Goal: Information Seeking & Learning: Learn about a topic

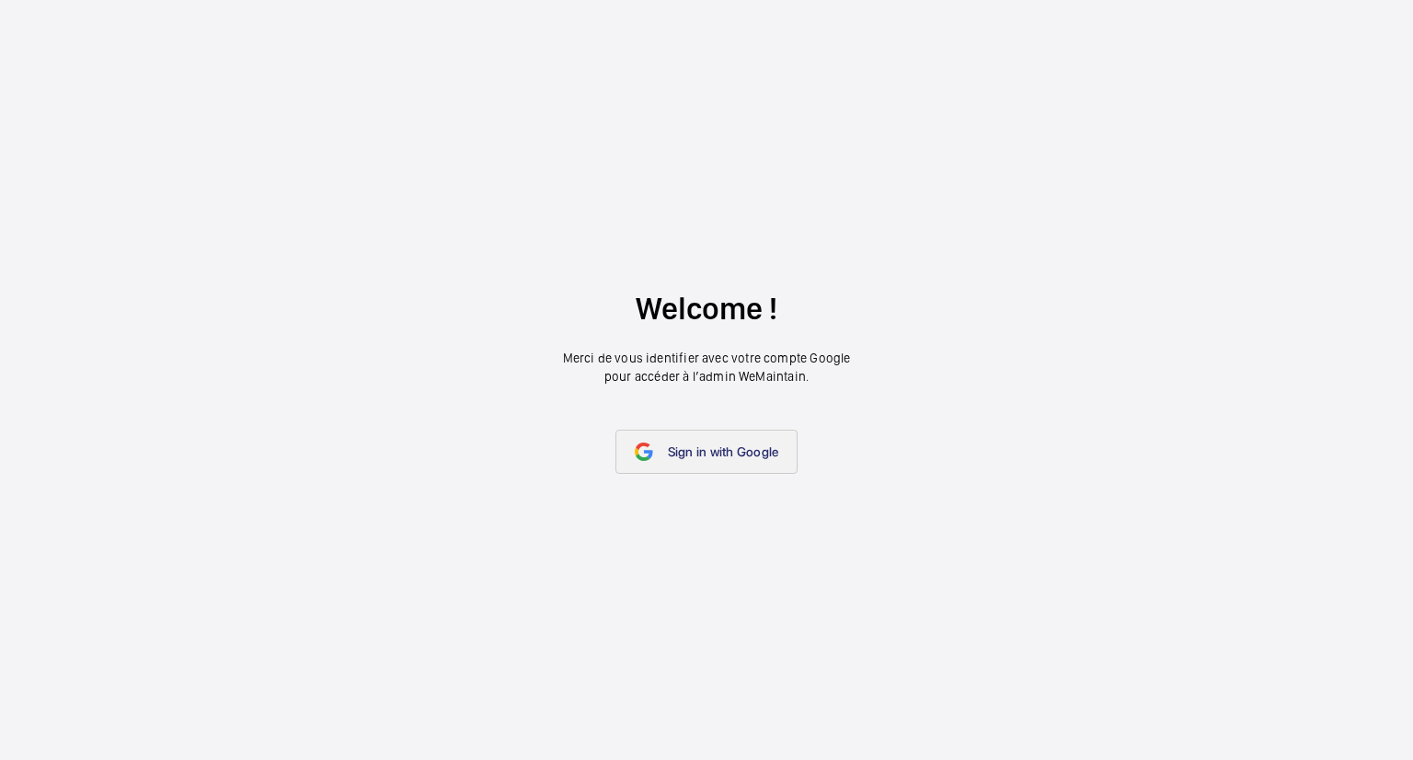
click at [741, 461] on link "Sign in with Google" at bounding box center [706, 452] width 183 height 44
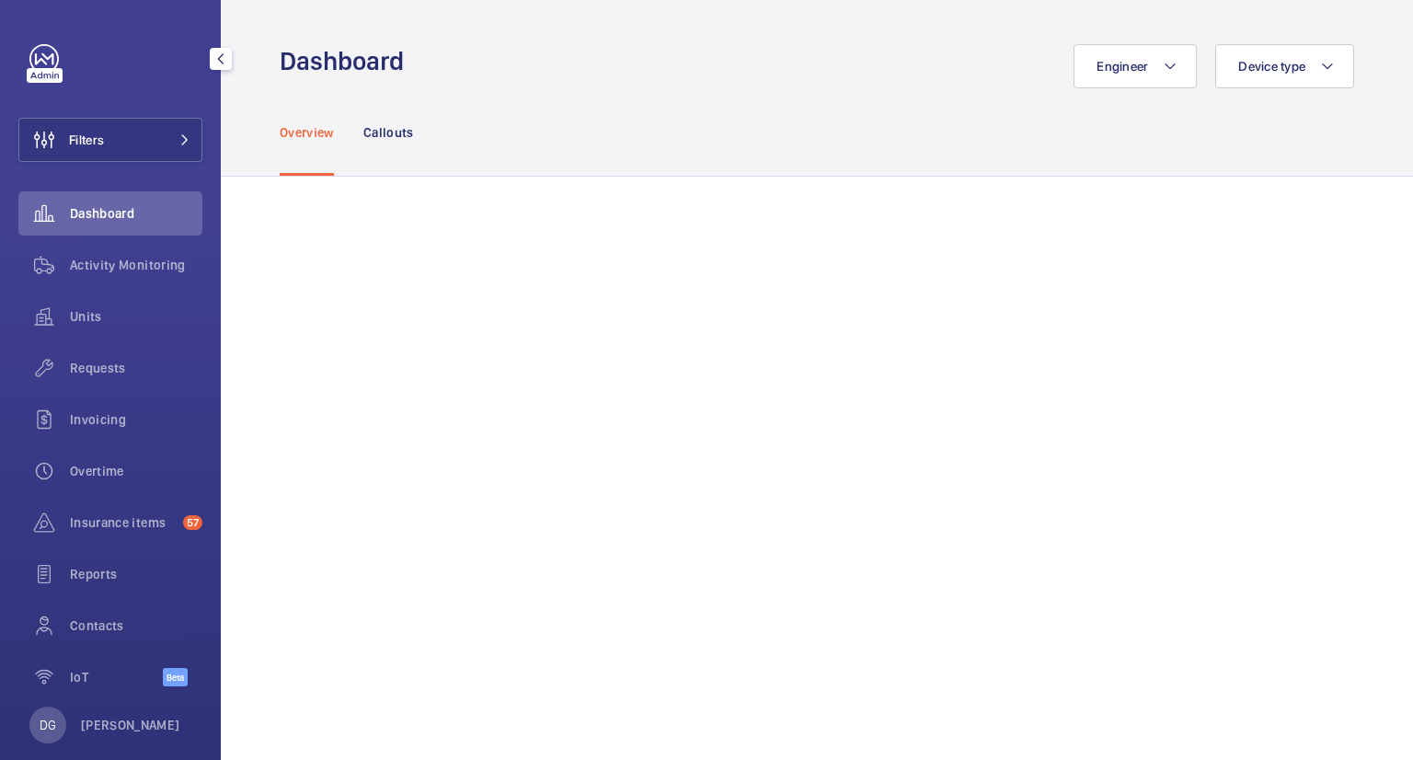
click at [143, 200] on div "Dashboard" at bounding box center [110, 213] width 184 height 44
click at [164, 132] on button "Filters" at bounding box center [110, 140] width 184 height 44
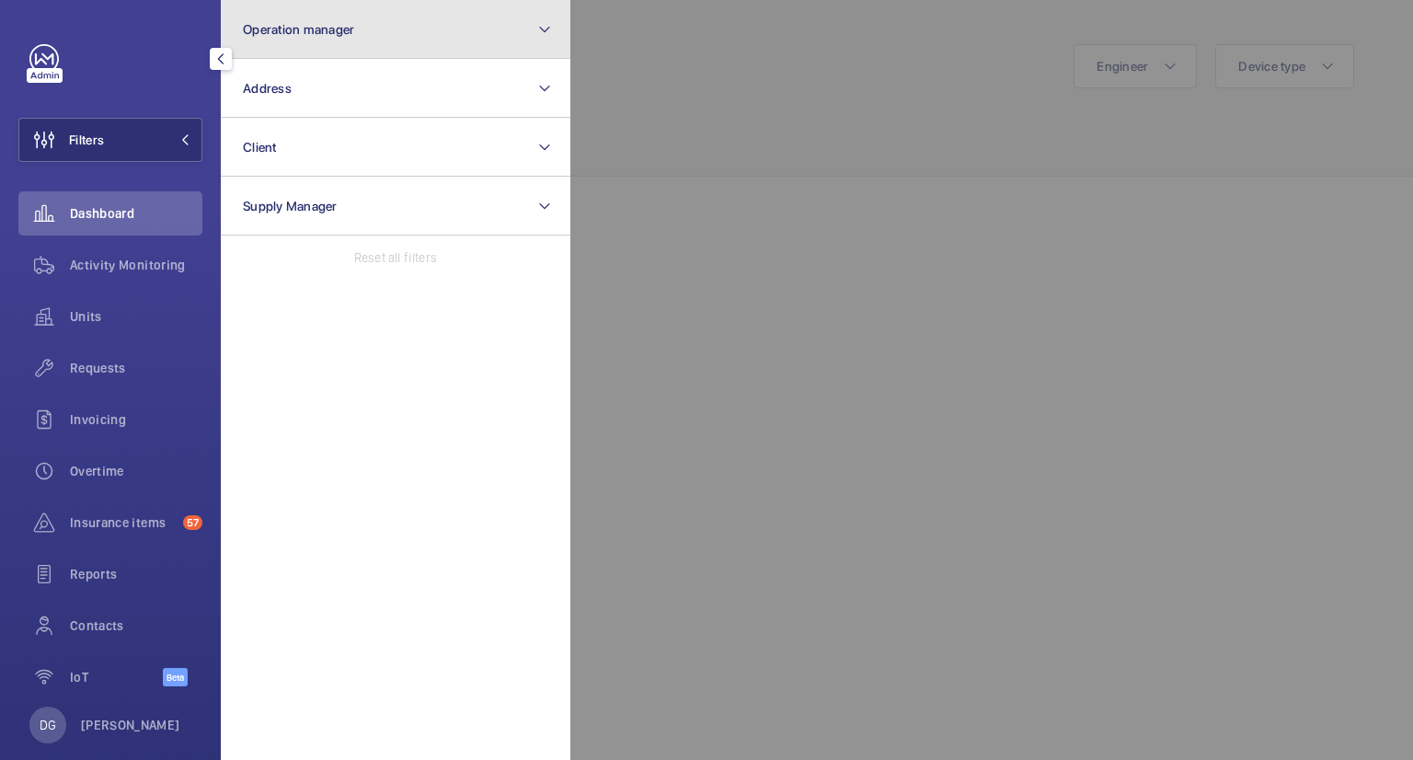
click at [551, 35] on mat-icon at bounding box center [544, 29] width 15 height 22
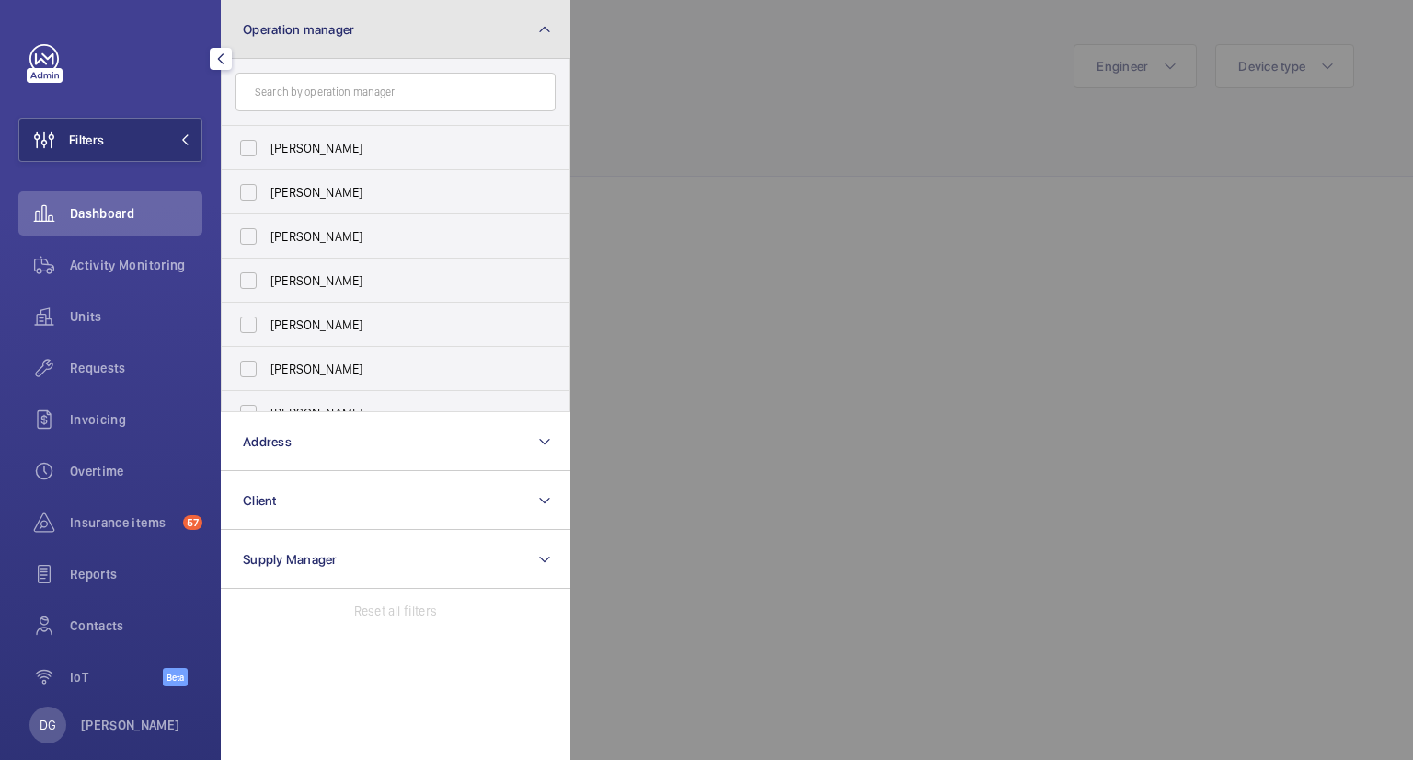
click at [551, 35] on mat-icon at bounding box center [544, 29] width 15 height 22
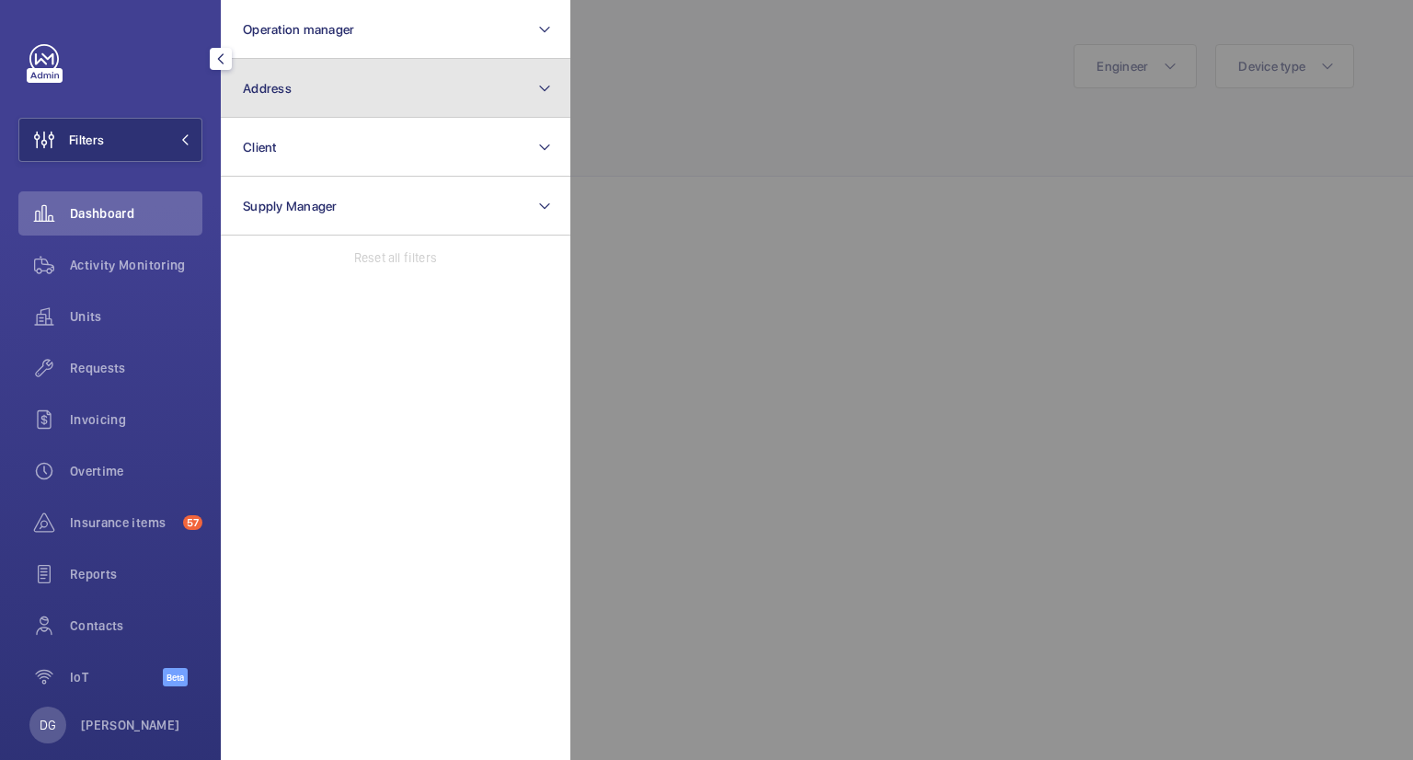
click at [520, 76] on button "Address" at bounding box center [396, 88] width 350 height 59
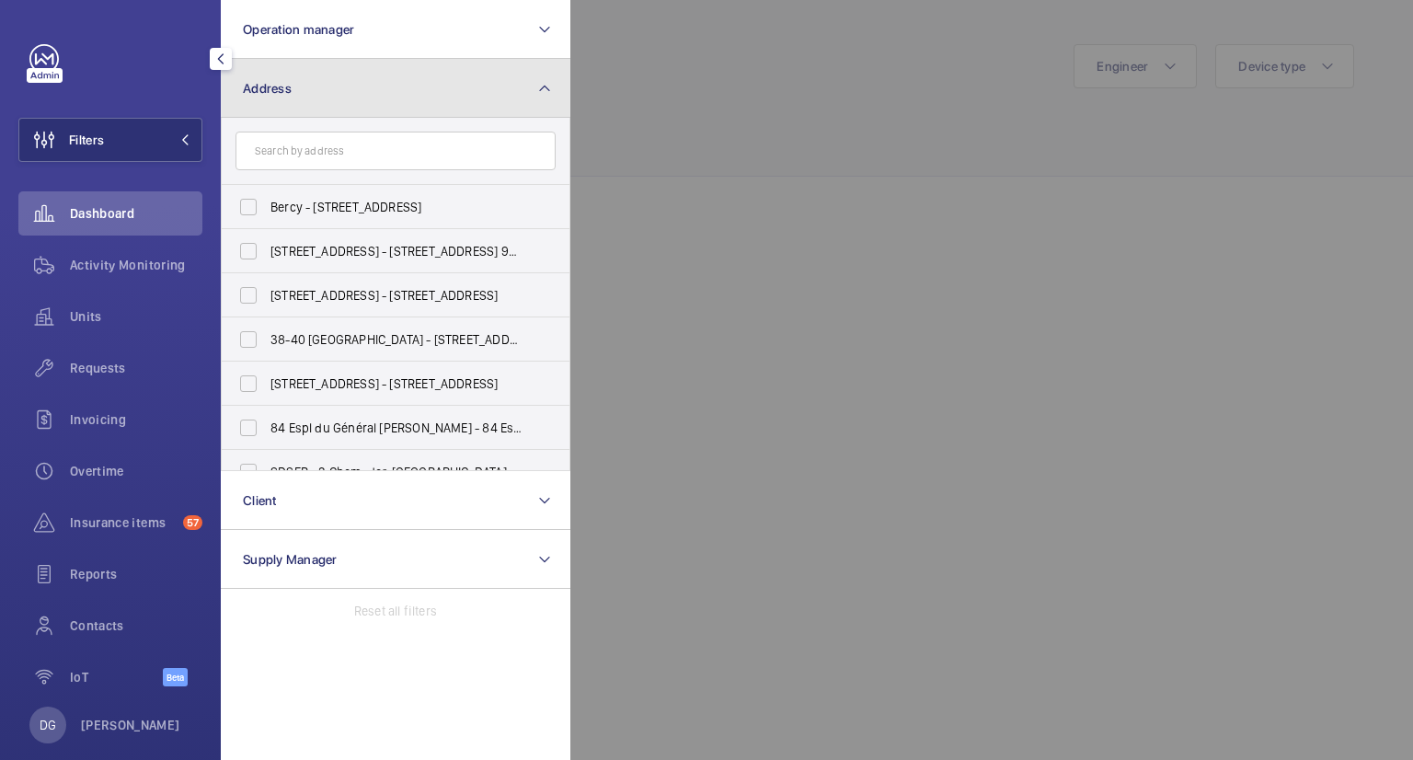
click at [521, 76] on button "Address" at bounding box center [396, 88] width 350 height 59
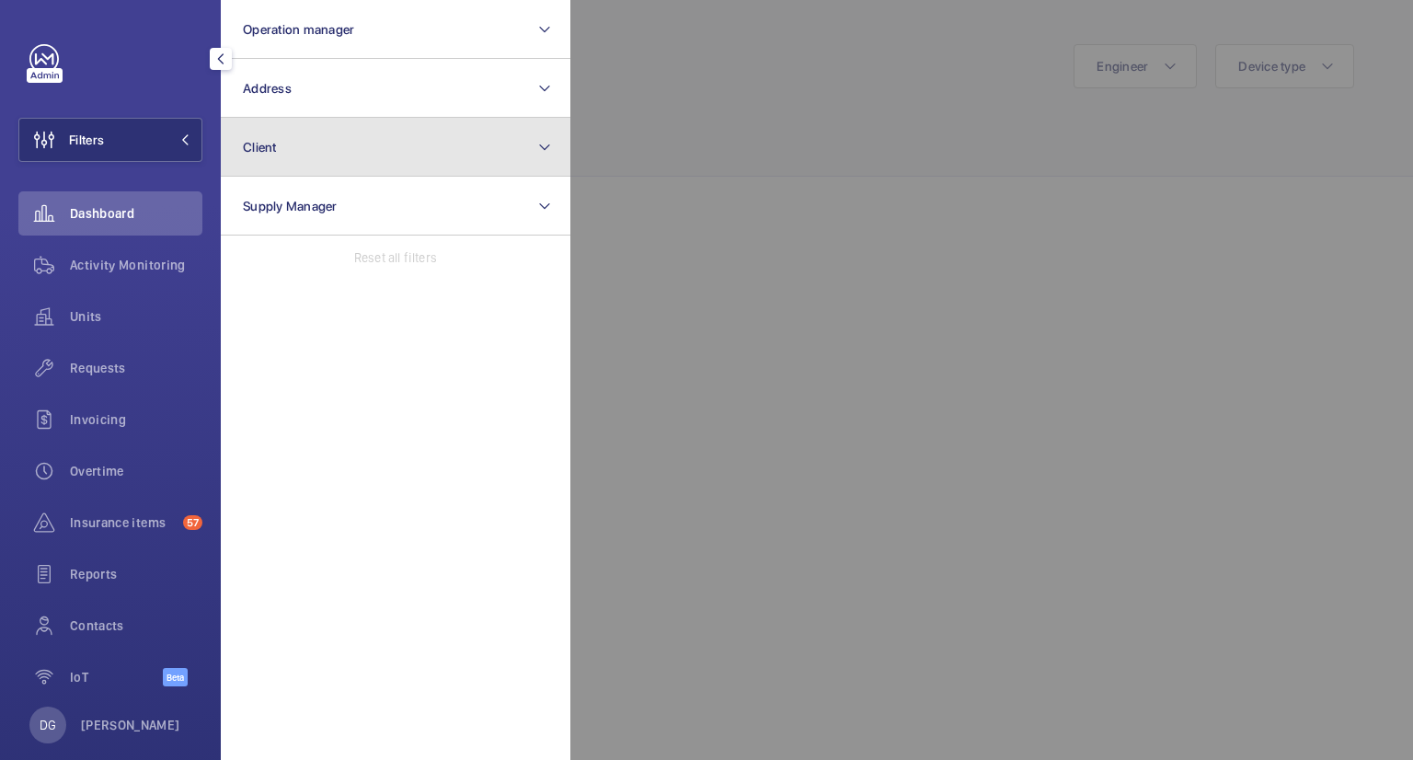
click at [524, 152] on button "Client" at bounding box center [396, 147] width 350 height 59
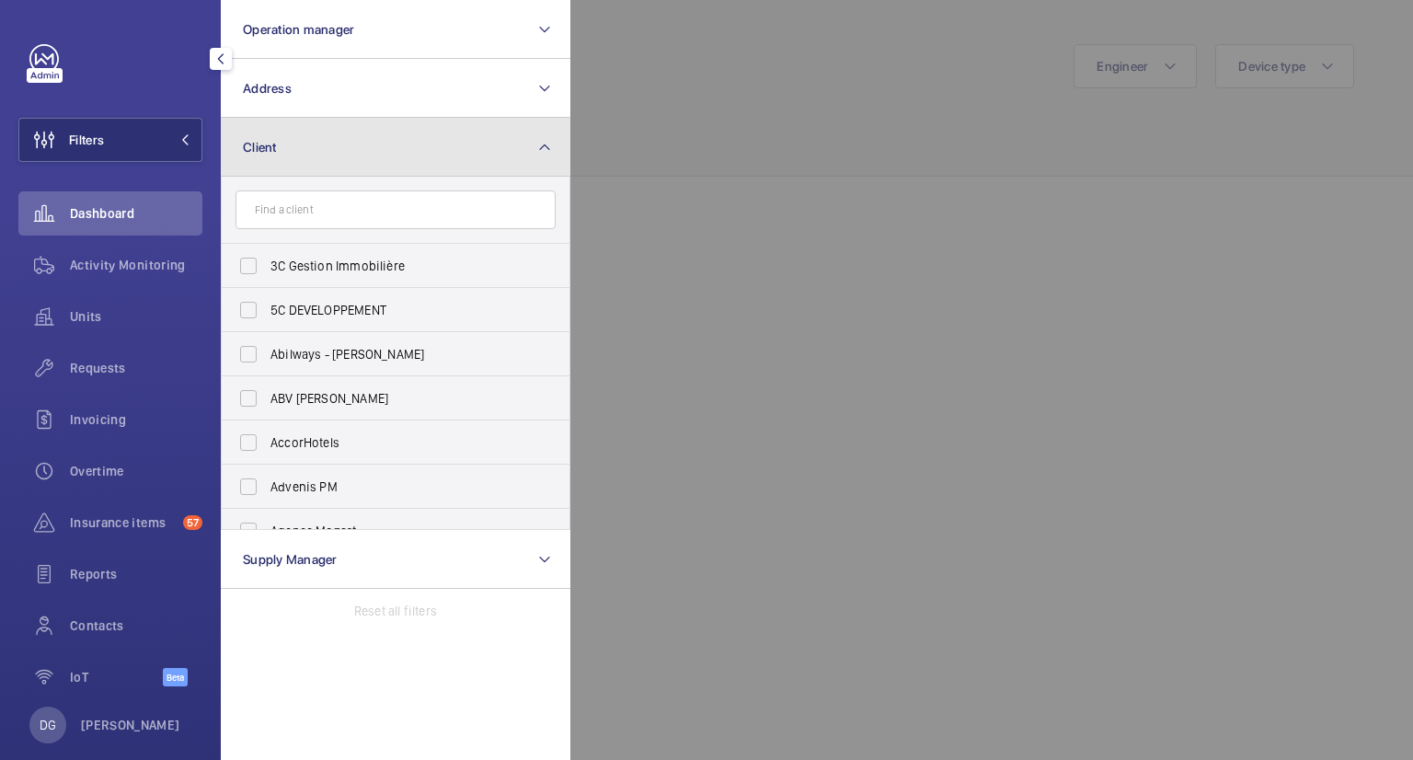
click at [527, 149] on button "Client" at bounding box center [396, 147] width 350 height 59
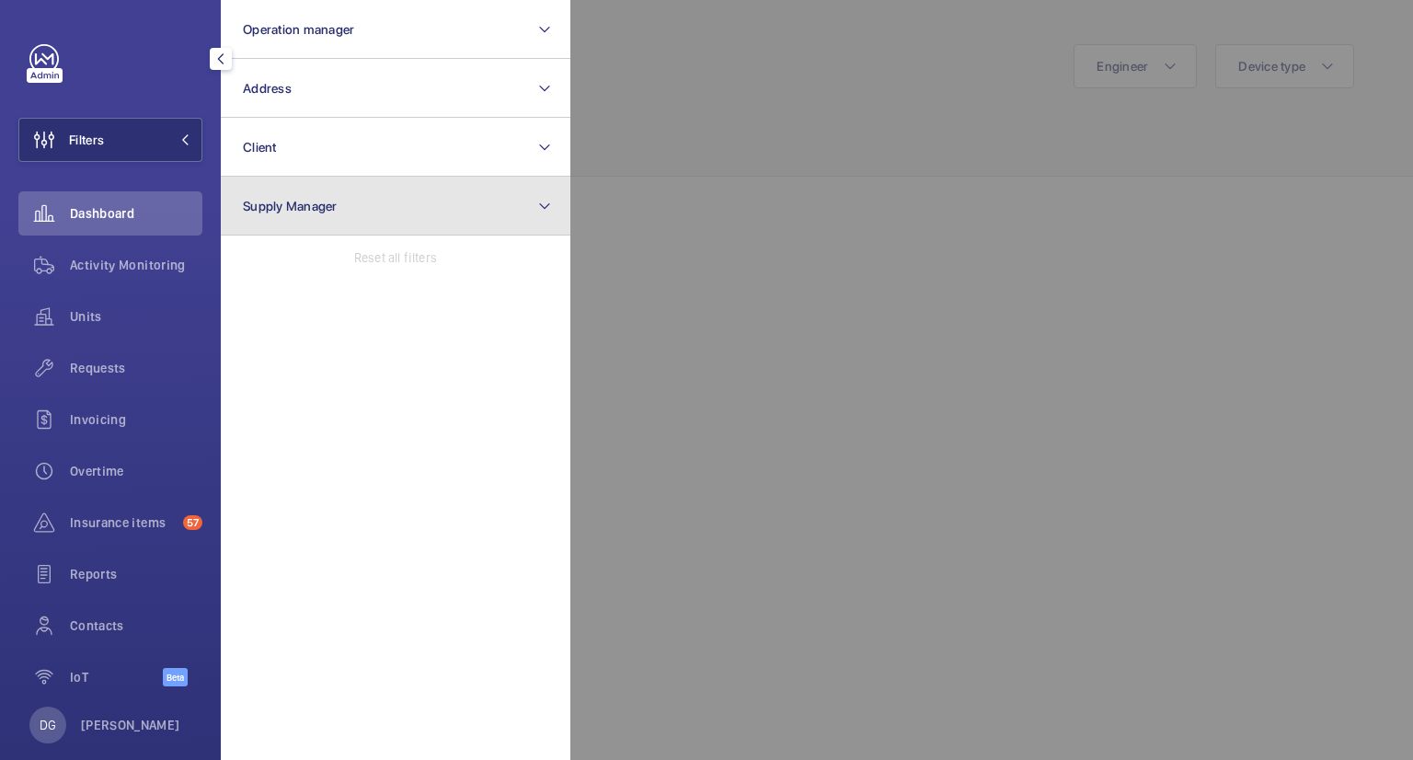
click at [524, 214] on button "Supply Manager" at bounding box center [396, 206] width 350 height 59
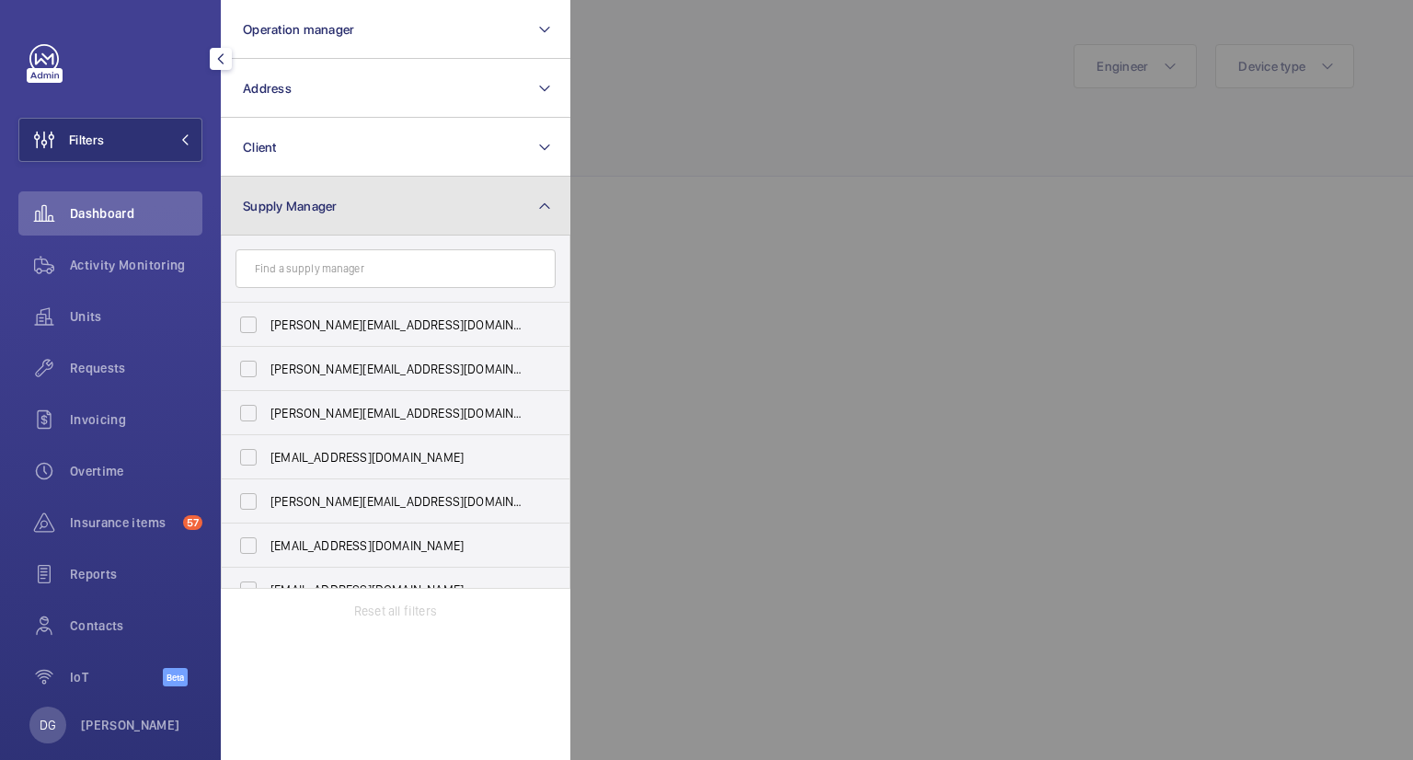
click at [534, 209] on button "Supply Manager" at bounding box center [396, 206] width 350 height 59
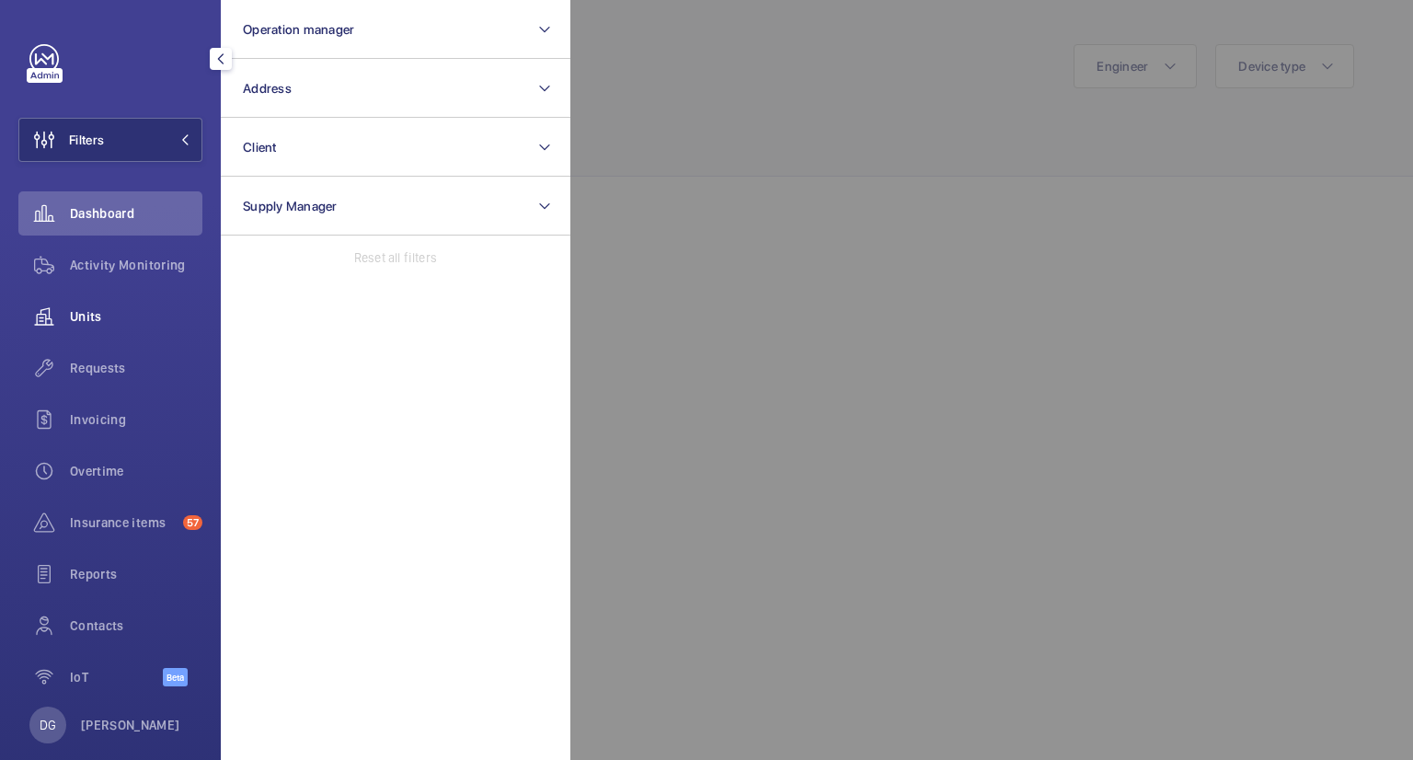
click at [48, 310] on wm-front-icon-button at bounding box center [44, 316] width 52 height 44
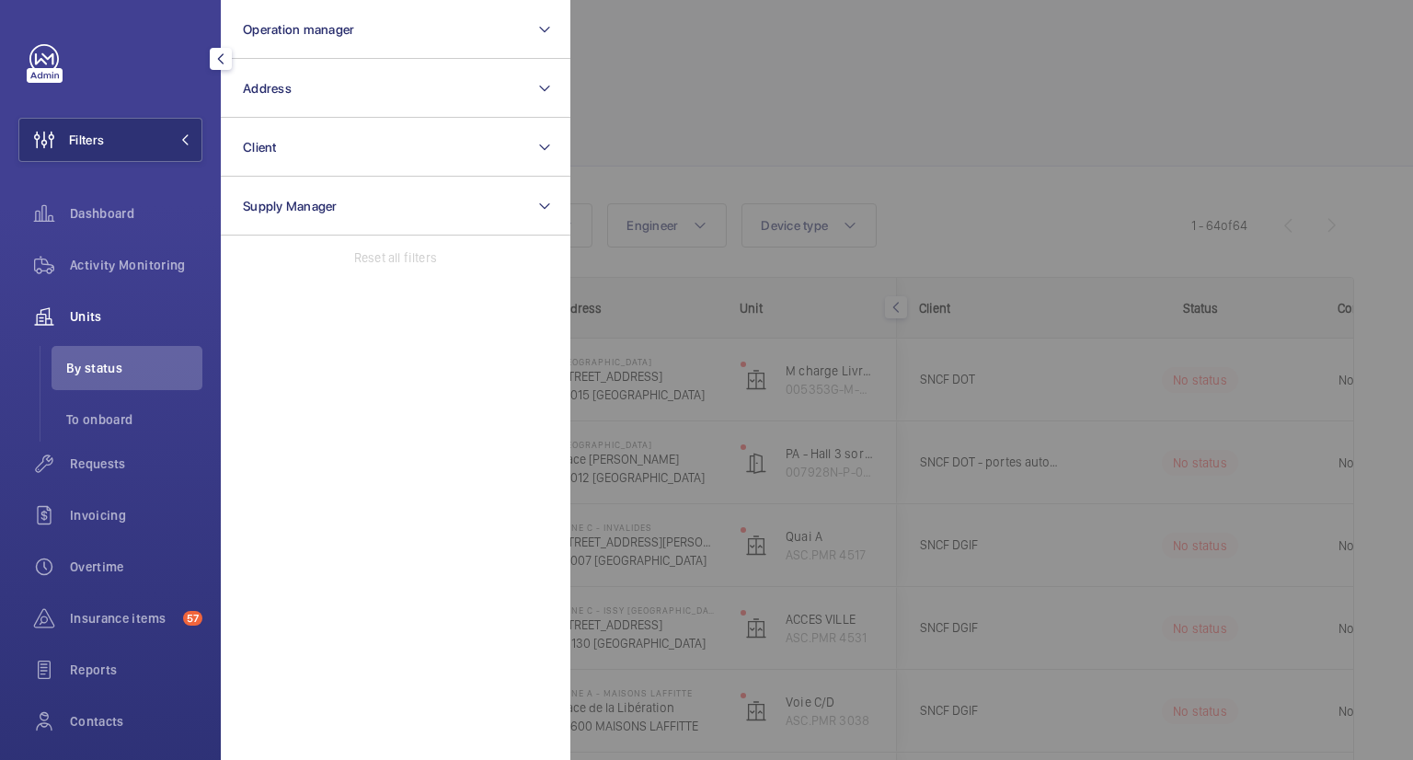
click at [99, 321] on span "Units" at bounding box center [136, 316] width 132 height 18
click at [660, 247] on div at bounding box center [1276, 380] width 1413 height 760
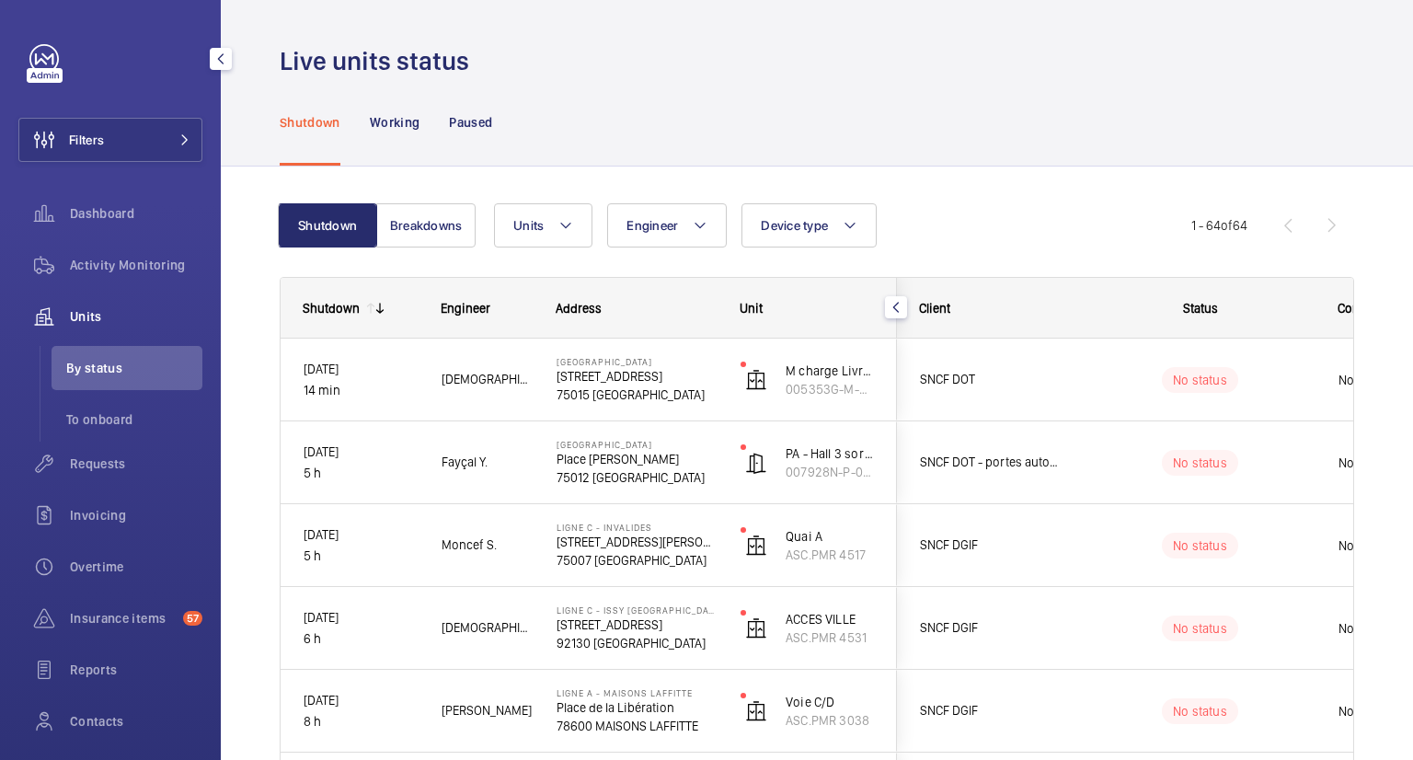
click at [49, 74] on div at bounding box center [45, 75] width 36 height 15
click at [140, 143] on button "Filters" at bounding box center [110, 140] width 184 height 44
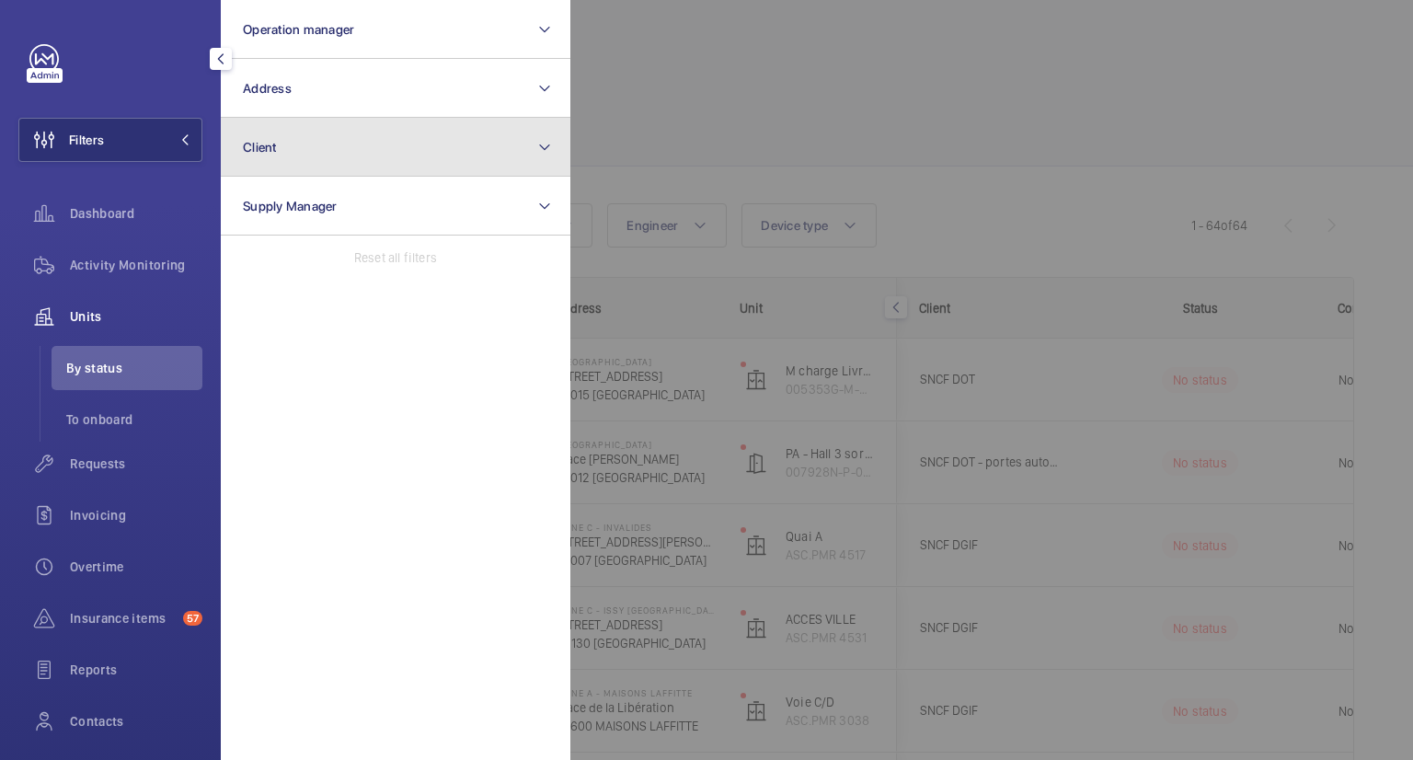
click at [380, 146] on button "Client" at bounding box center [396, 147] width 350 height 59
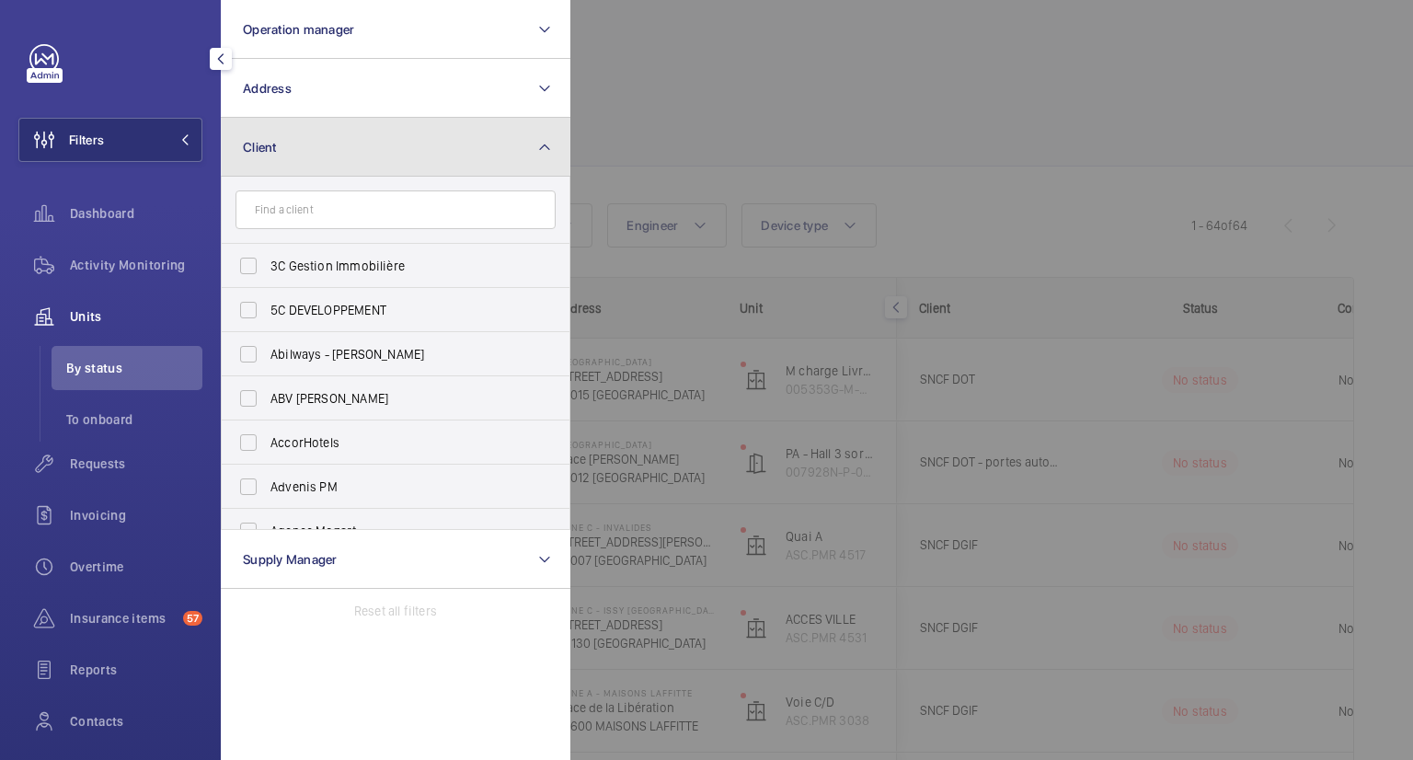
click at [380, 152] on button "Client" at bounding box center [396, 147] width 350 height 59
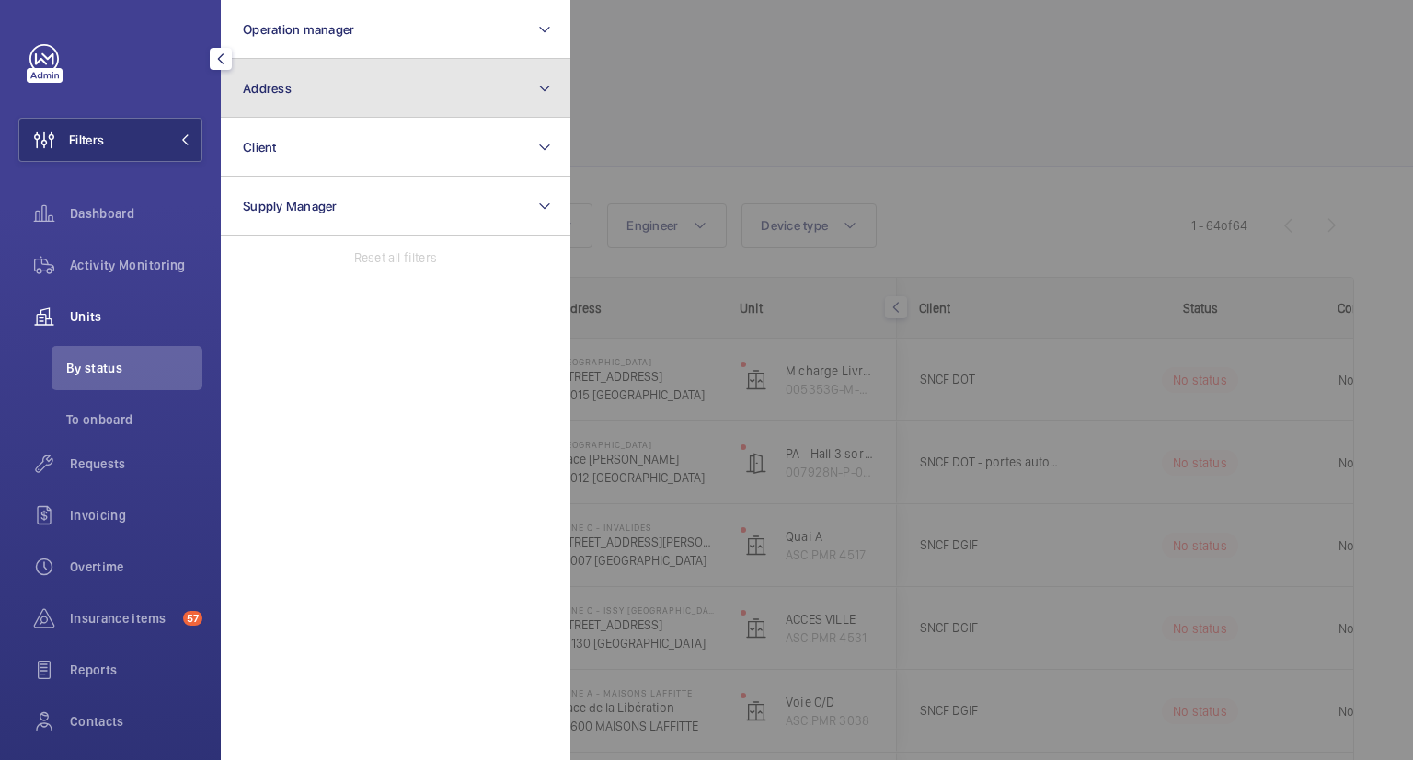
click at [391, 83] on button "Address" at bounding box center [396, 88] width 350 height 59
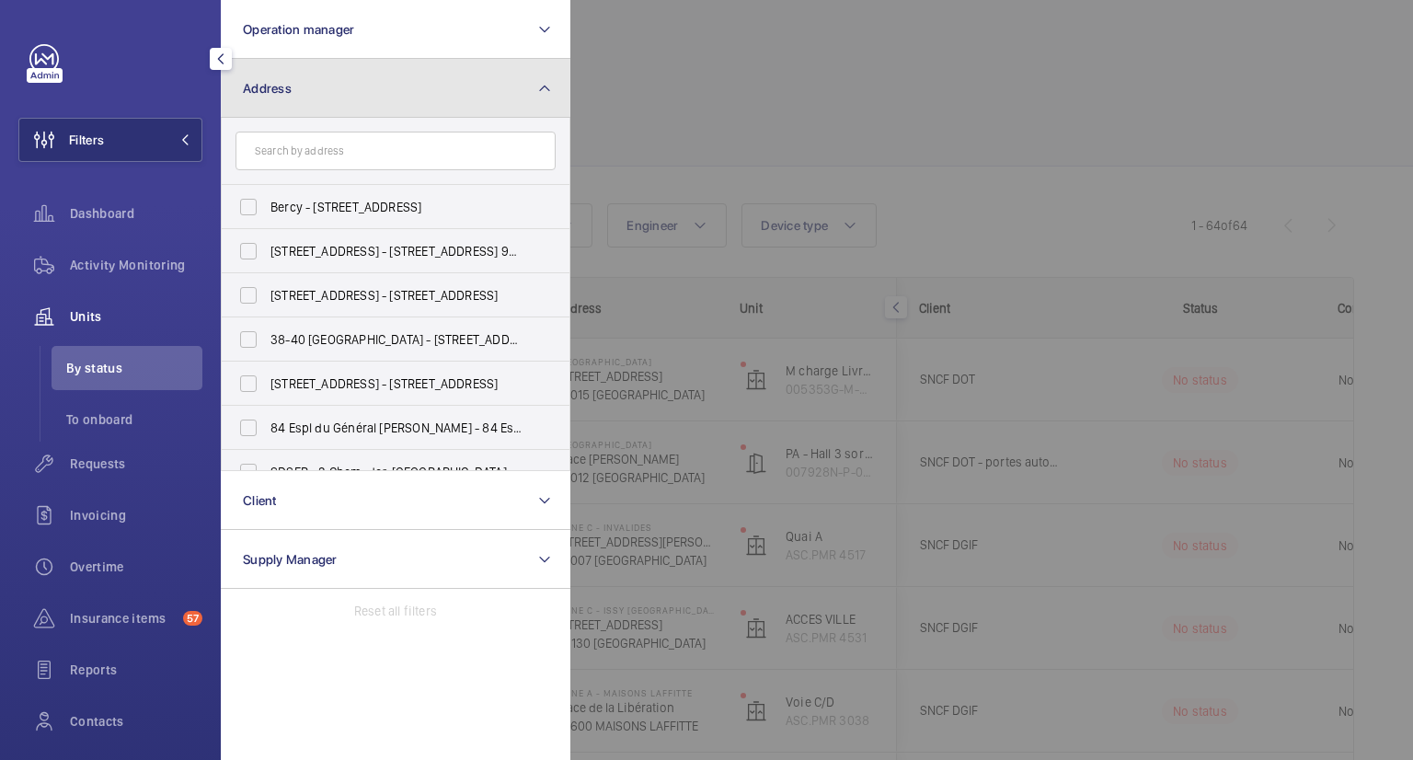
click at [391, 83] on button "Address" at bounding box center [396, 88] width 350 height 59
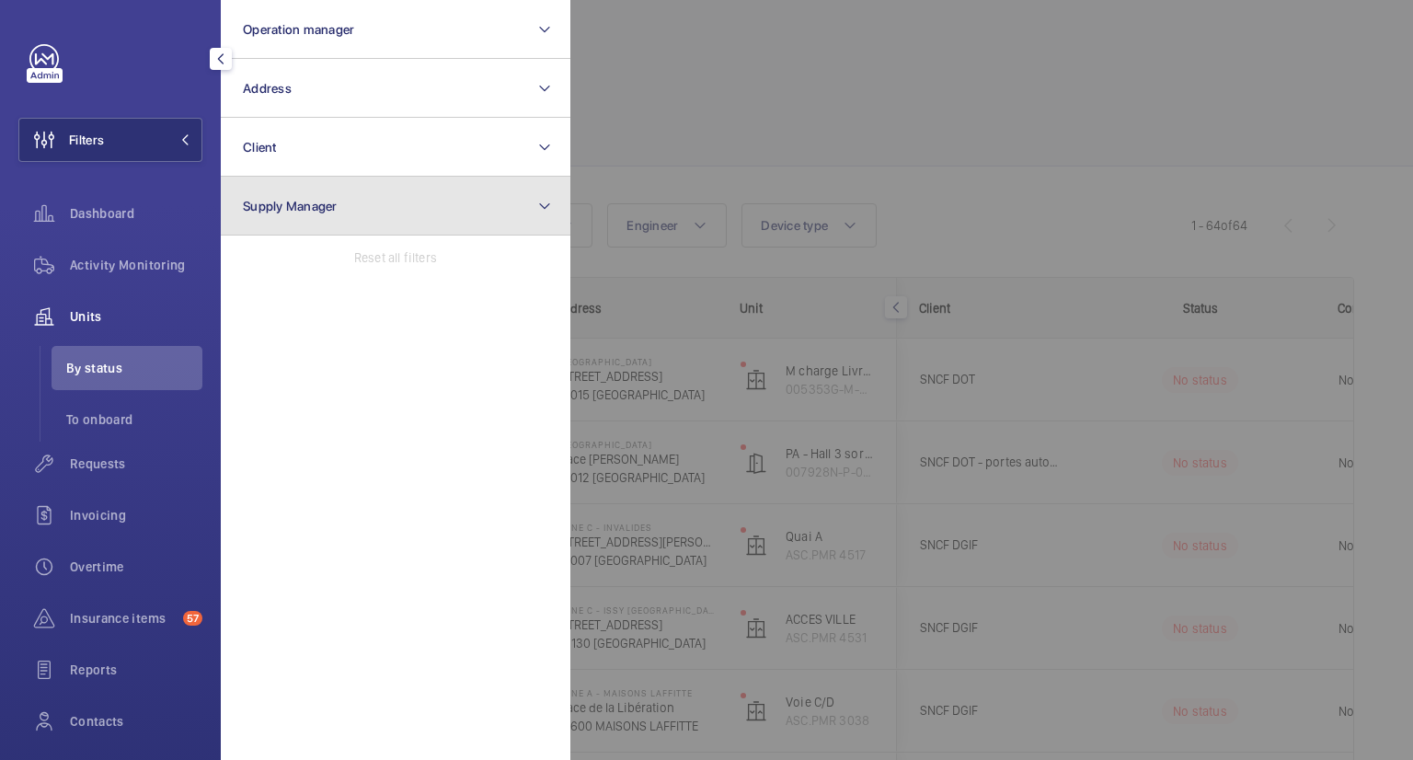
click at [419, 194] on button "Supply Manager" at bounding box center [396, 206] width 350 height 59
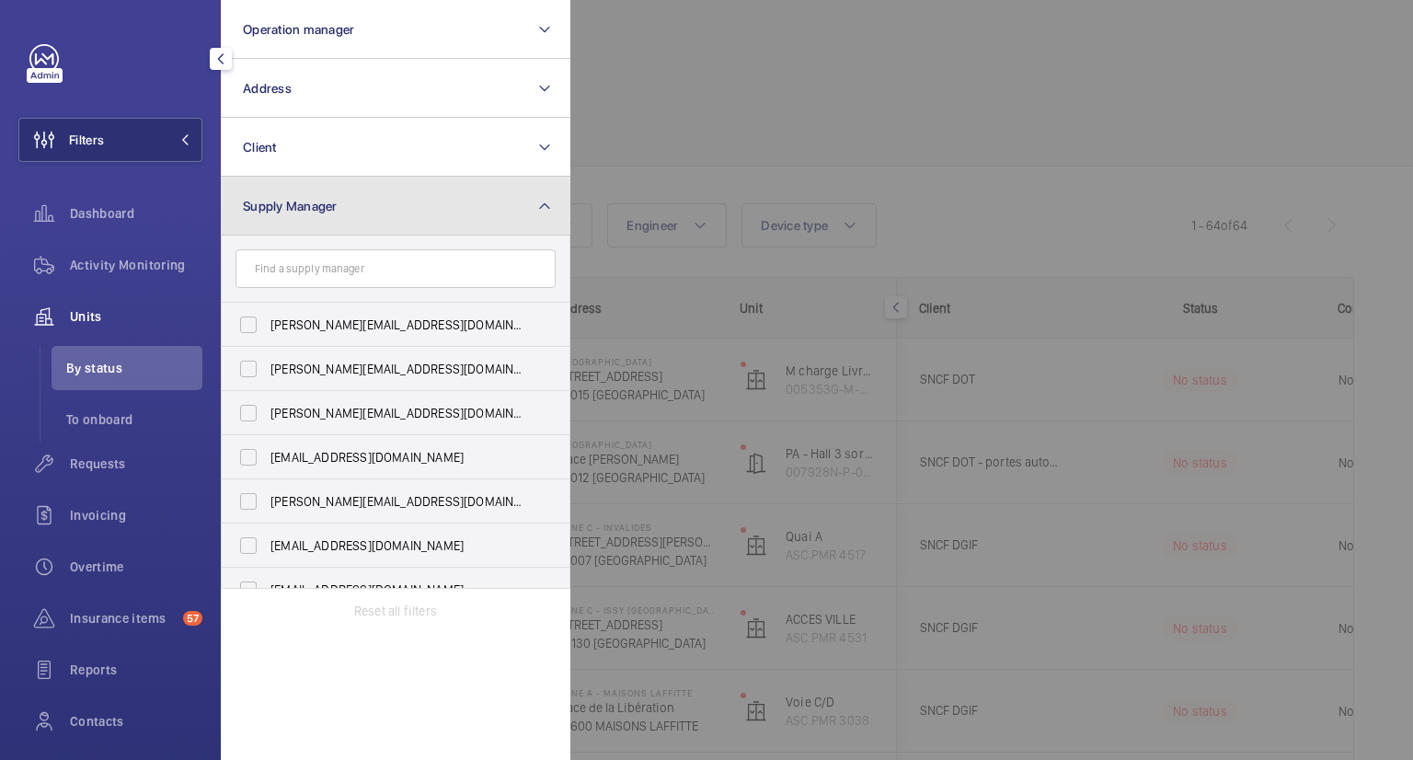
click at [419, 194] on button "Supply Manager" at bounding box center [396, 206] width 350 height 59
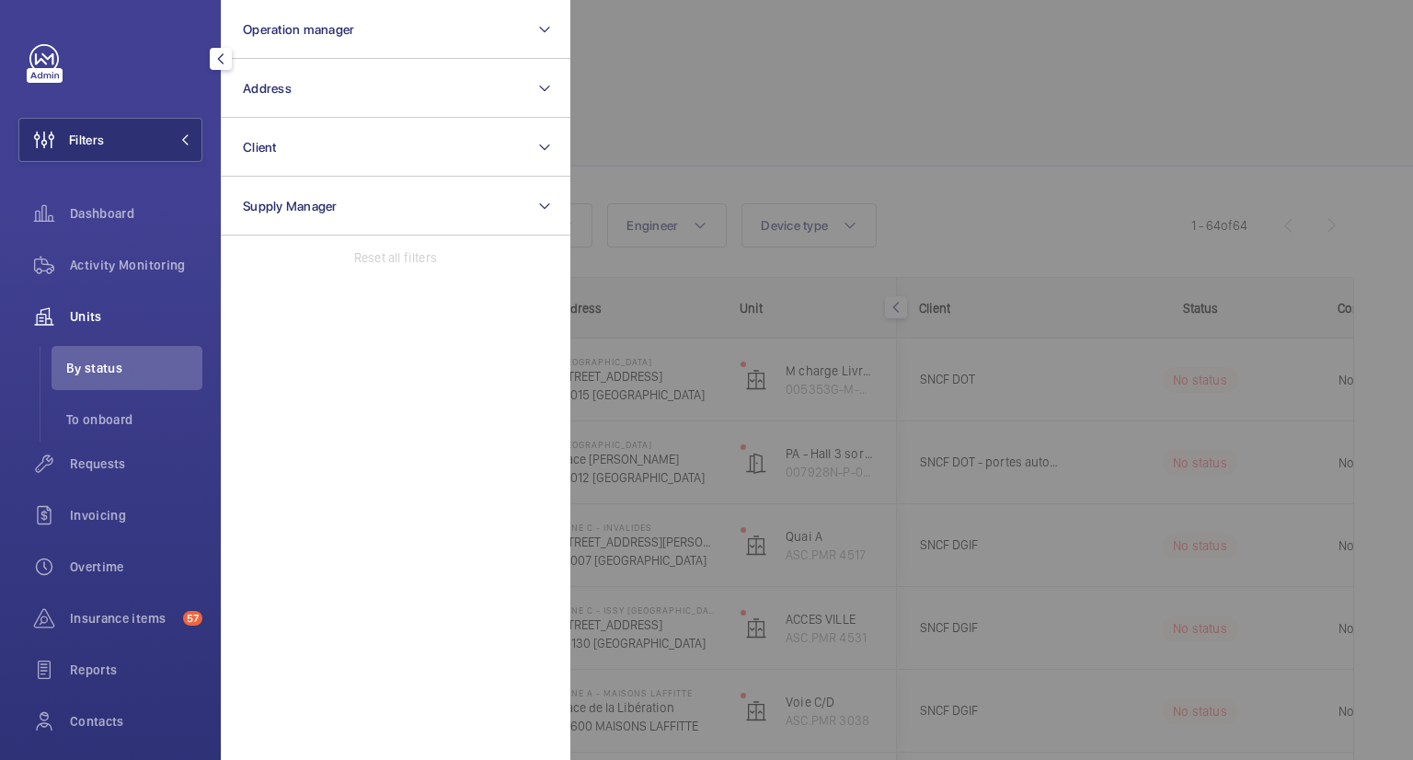
click at [1030, 120] on div at bounding box center [1276, 380] width 1413 height 760
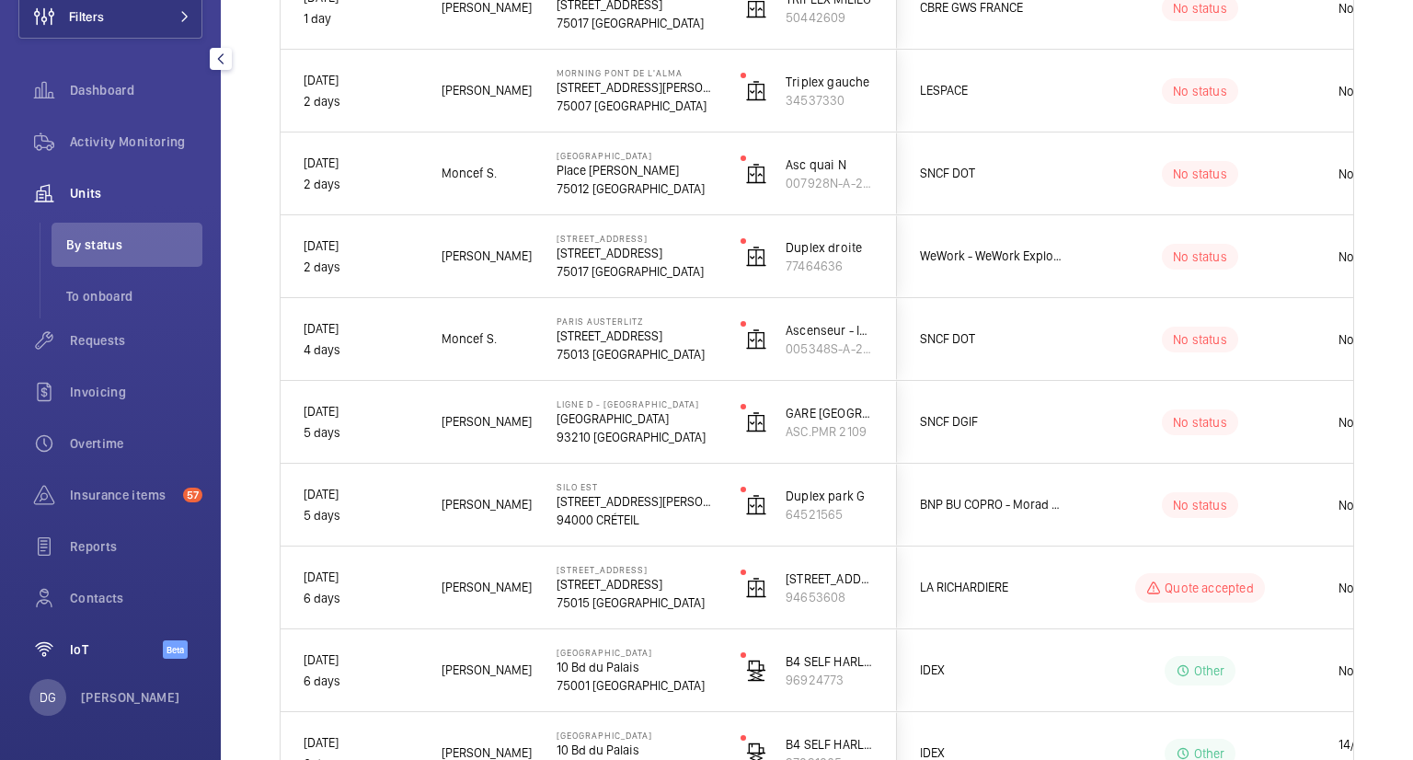
scroll to position [103, 0]
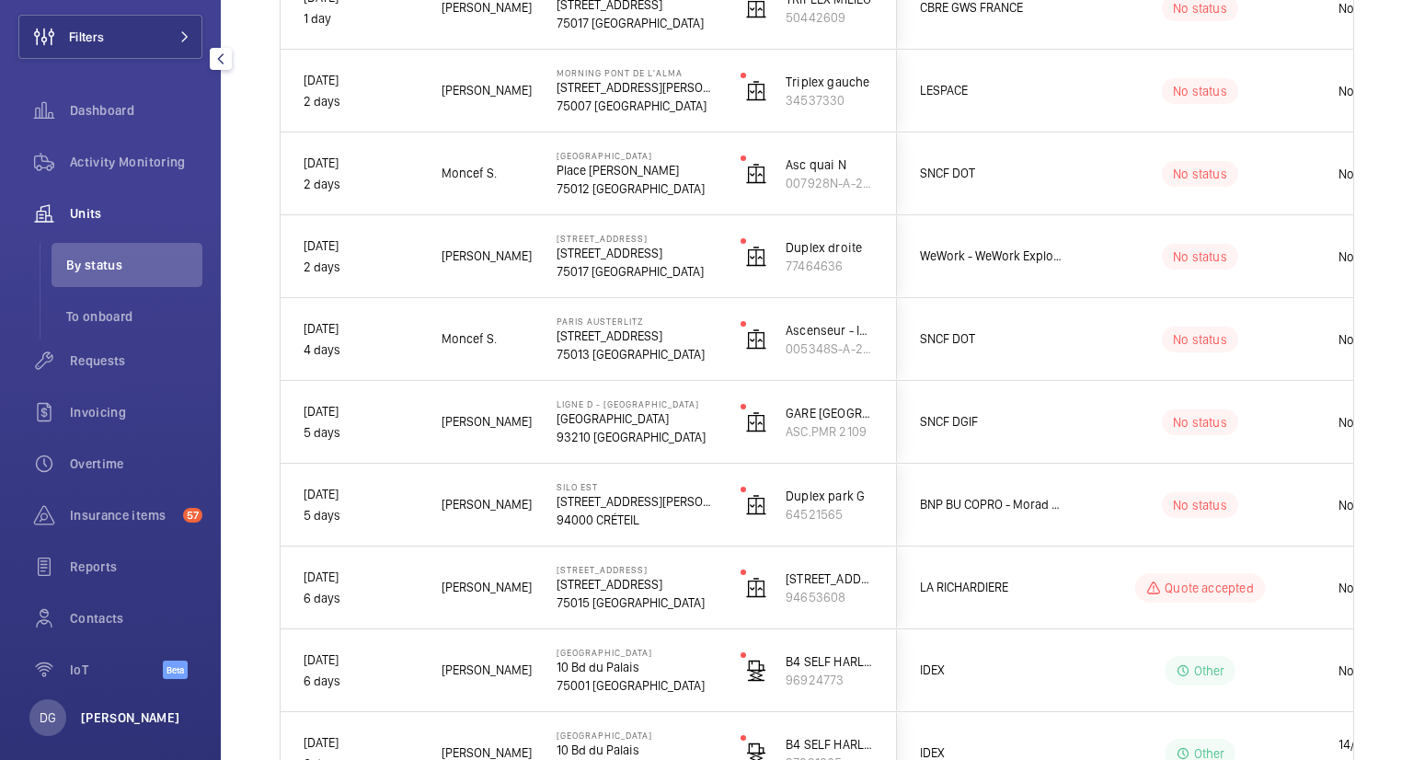
click at [127, 717] on p "[PERSON_NAME]" at bounding box center [130, 717] width 99 height 18
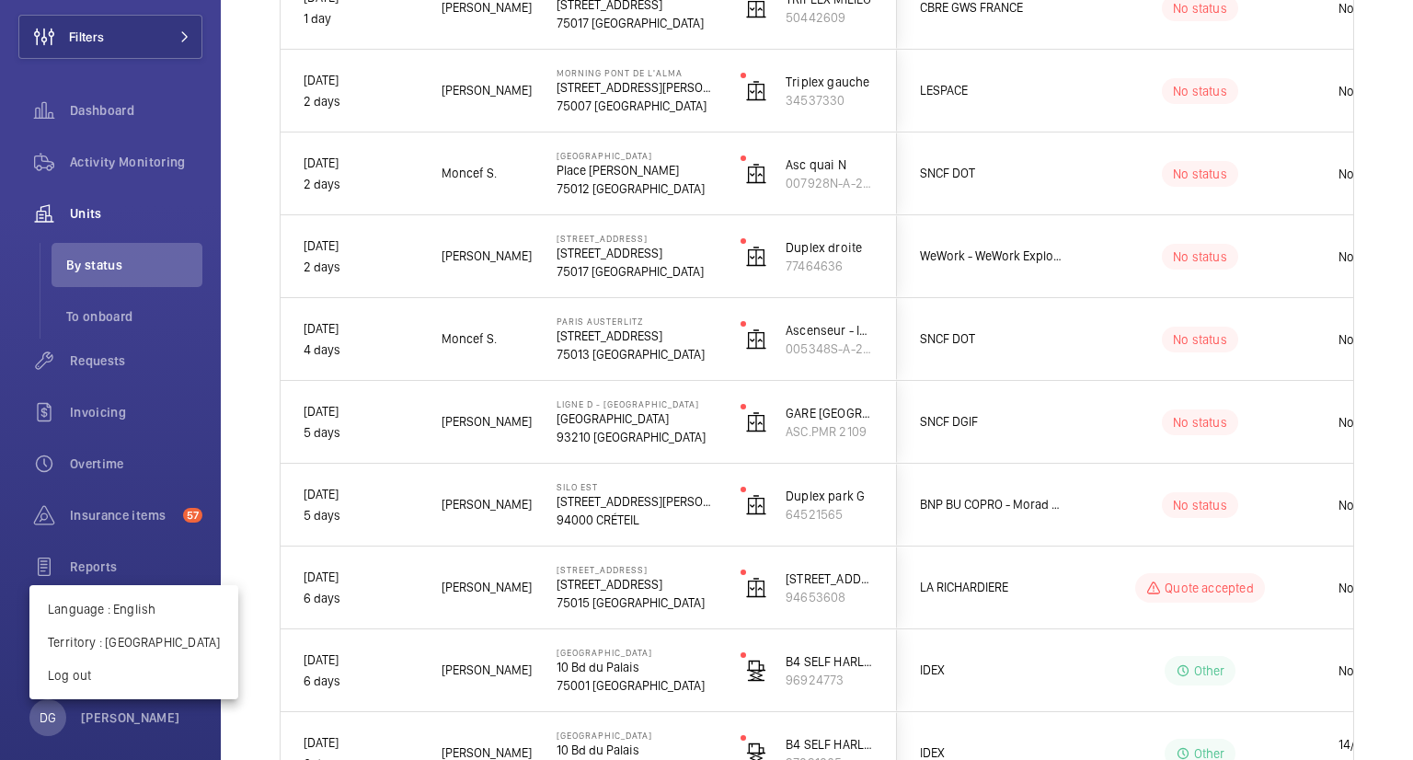
click at [99, 106] on div at bounding box center [706, 380] width 1413 height 760
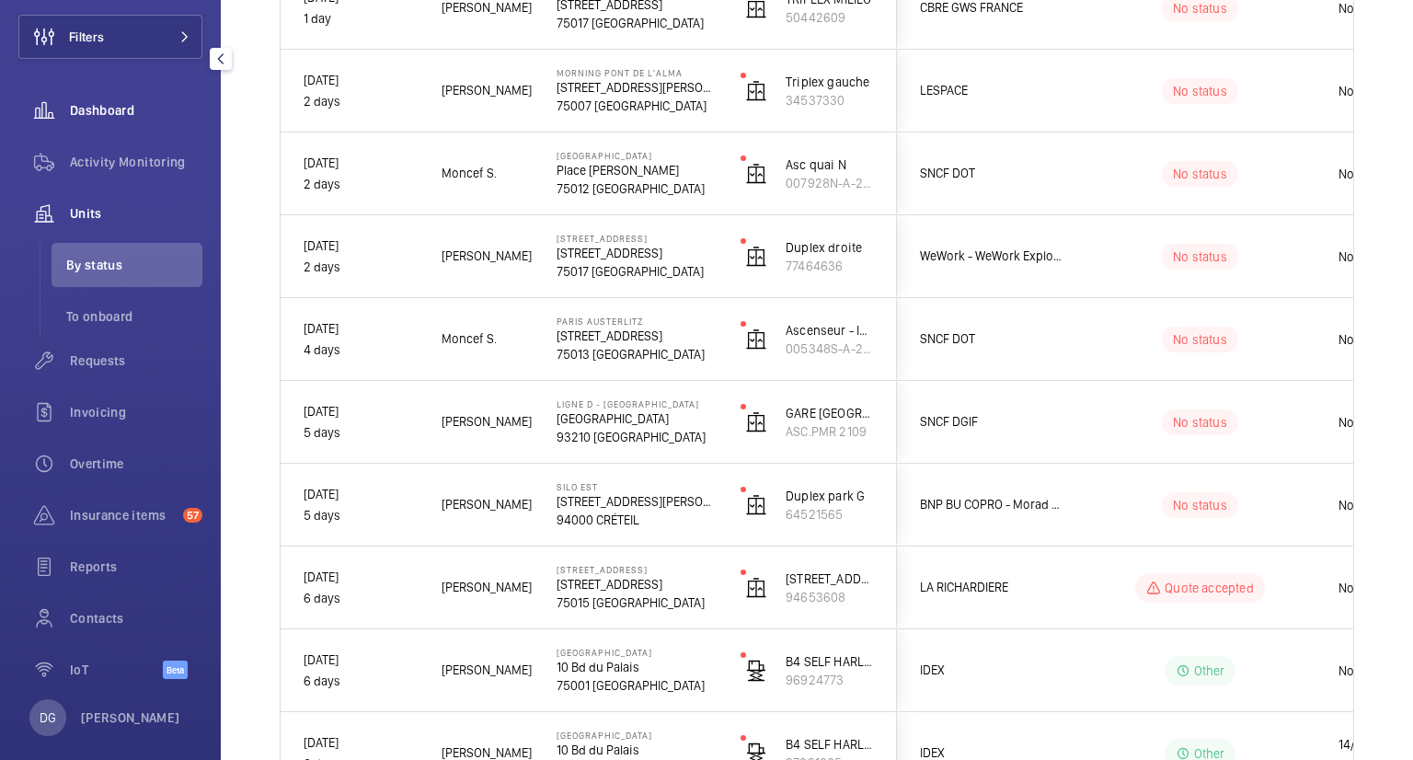
click at [129, 108] on span "Dashboard" at bounding box center [136, 110] width 132 height 18
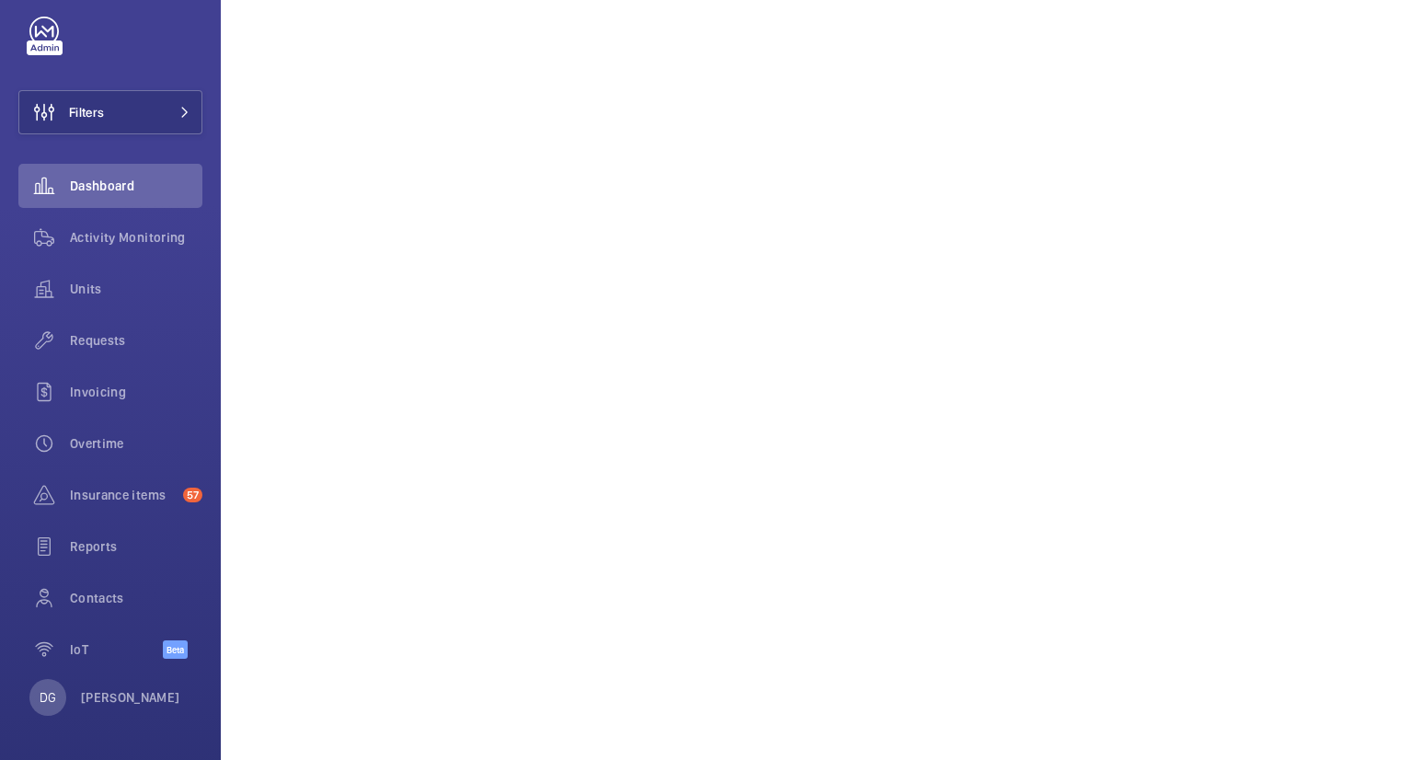
scroll to position [2751, 0]
click at [130, 237] on span "Activity Monitoring" at bounding box center [136, 237] width 132 height 18
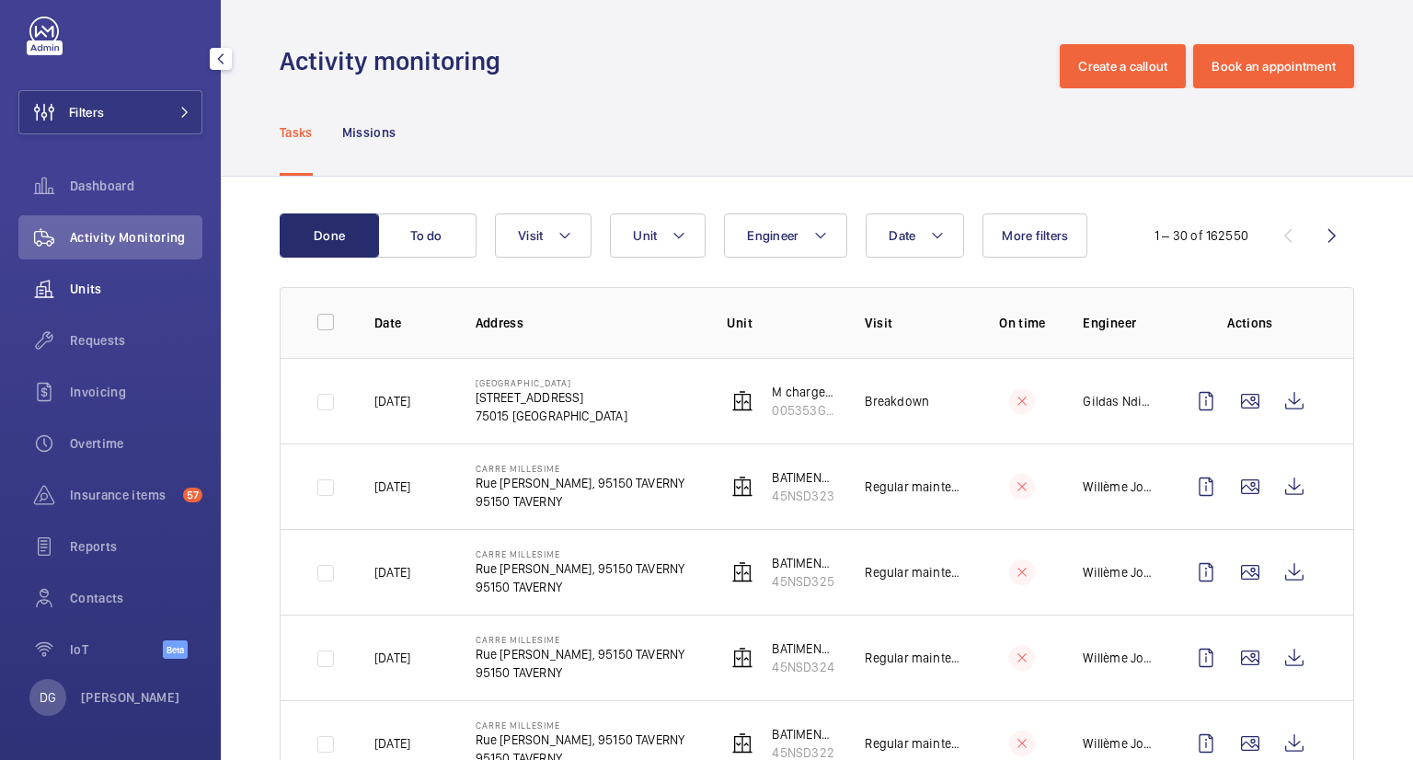
click at [103, 289] on span "Units" at bounding box center [136, 289] width 132 height 18
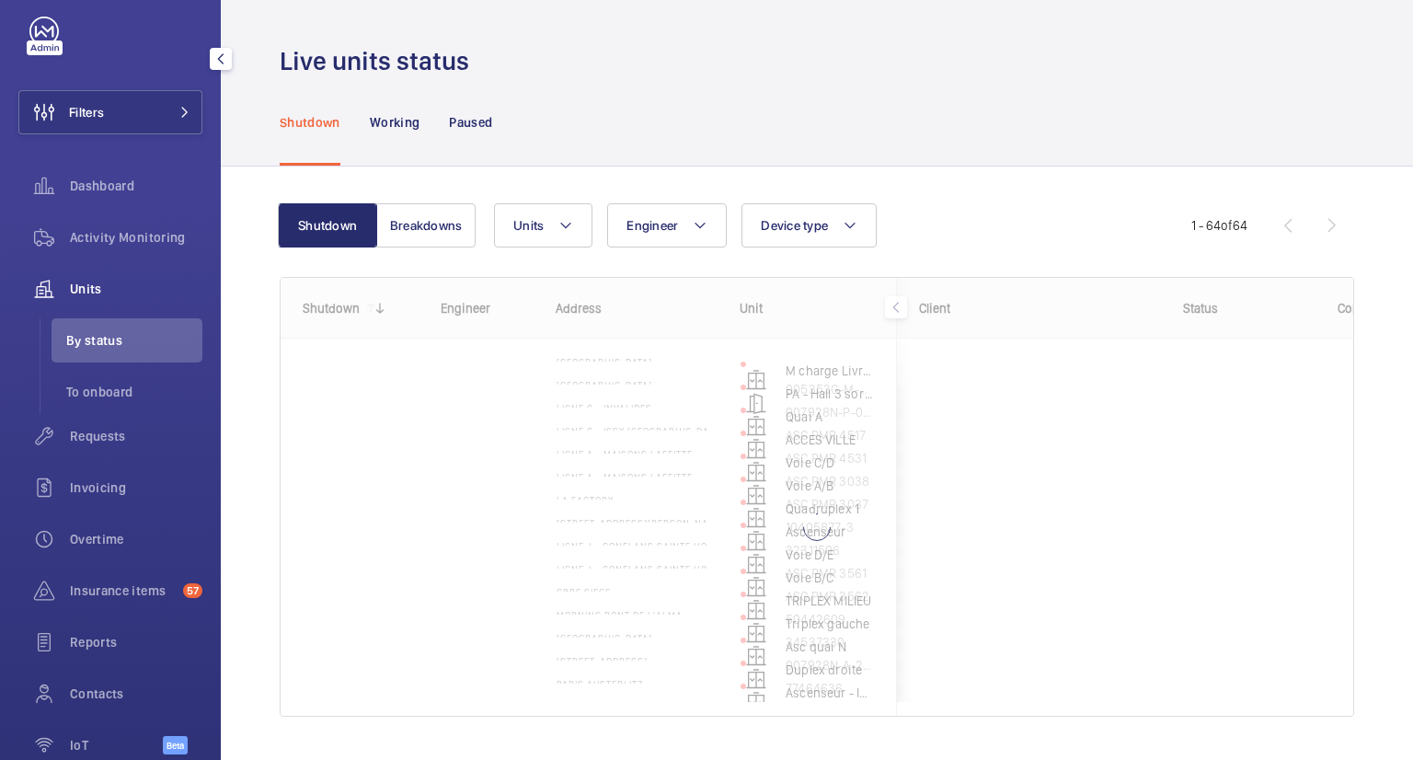
scroll to position [103, 0]
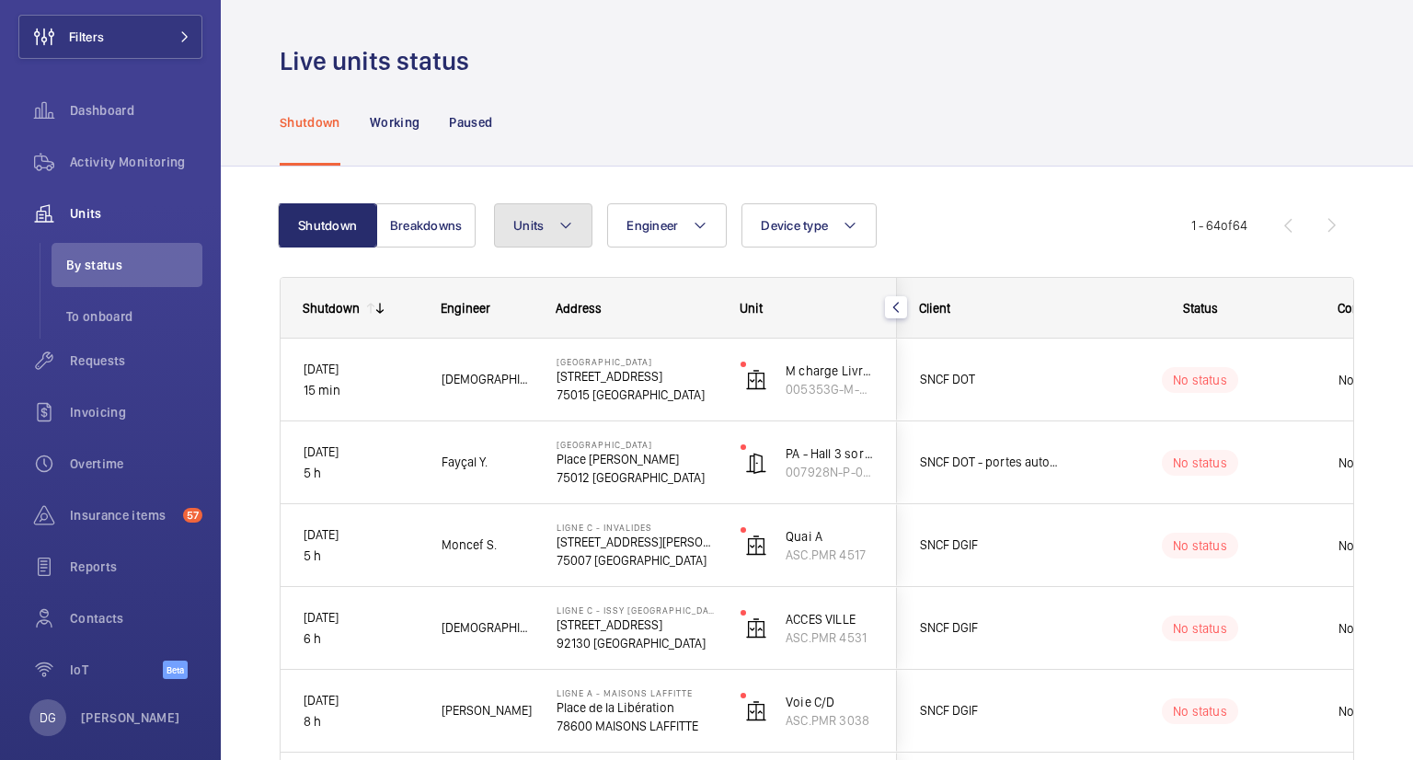
click at [537, 227] on span "Units" at bounding box center [528, 225] width 30 height 15
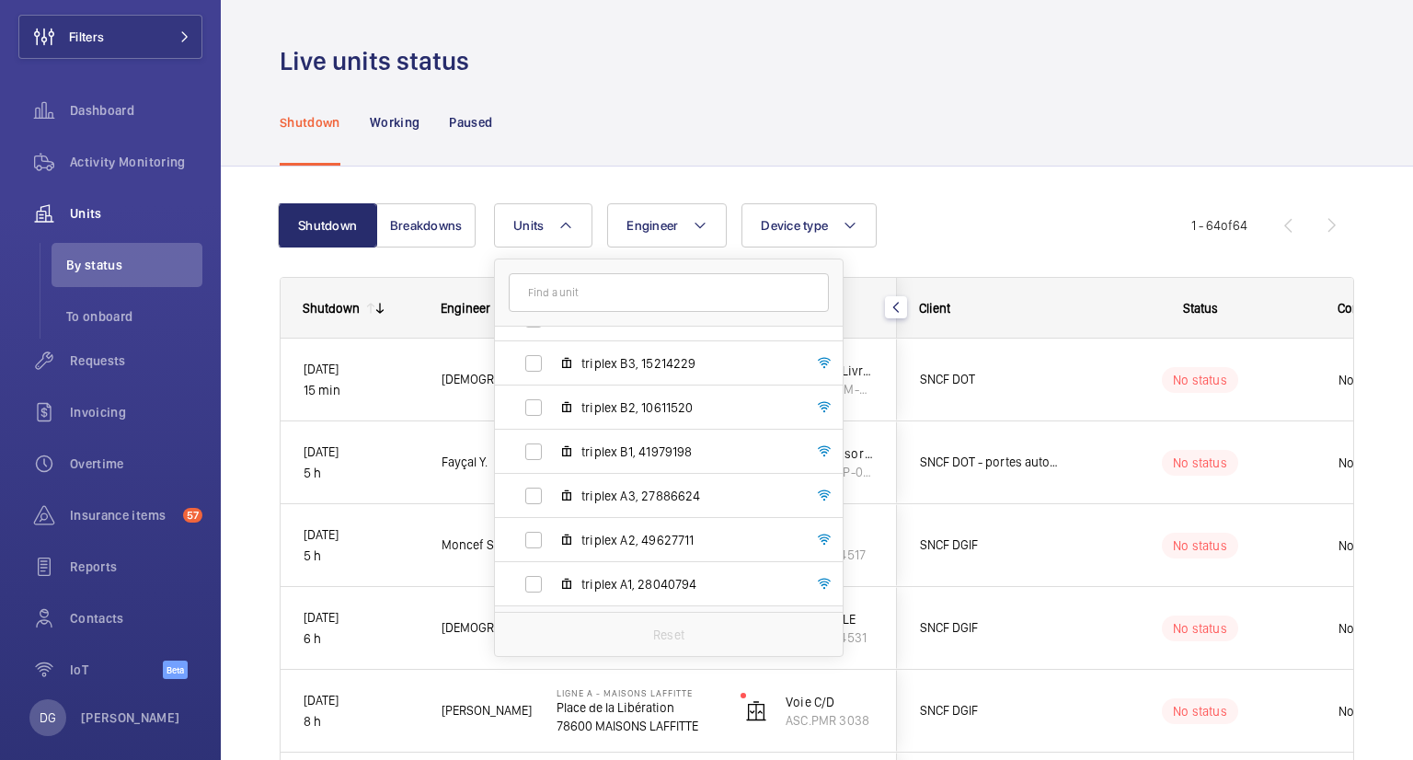
scroll to position [2150, 0]
drag, startPoint x: 98, startPoint y: 461, endPoint x: 38, endPoint y: 210, distance: 258.4
click at [38, 210] on wm-front-icon-button at bounding box center [44, 213] width 52 height 44
click at [64, 209] on wm-front-icon-button at bounding box center [44, 213] width 52 height 44
click at [114, 271] on span "By status" at bounding box center [134, 265] width 136 height 18
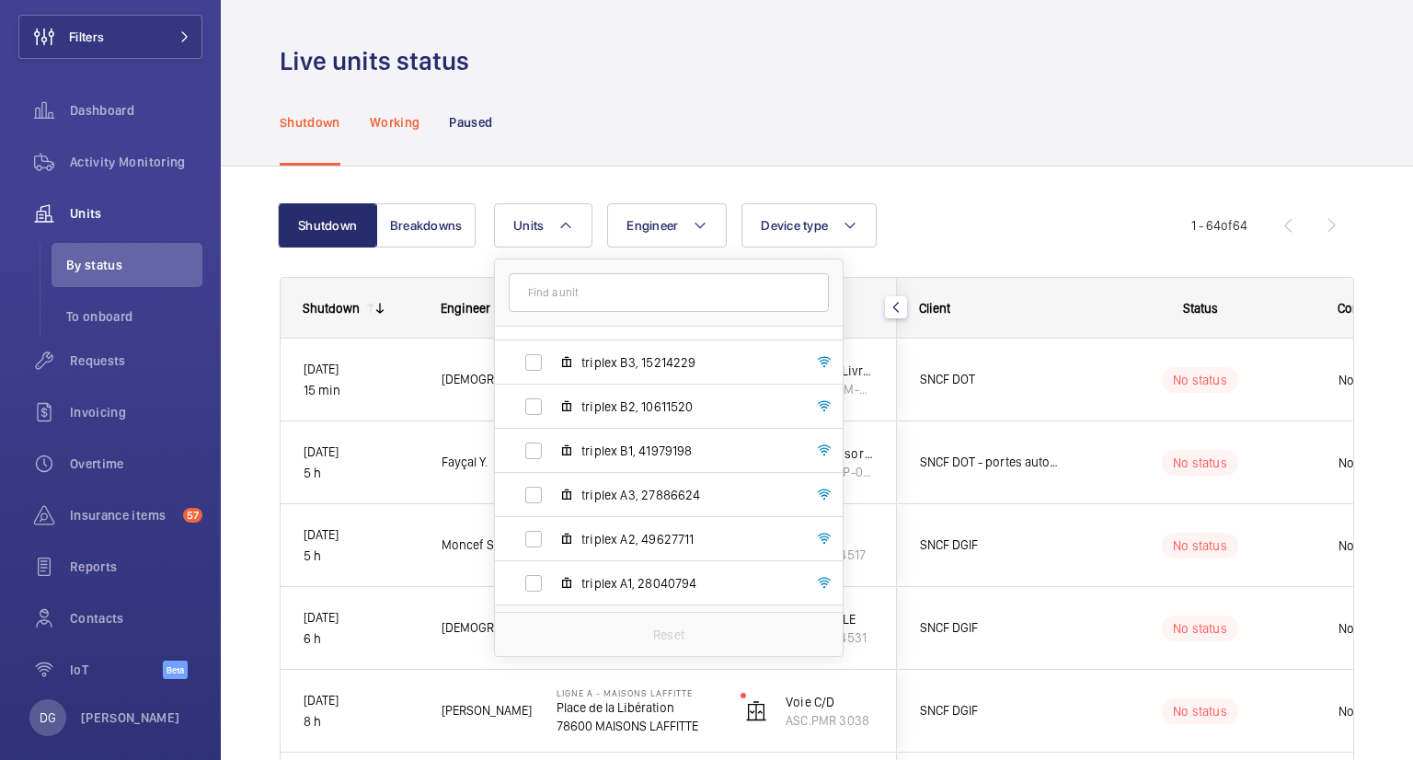
click at [394, 113] on p "Working" at bounding box center [395, 122] width 50 height 18
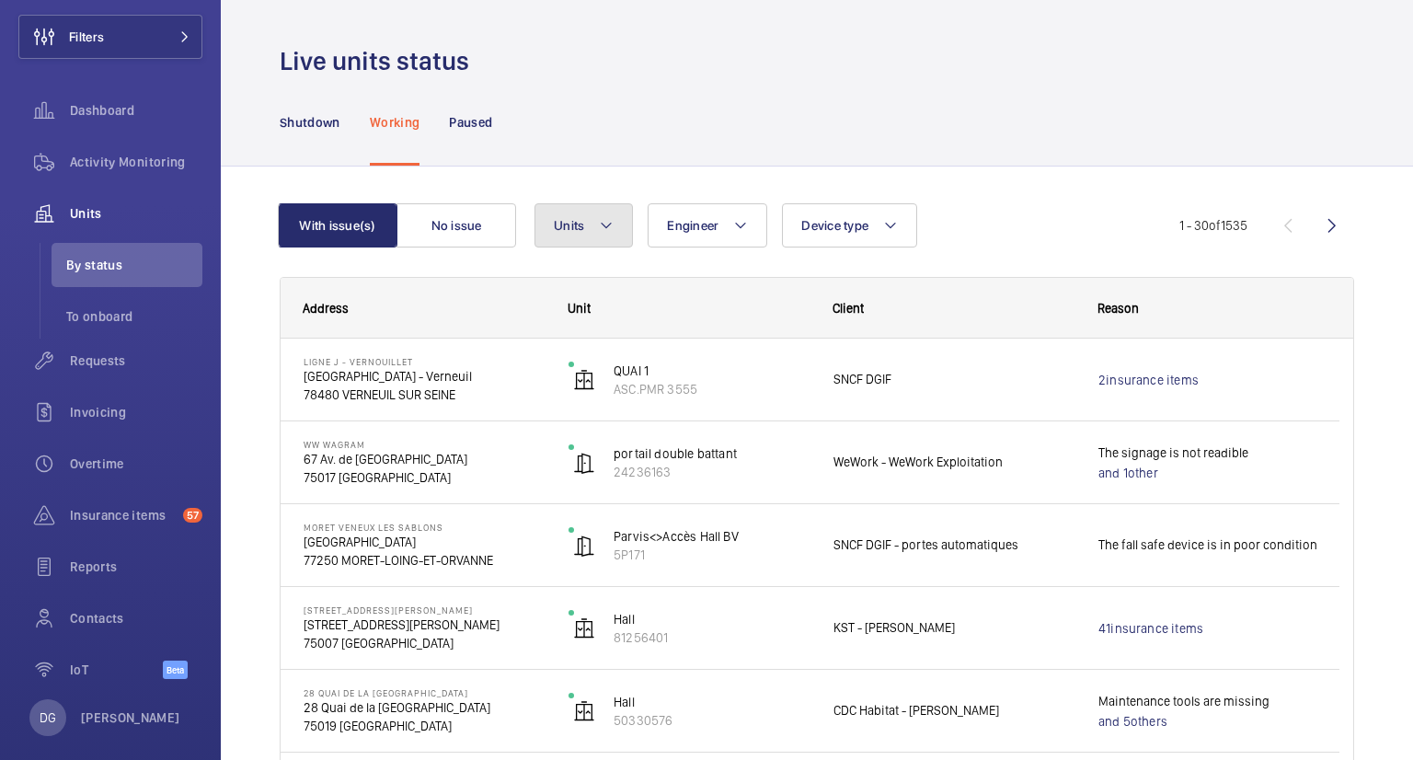
click at [574, 224] on span "Units" at bounding box center [569, 225] width 30 height 15
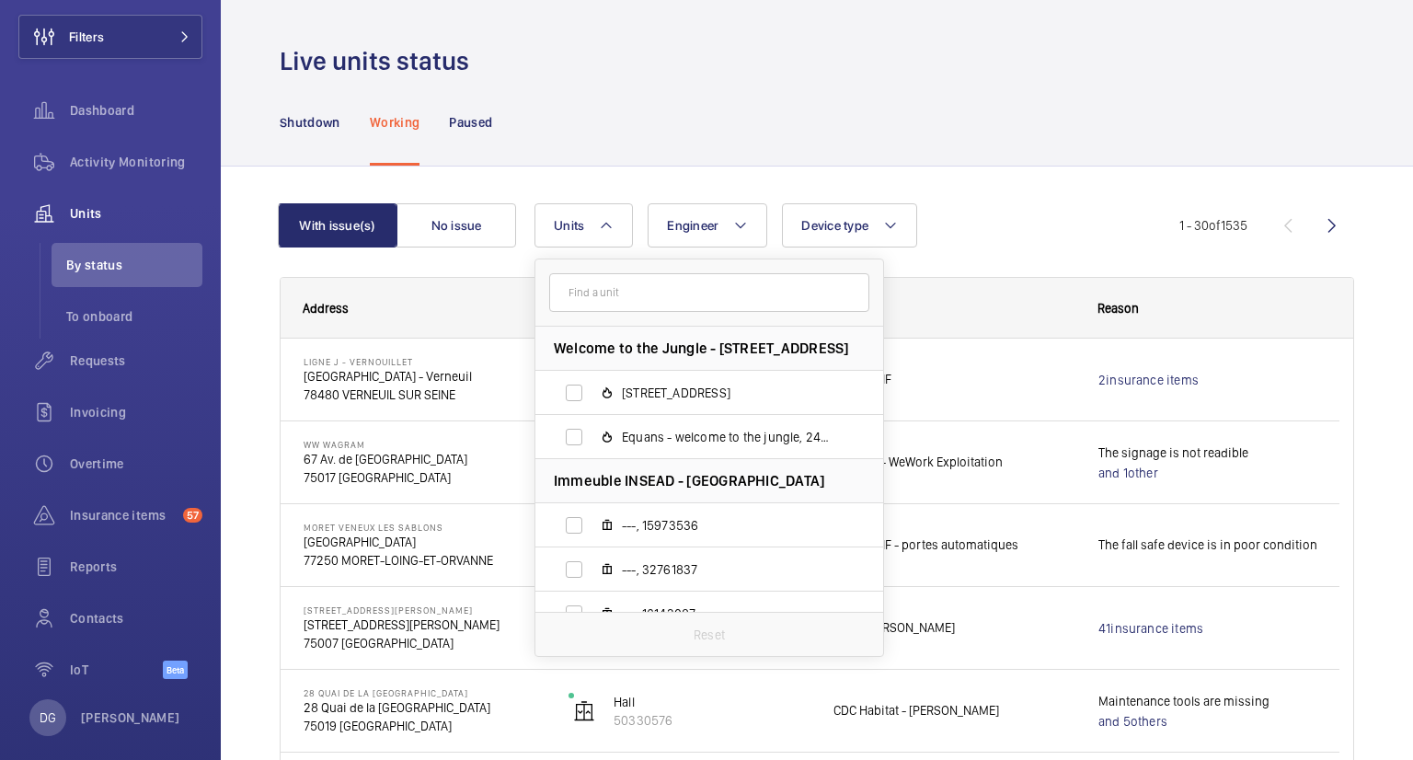
drag, startPoint x: 574, startPoint y: 224, endPoint x: 590, endPoint y: 190, distance: 36.6
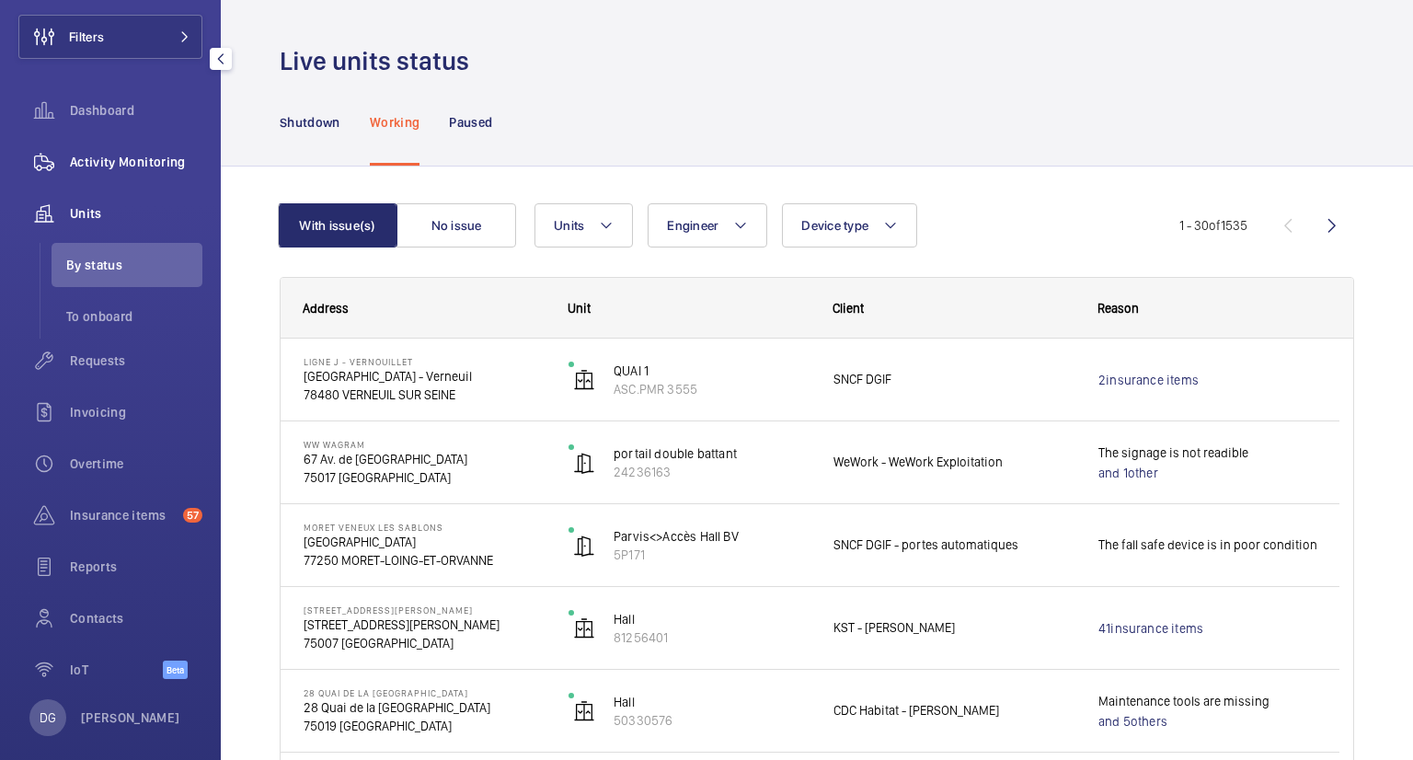
click at [99, 167] on span "Activity Monitoring" at bounding box center [136, 162] width 132 height 18
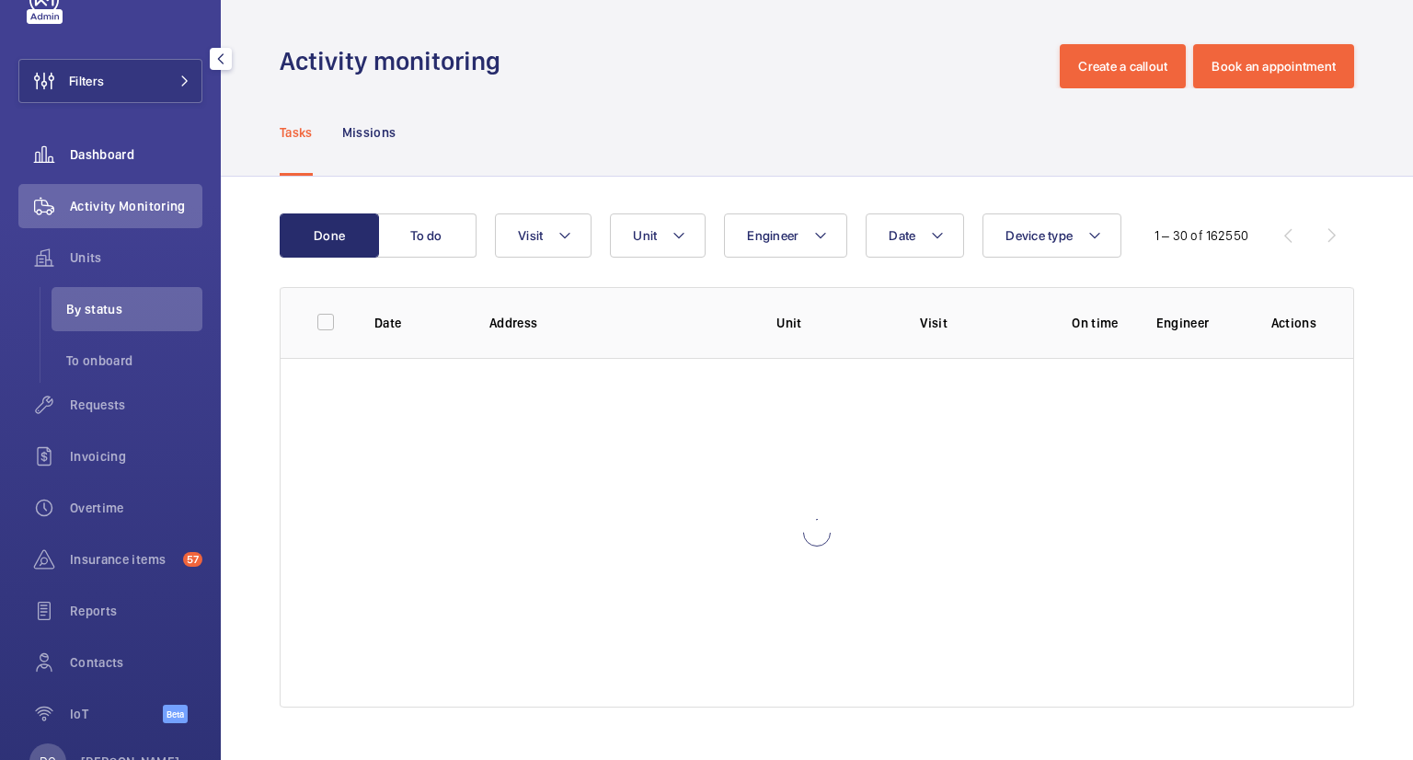
scroll to position [28, 0]
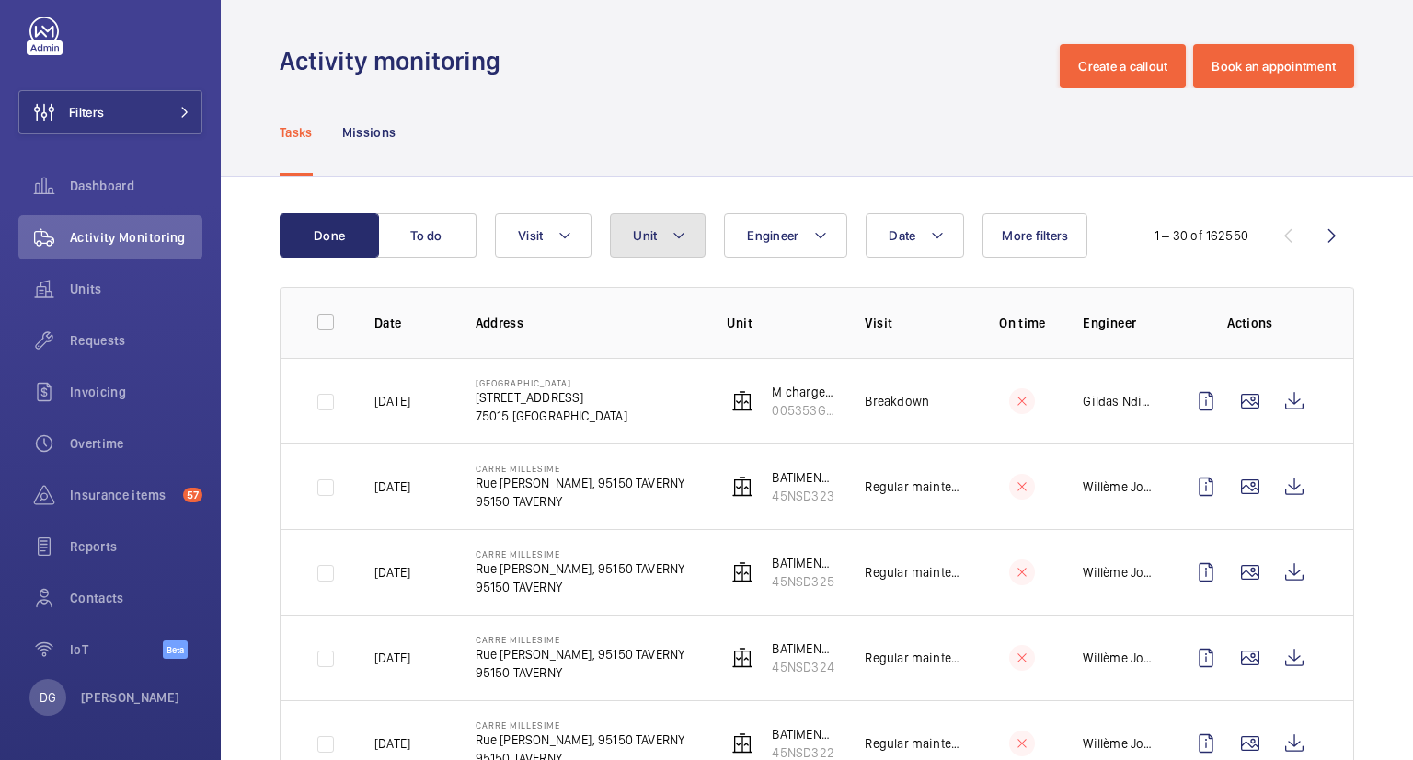
click at [675, 235] on mat-icon at bounding box center [678, 235] width 15 height 22
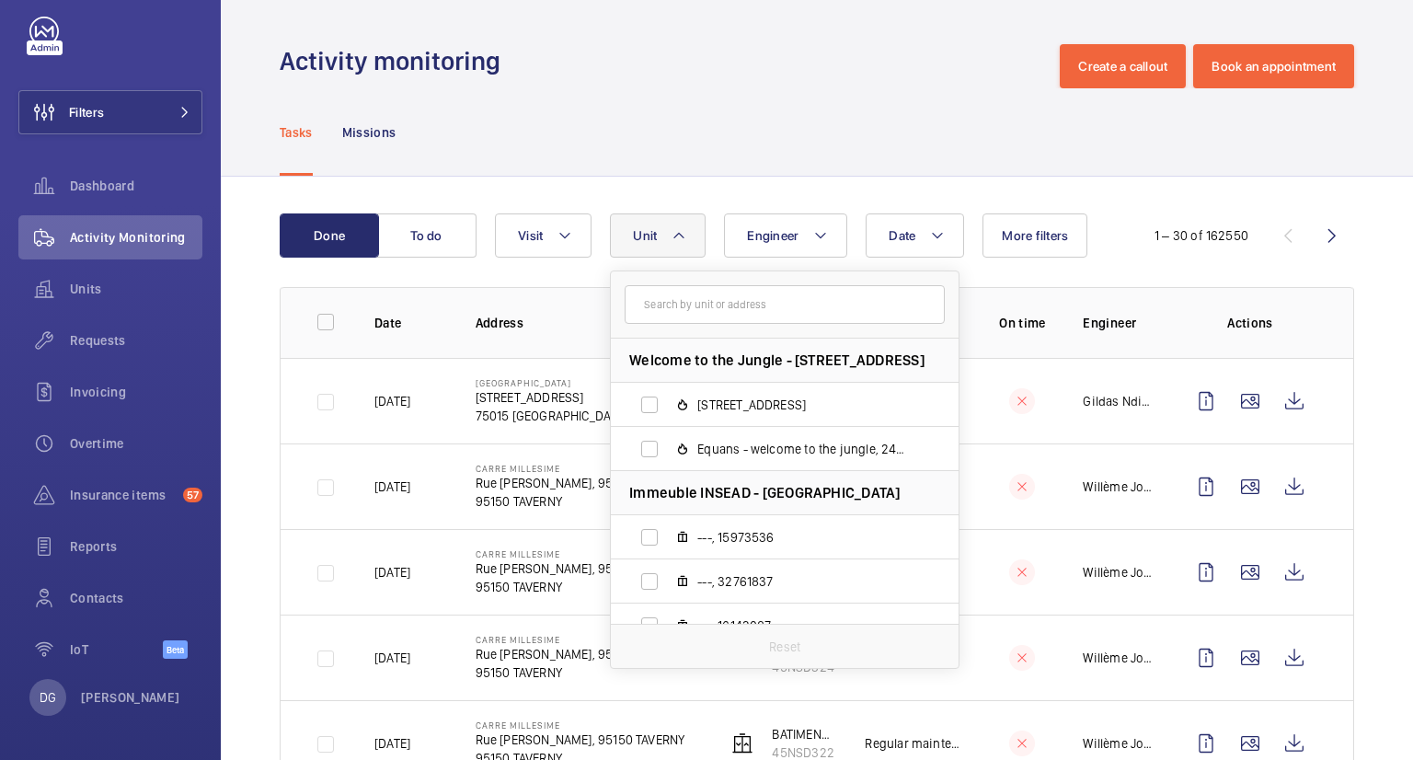
click at [627, 229] on button "Unit" at bounding box center [658, 235] width 96 height 44
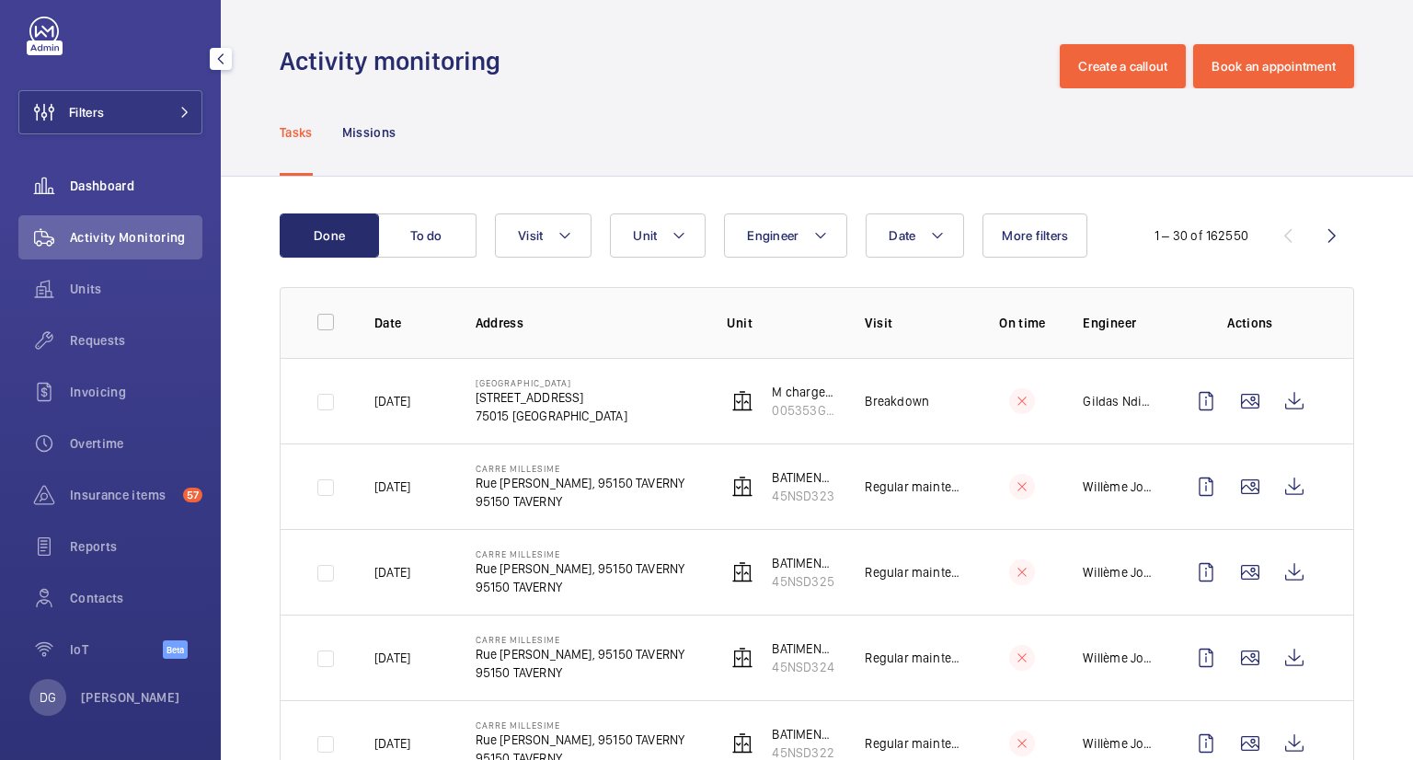
click at [136, 192] on span "Dashboard" at bounding box center [136, 186] width 132 height 18
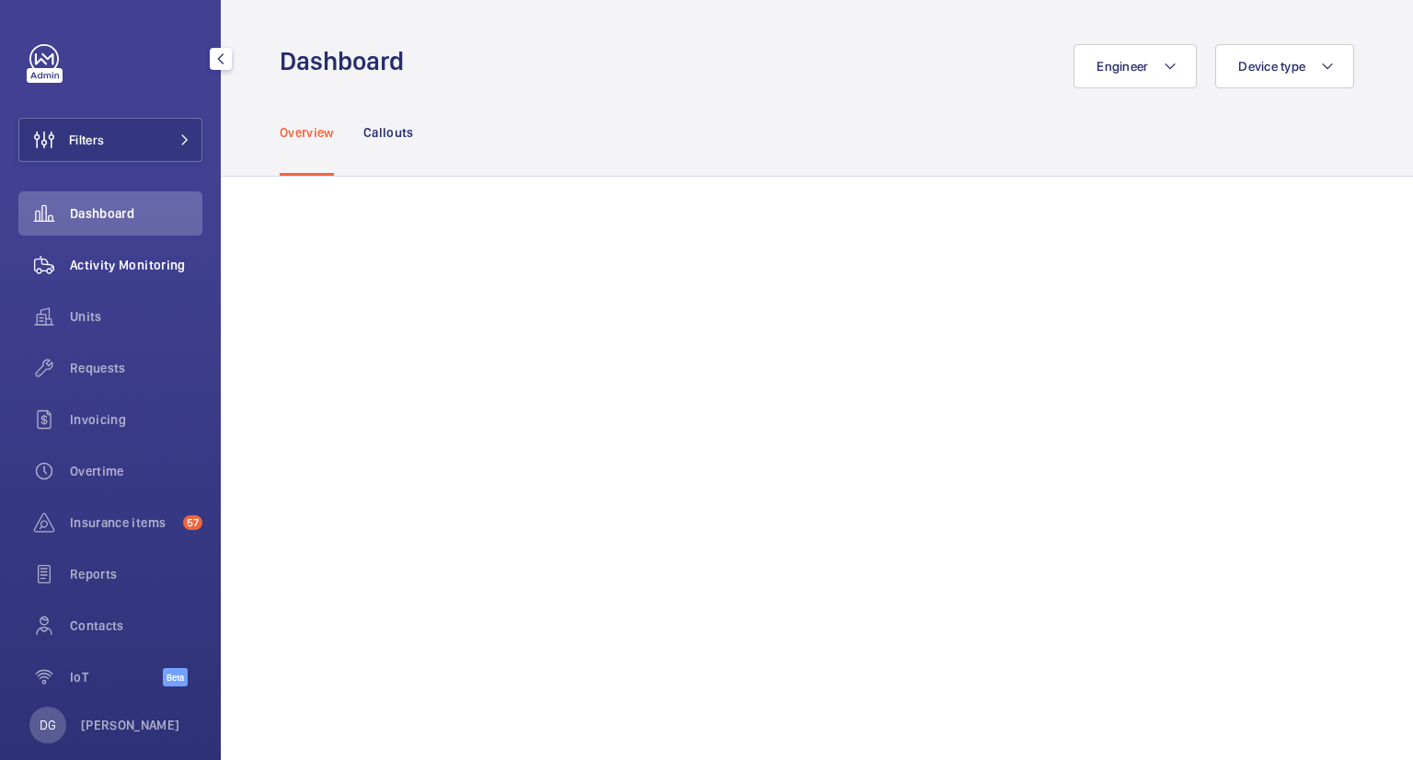
drag, startPoint x: 97, startPoint y: 273, endPoint x: 64, endPoint y: 256, distance: 36.6
click at [64, 256] on wm-front-icon-button at bounding box center [44, 265] width 52 height 44
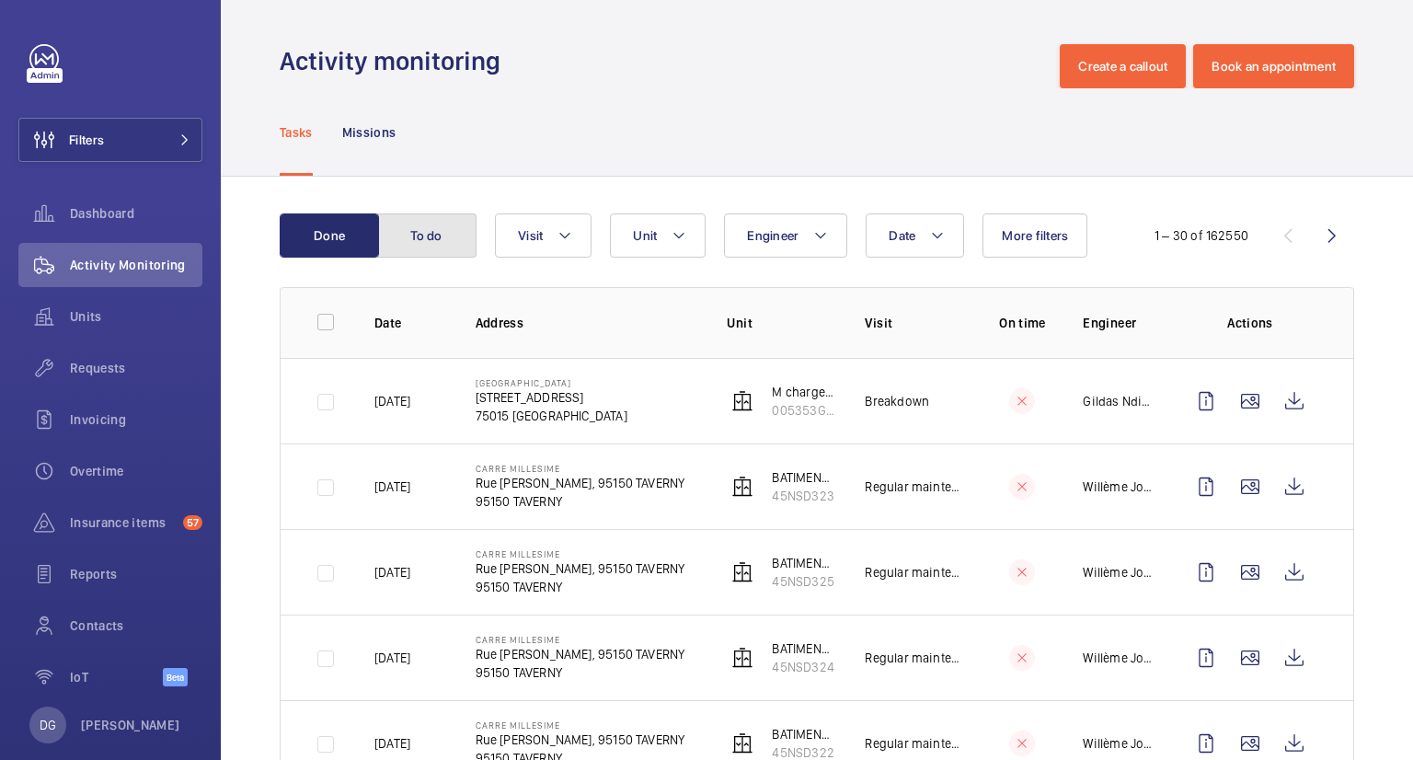
click at [428, 244] on button "To do" at bounding box center [426, 235] width 99 height 44
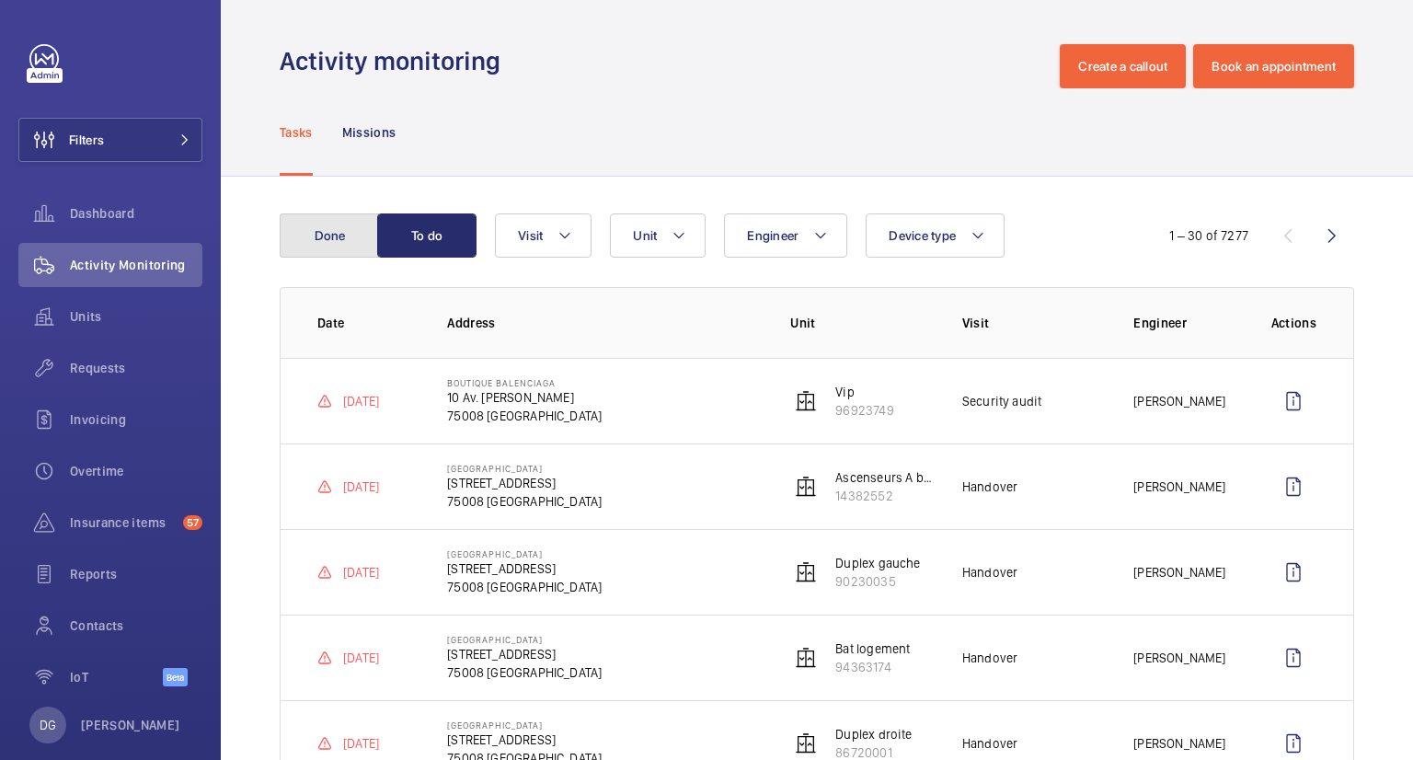
click at [354, 244] on button "Done" at bounding box center [329, 235] width 99 height 44
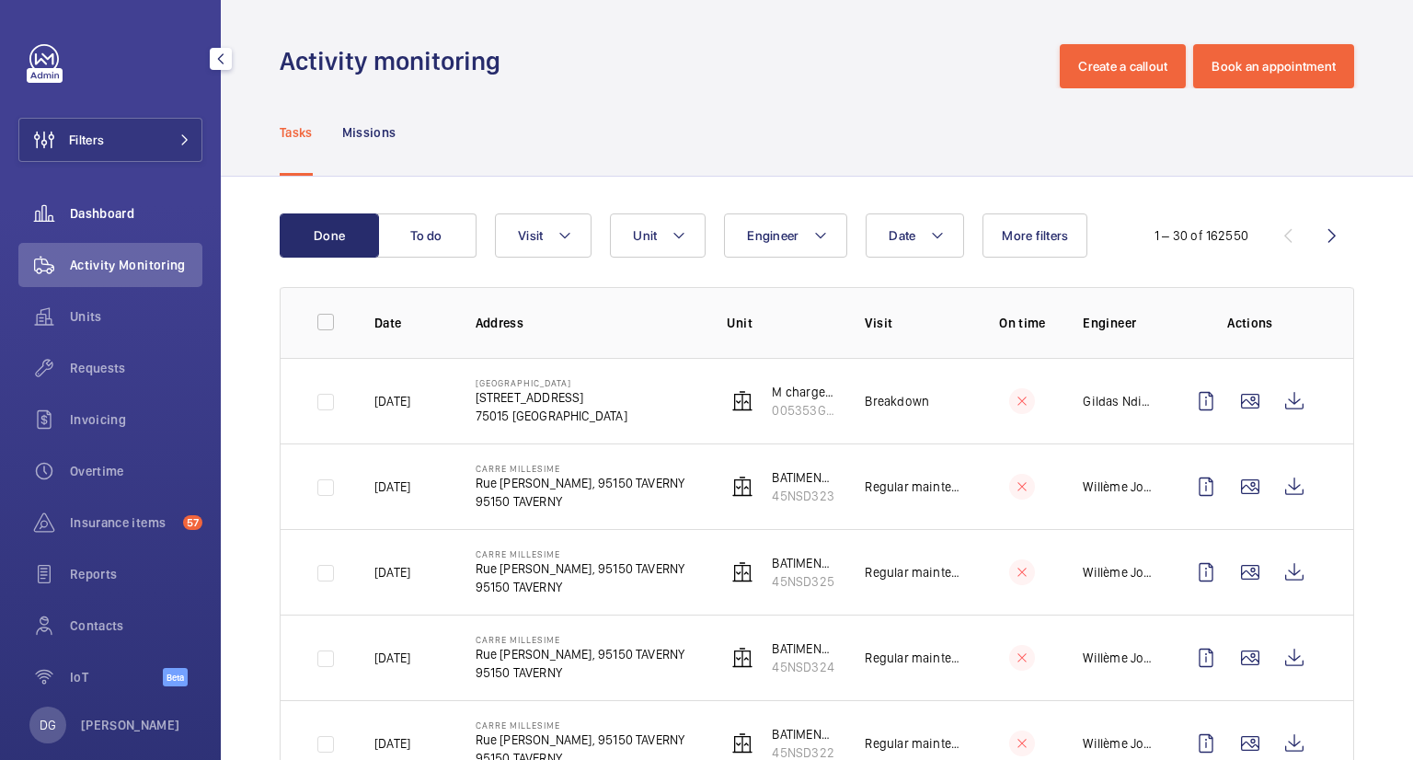
click at [125, 208] on span "Dashboard" at bounding box center [136, 213] width 132 height 18
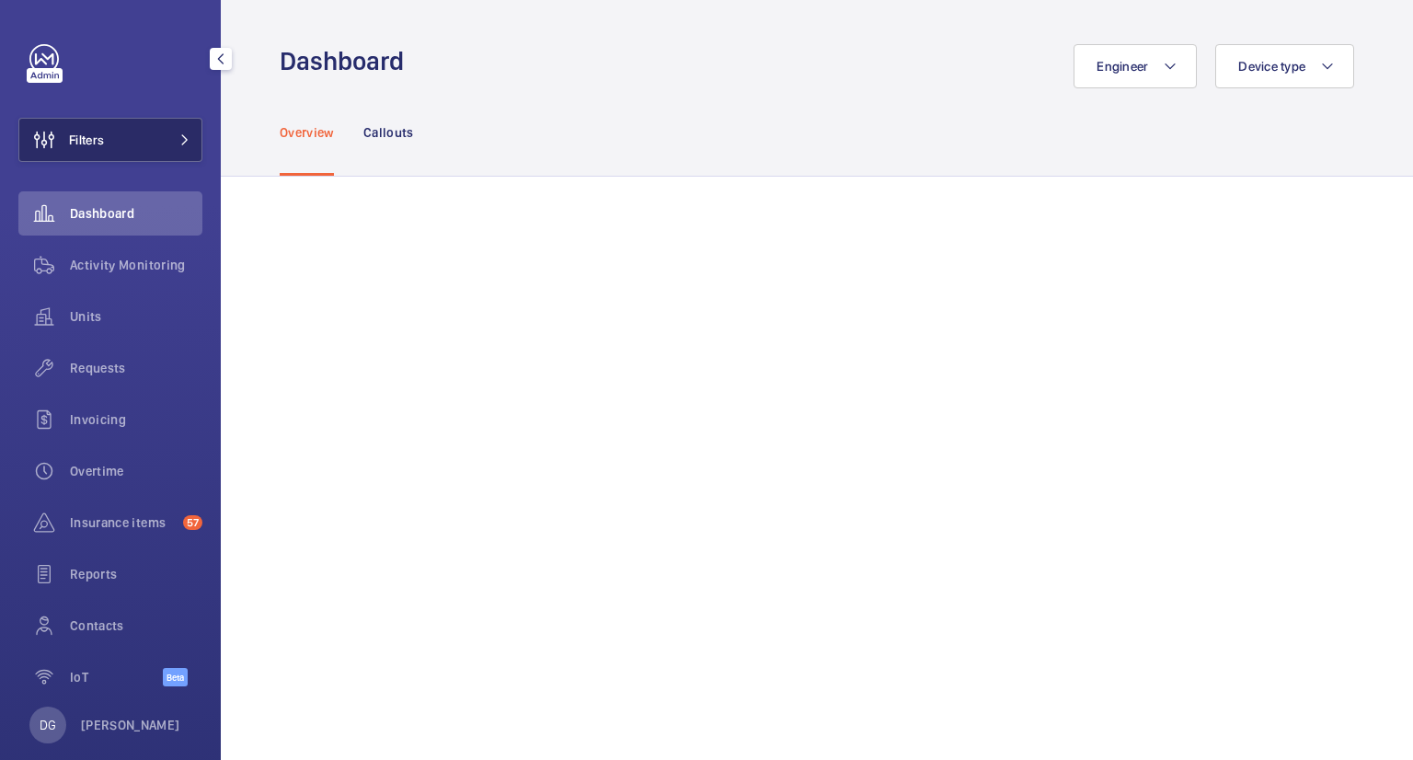
click at [129, 150] on button "Filters" at bounding box center [110, 140] width 184 height 44
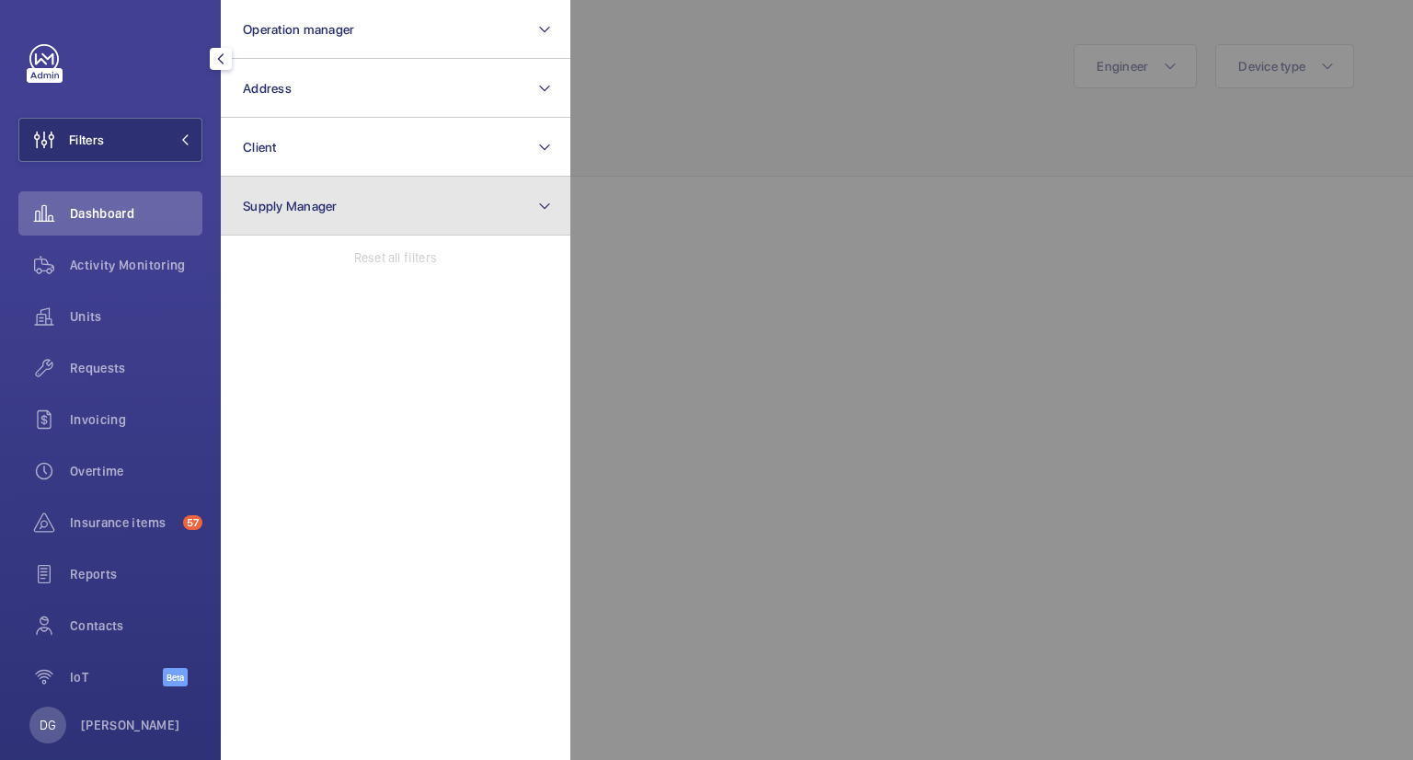
click at [560, 212] on button "Supply Manager" at bounding box center [396, 206] width 350 height 59
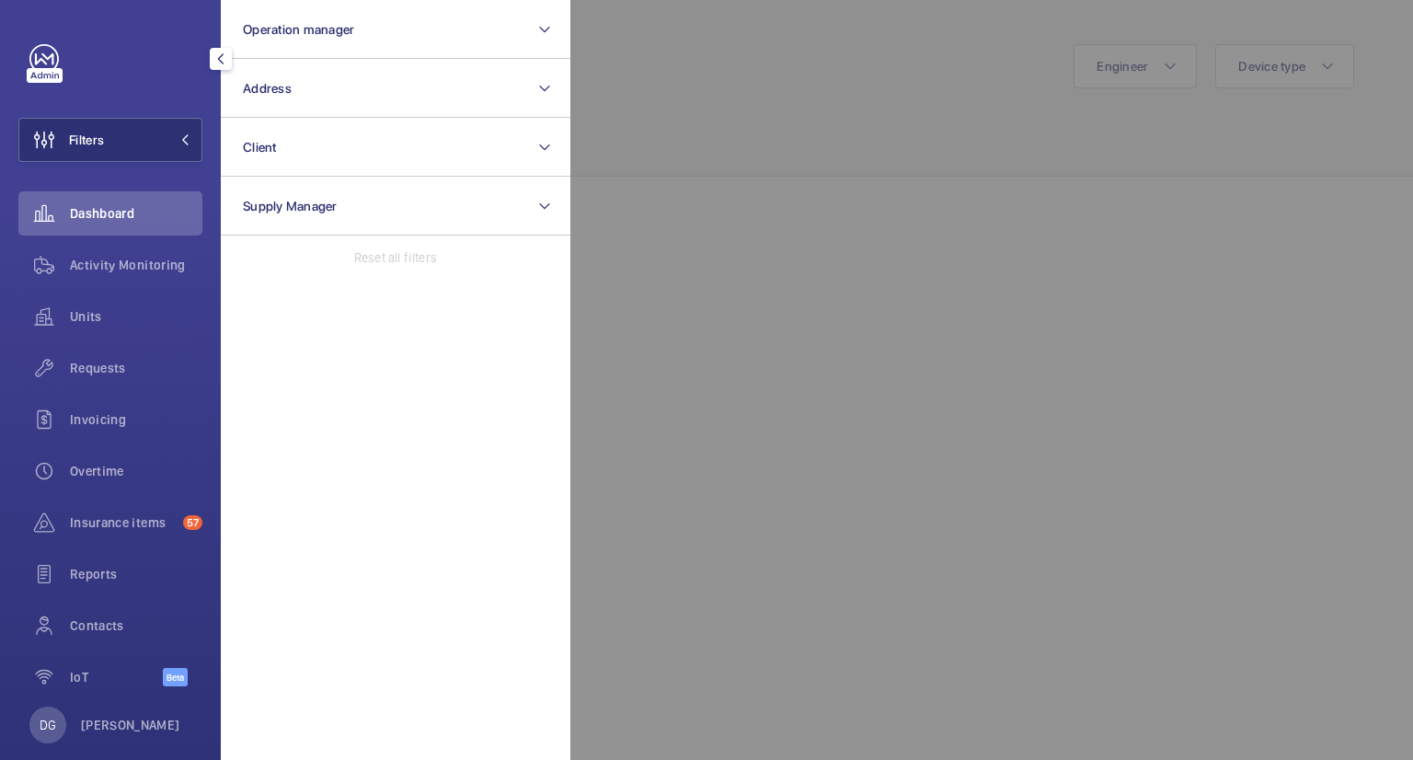
click at [818, 224] on div at bounding box center [1276, 380] width 1413 height 760
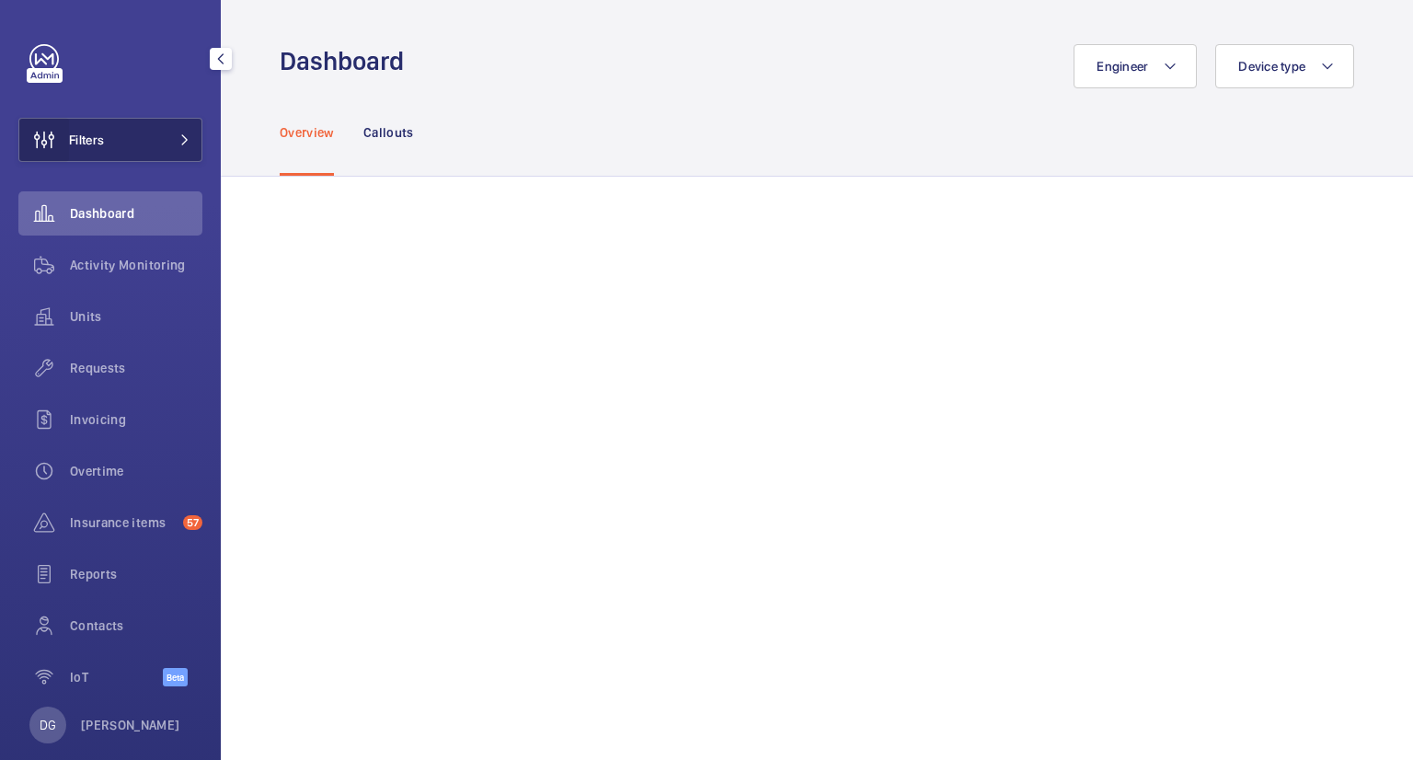
click at [41, 132] on wm-front-icon-button at bounding box center [44, 140] width 50 height 44
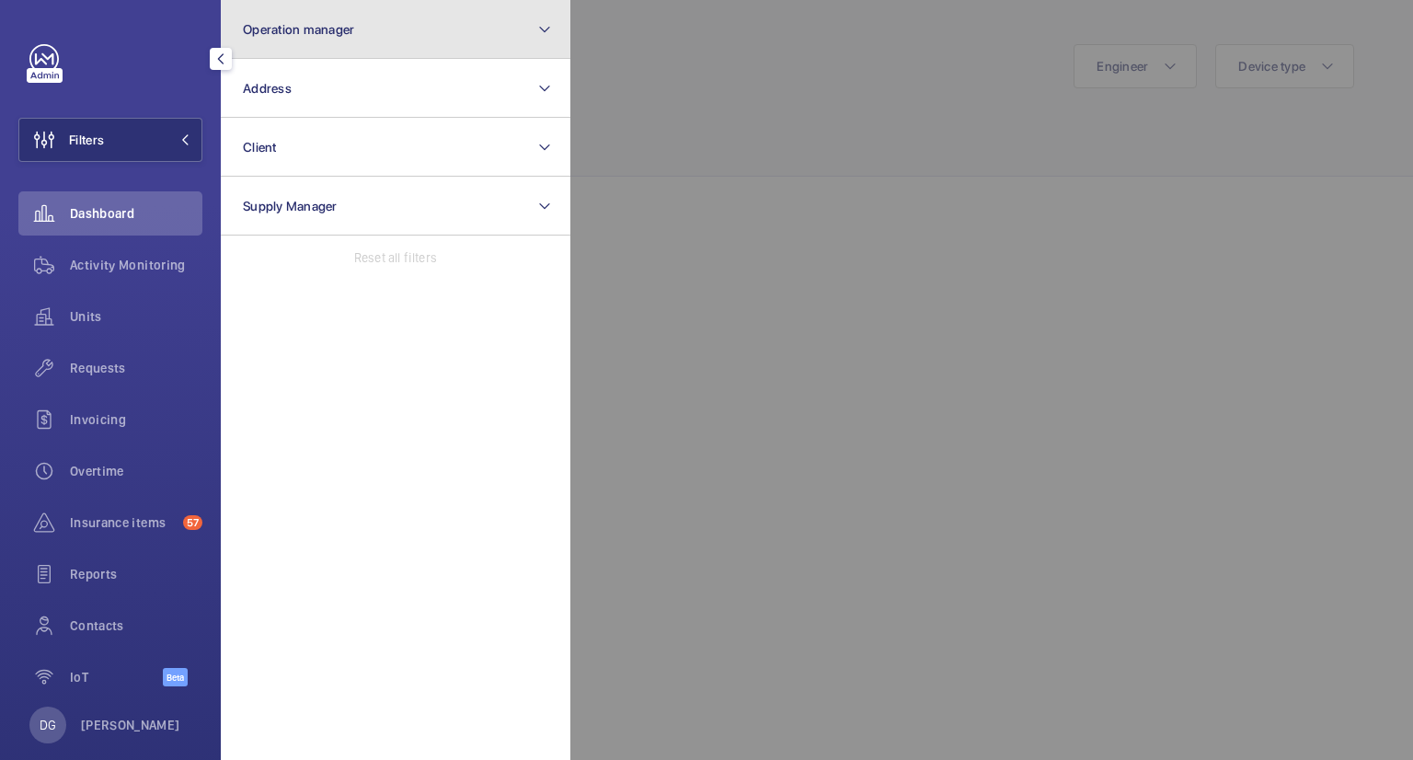
click at [488, 34] on button "Operation manager" at bounding box center [396, 29] width 350 height 59
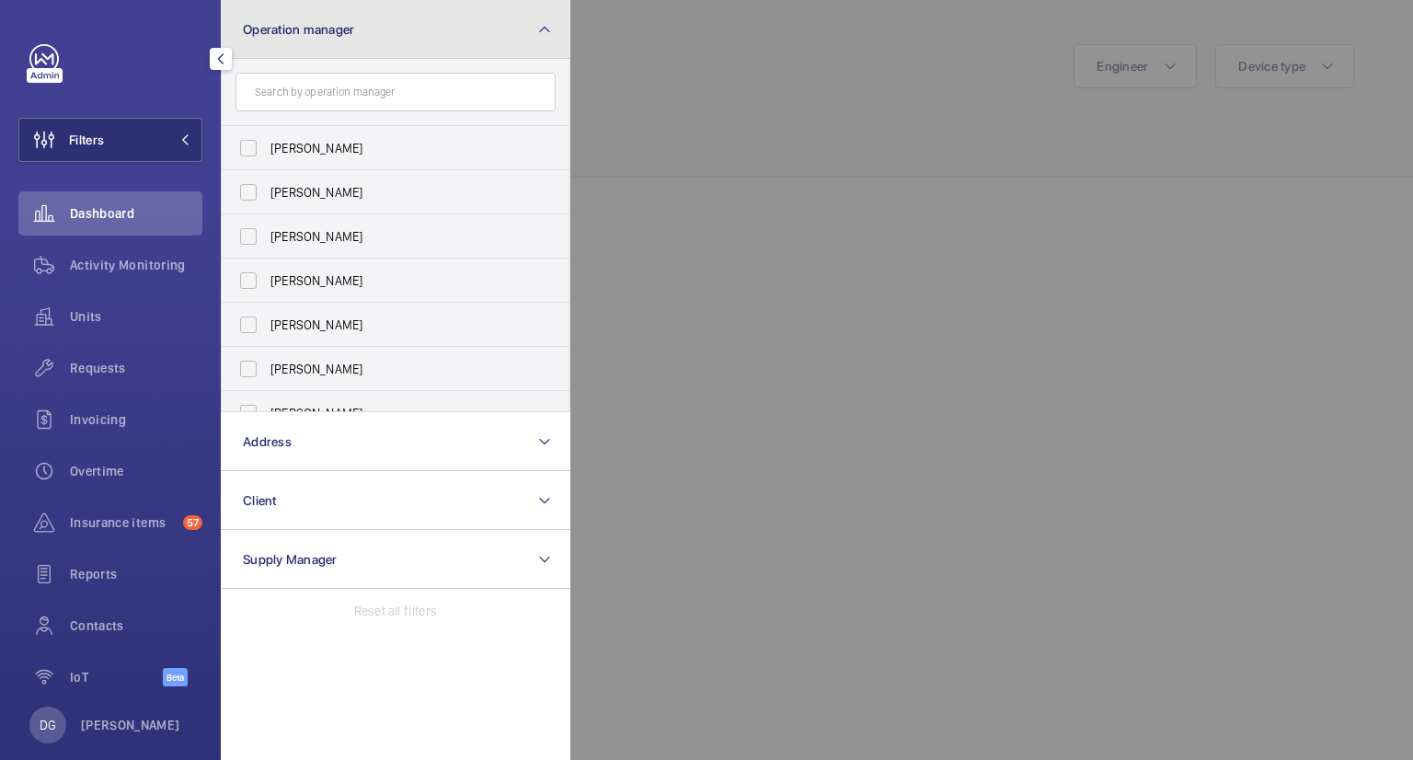
click at [549, 30] on mat-icon at bounding box center [544, 29] width 15 height 22
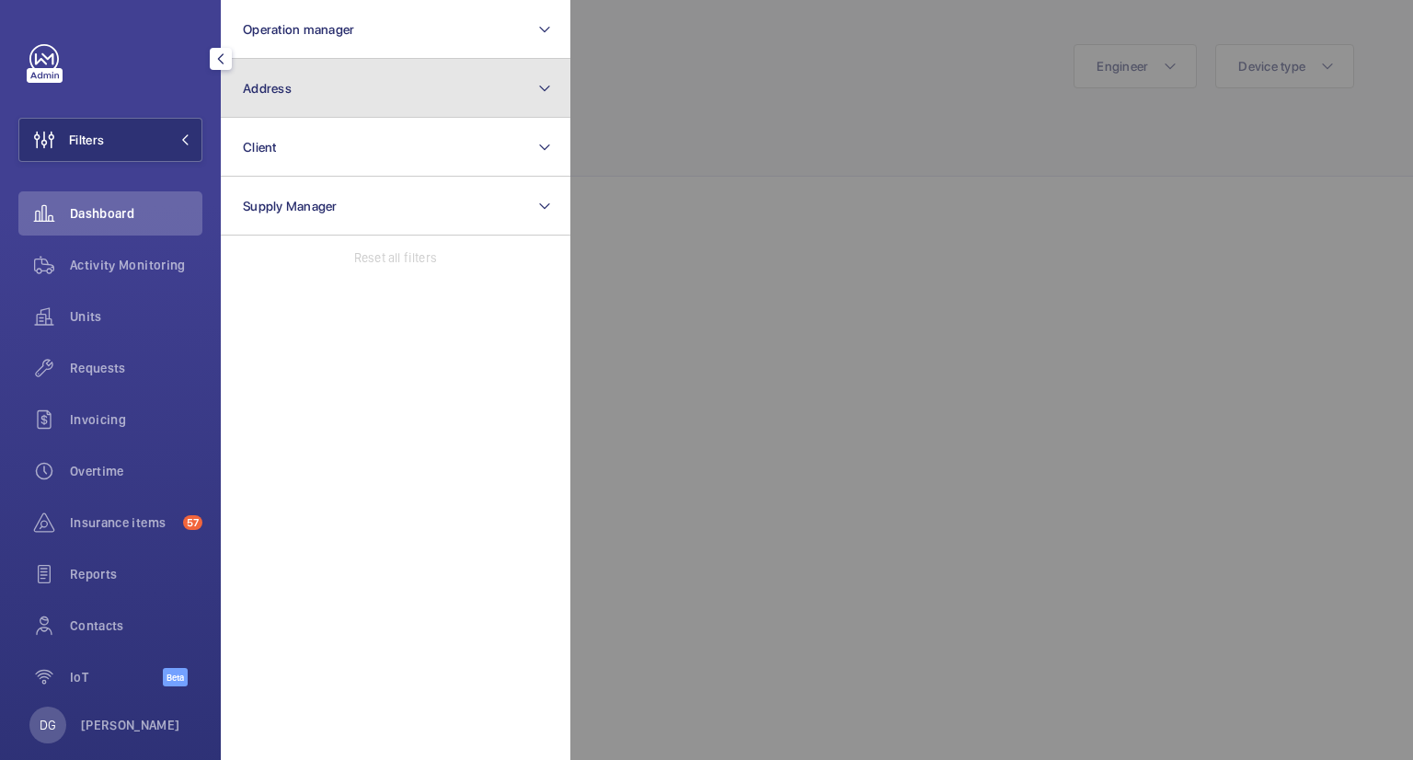
click at [508, 106] on button "Address" at bounding box center [396, 88] width 350 height 59
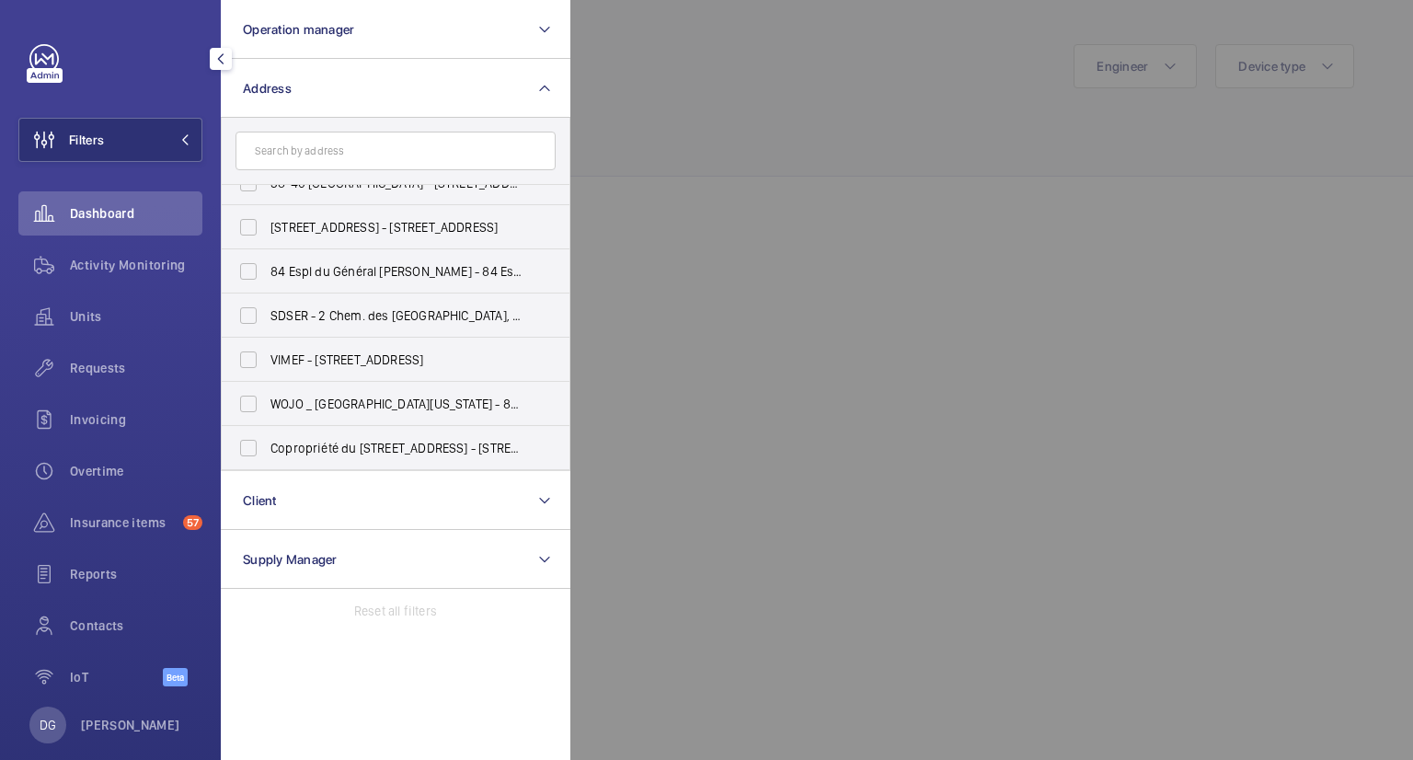
scroll to position [136, 0]
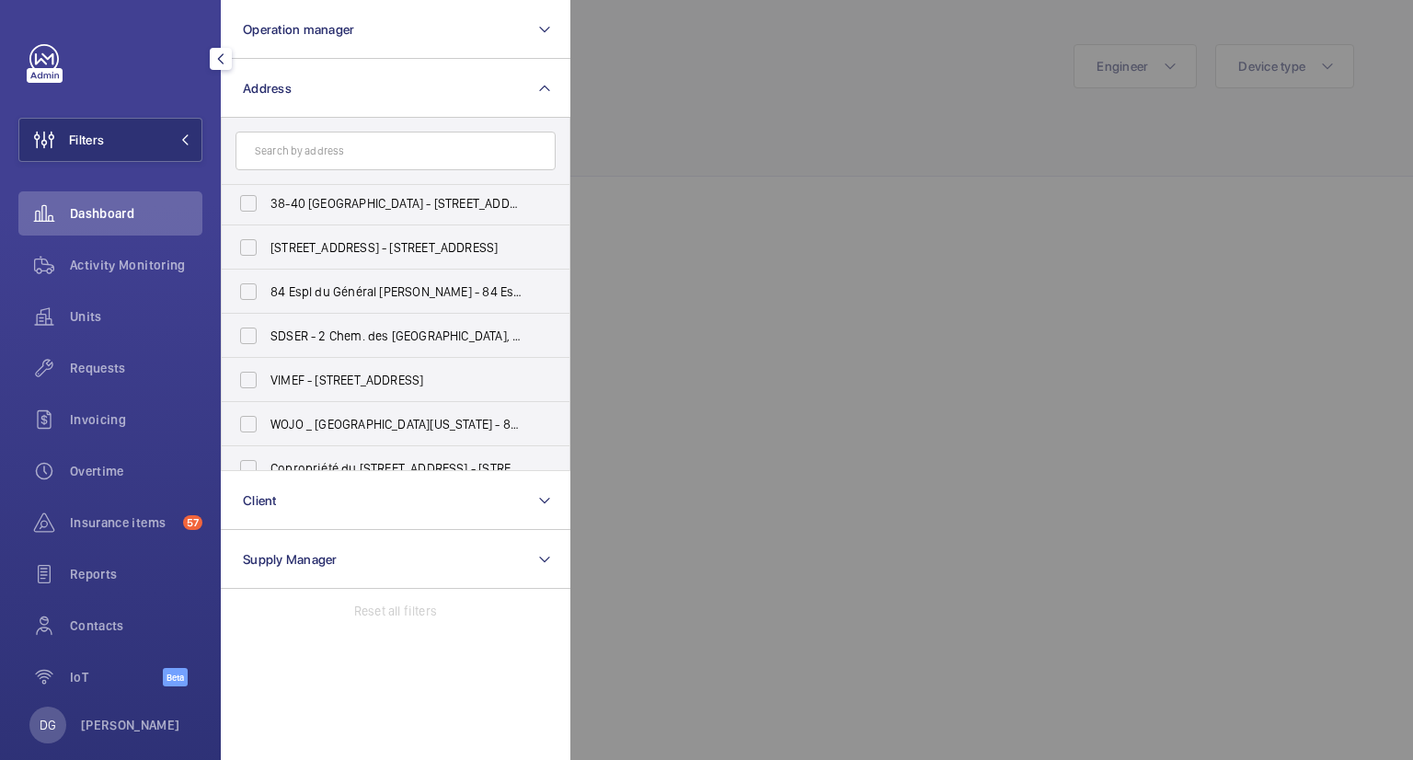
click at [318, 134] on input "text" at bounding box center [395, 151] width 320 height 39
type input "u"
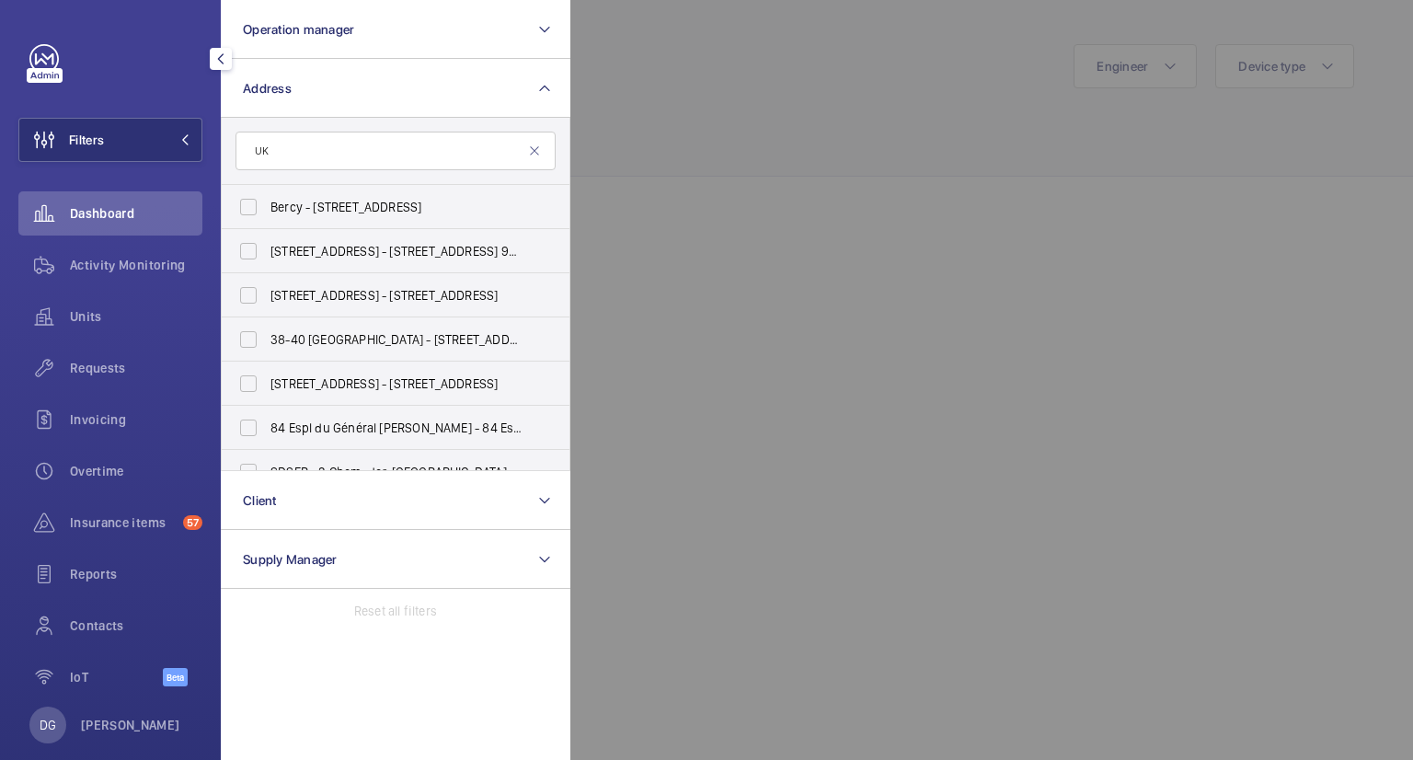
type input "U"
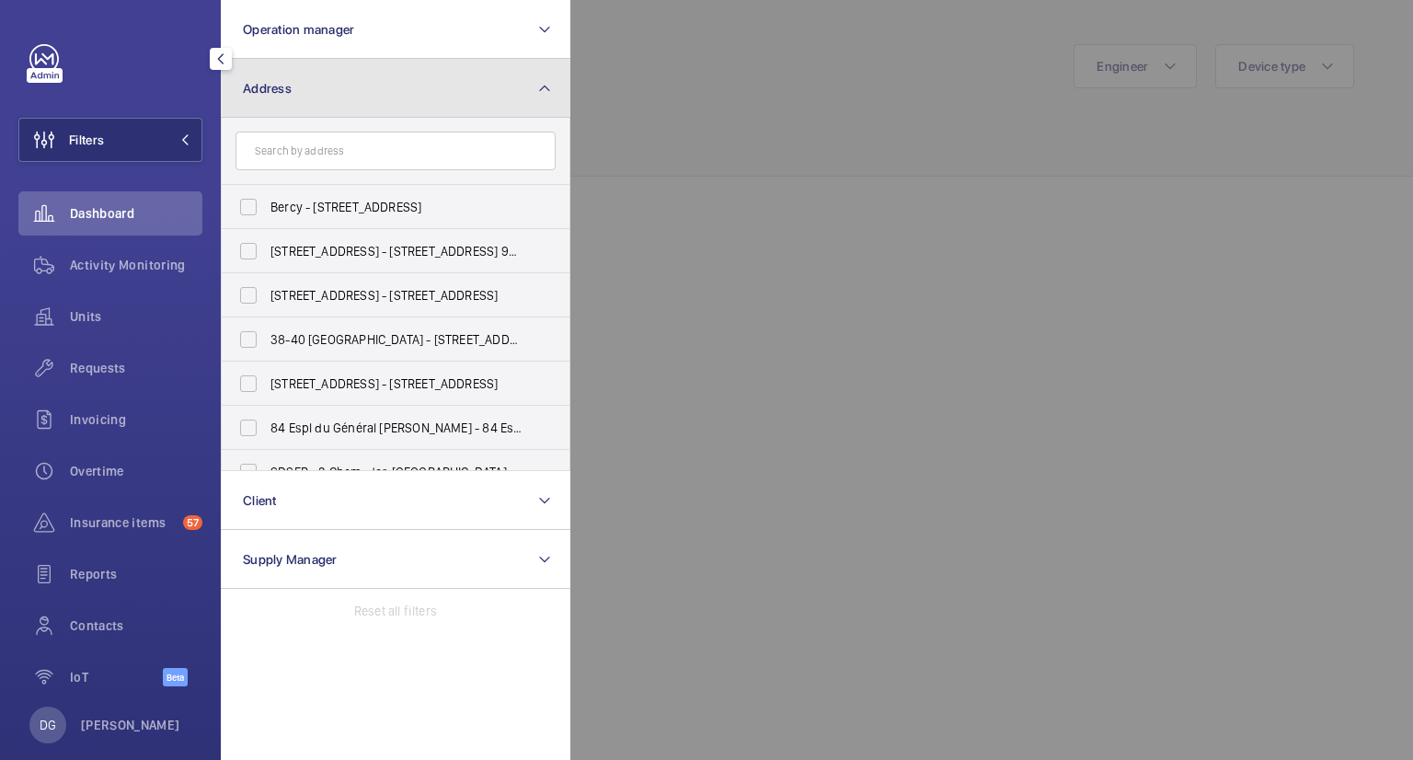
click at [526, 98] on button "Address" at bounding box center [396, 88] width 350 height 59
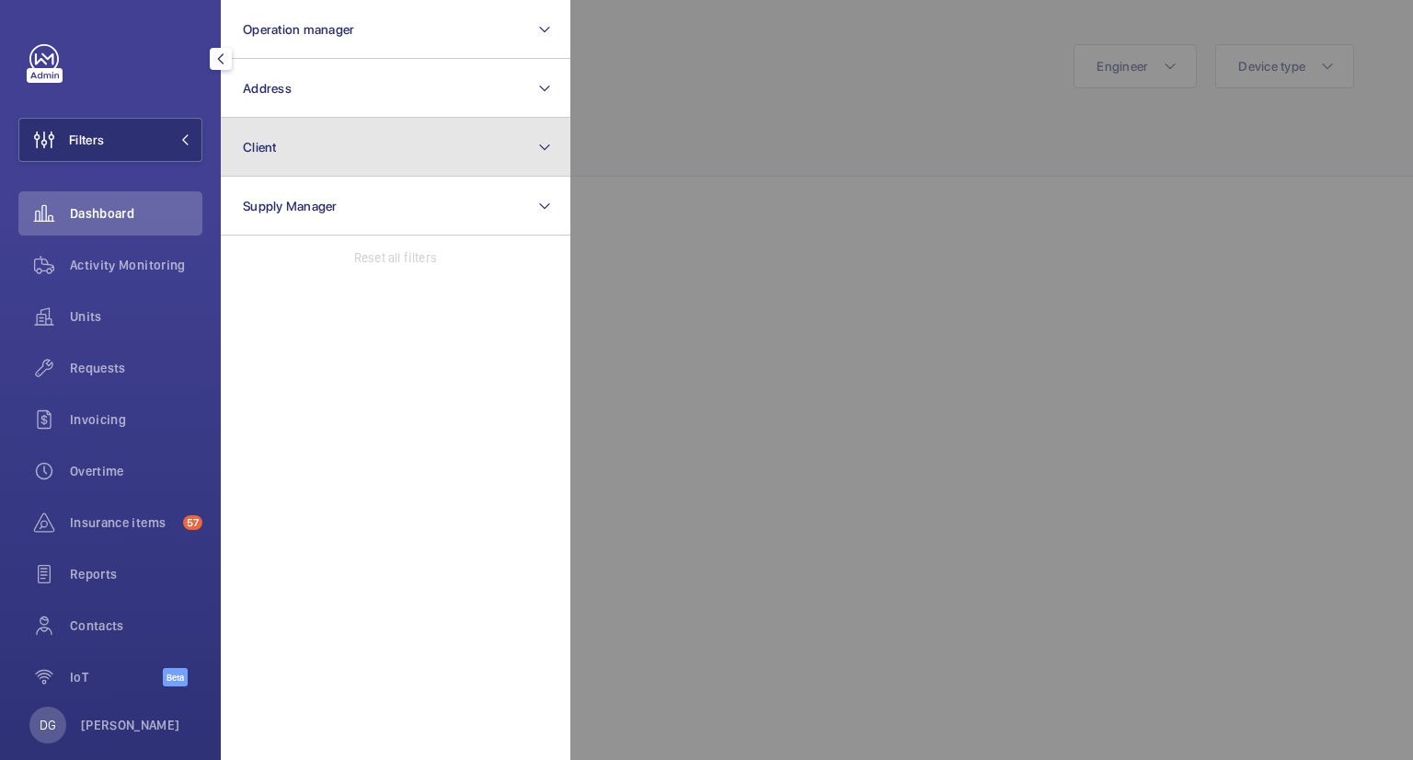
click at [454, 151] on button "Client" at bounding box center [396, 147] width 350 height 59
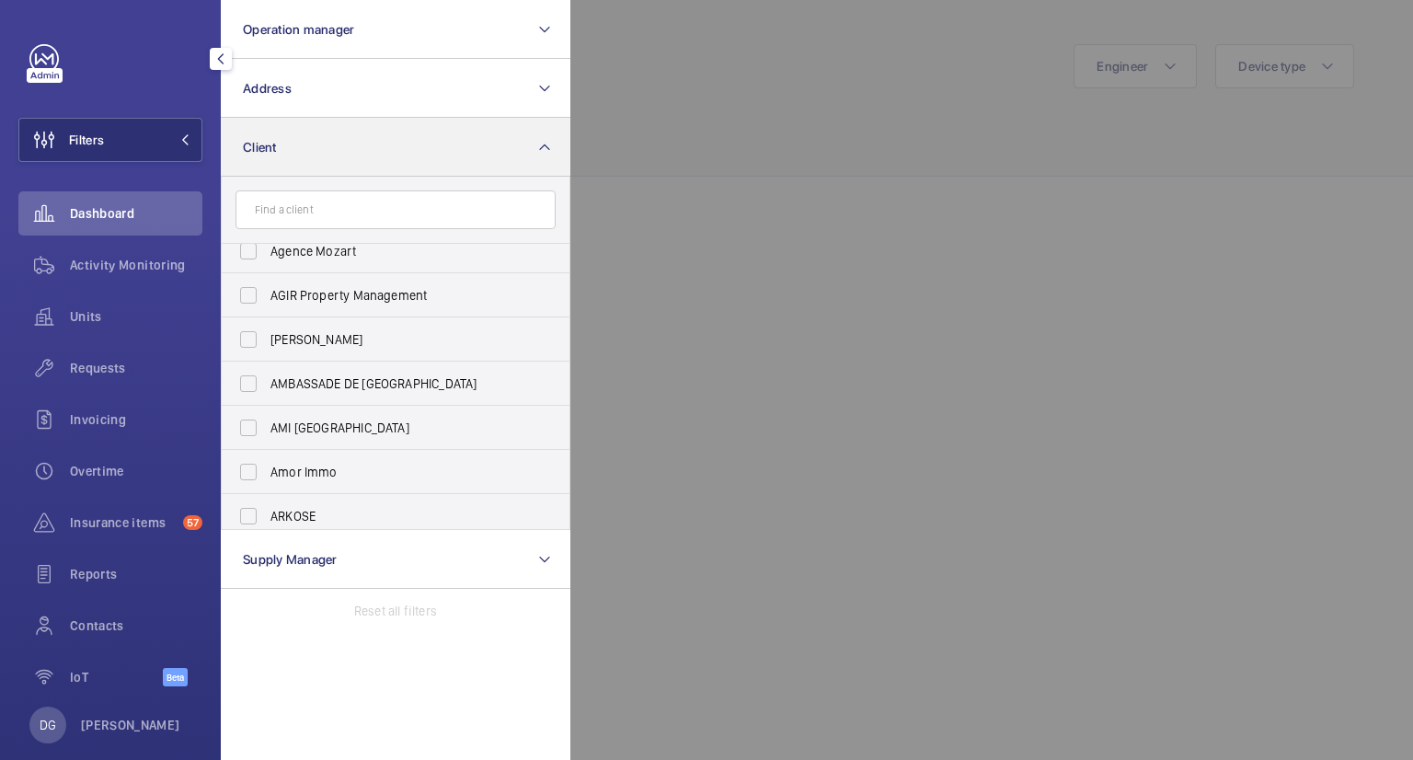
scroll to position [295, 0]
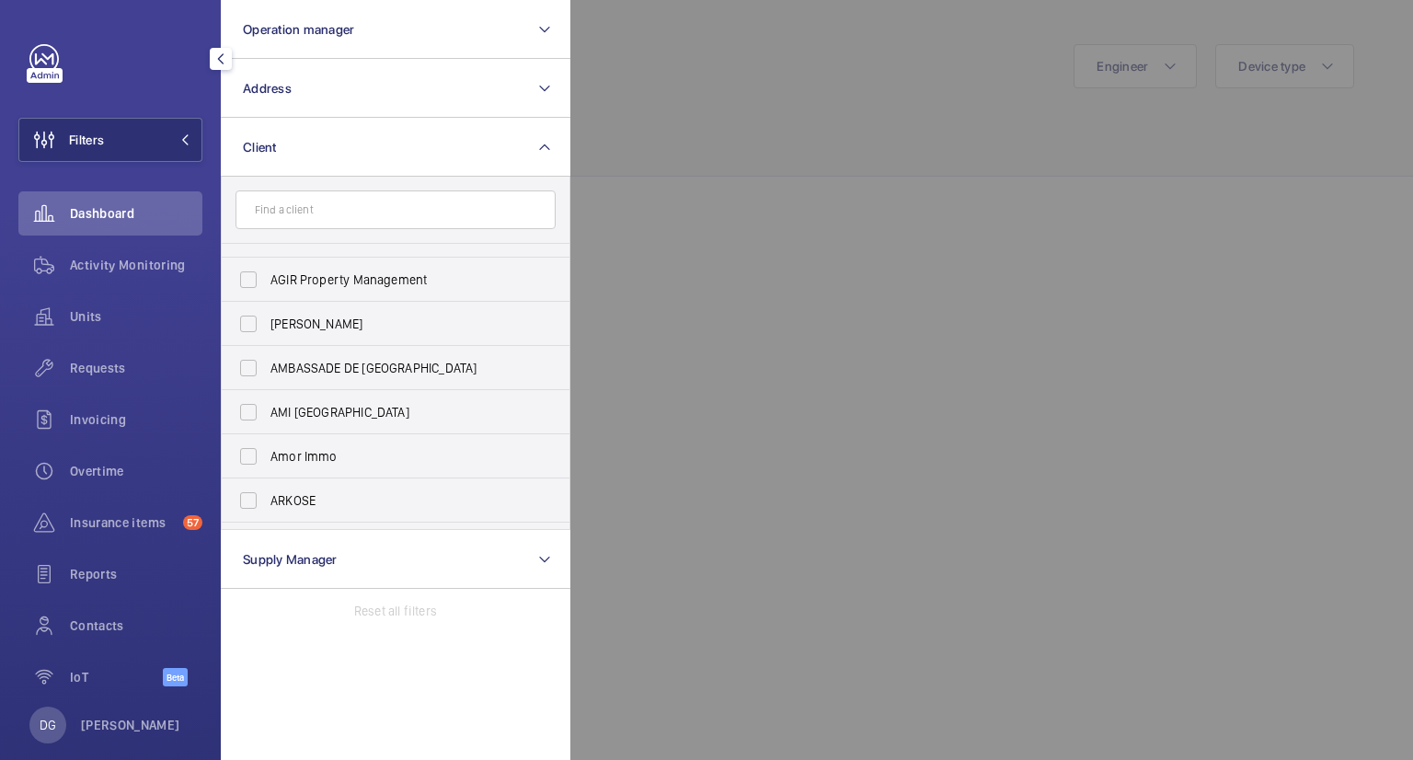
click at [364, 214] on input "text" at bounding box center [395, 209] width 320 height 39
click at [739, 212] on div at bounding box center [1276, 380] width 1413 height 760
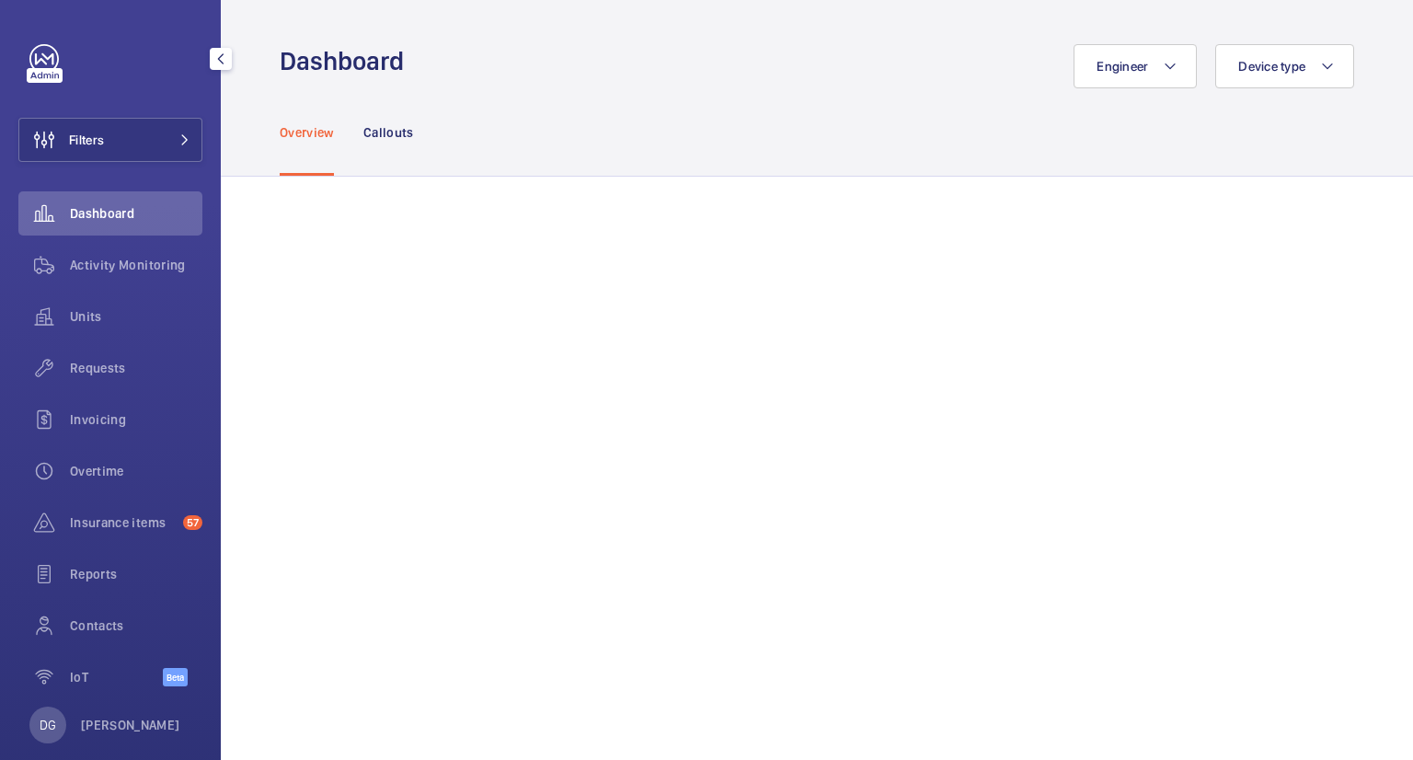
click at [29, 75] on div at bounding box center [45, 75] width 36 height 15
click at [129, 146] on button "Filters" at bounding box center [110, 140] width 184 height 44
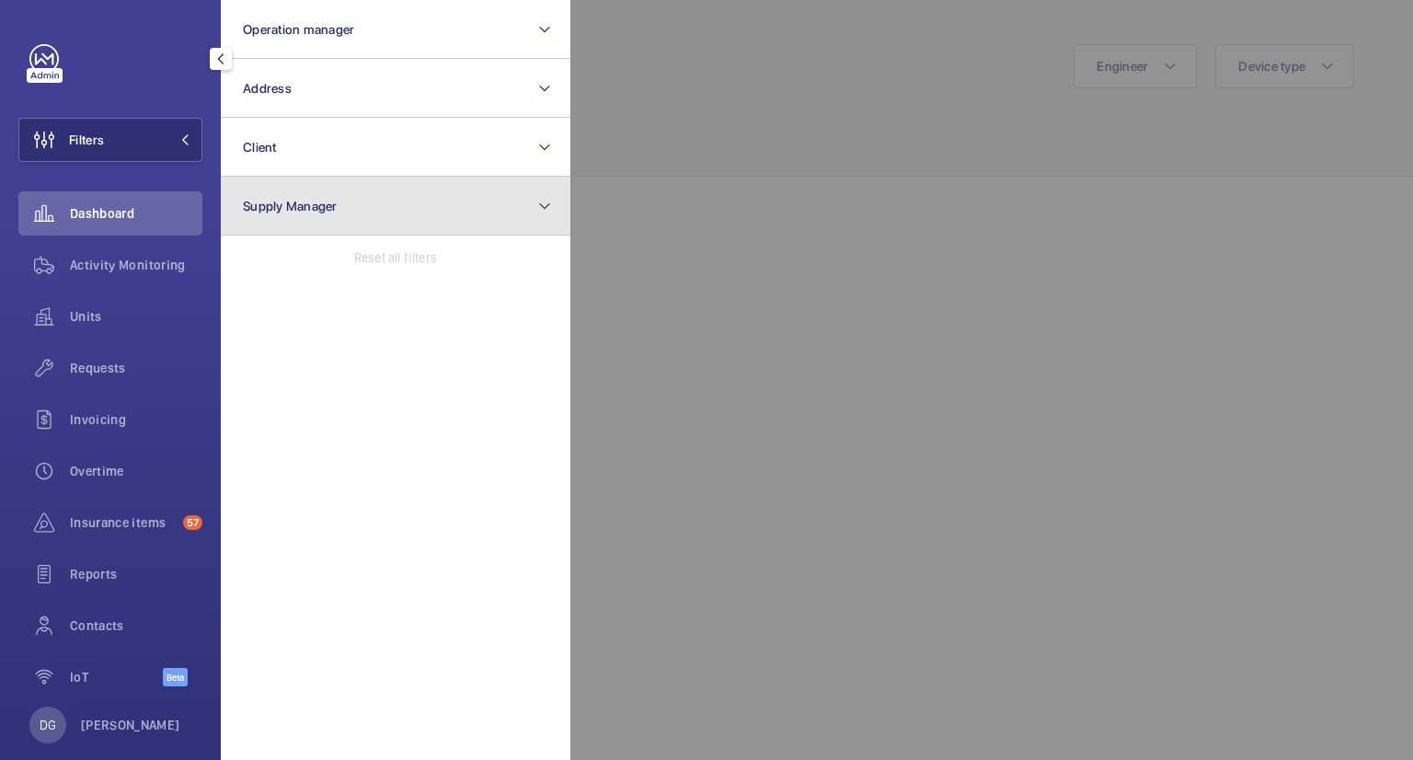
click at [463, 220] on button "Supply Manager" at bounding box center [396, 206] width 350 height 59
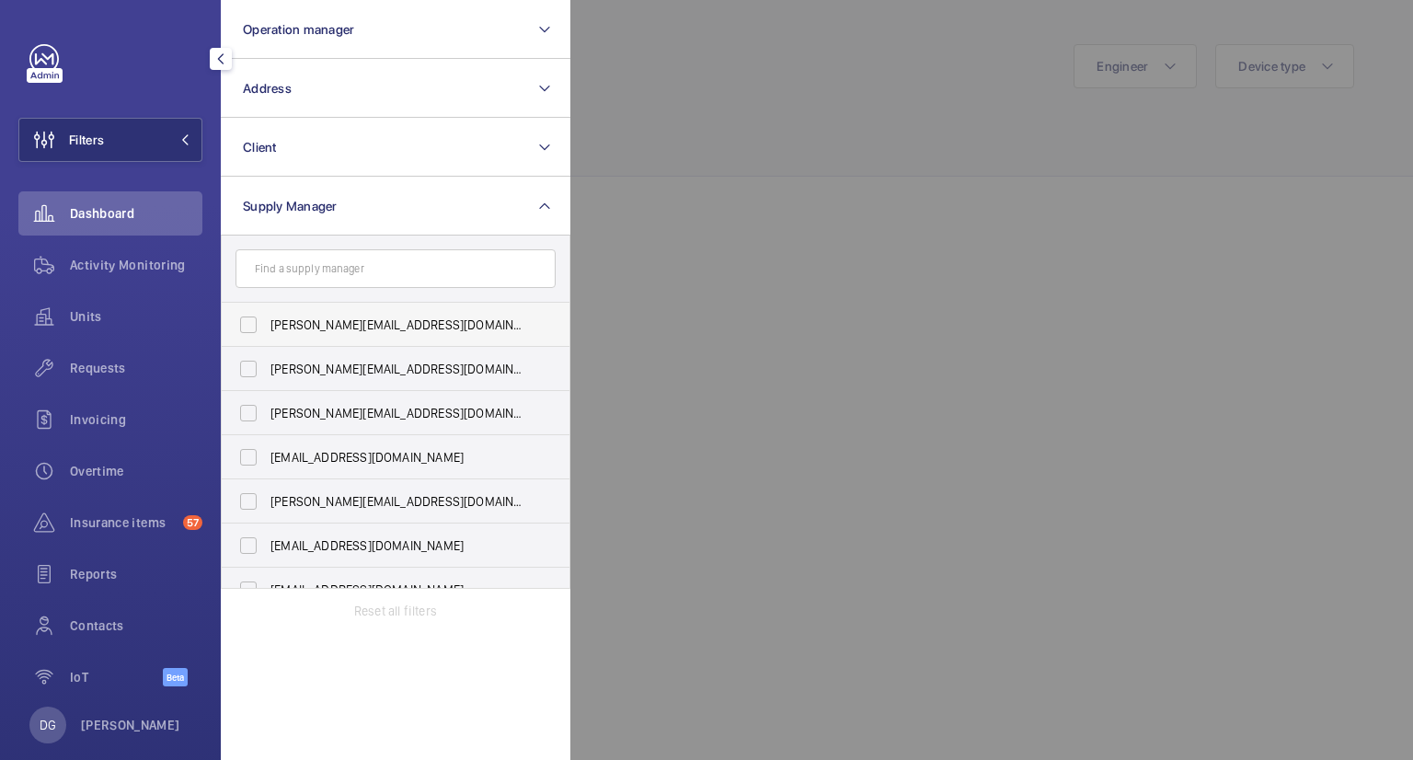
click at [256, 319] on label "[PERSON_NAME][EMAIL_ADDRESS][DOMAIN_NAME]" at bounding box center [382, 325] width 320 height 44
click at [256, 319] on input "[PERSON_NAME][EMAIL_ADDRESS][DOMAIN_NAME]" at bounding box center [248, 324] width 37 height 37
checkbox input "true"
click at [233, 367] on label "[PERSON_NAME][EMAIL_ADDRESS][DOMAIN_NAME]" at bounding box center [382, 369] width 320 height 44
click at [233, 367] on input "[PERSON_NAME][EMAIL_ADDRESS][DOMAIN_NAME]" at bounding box center [248, 368] width 37 height 37
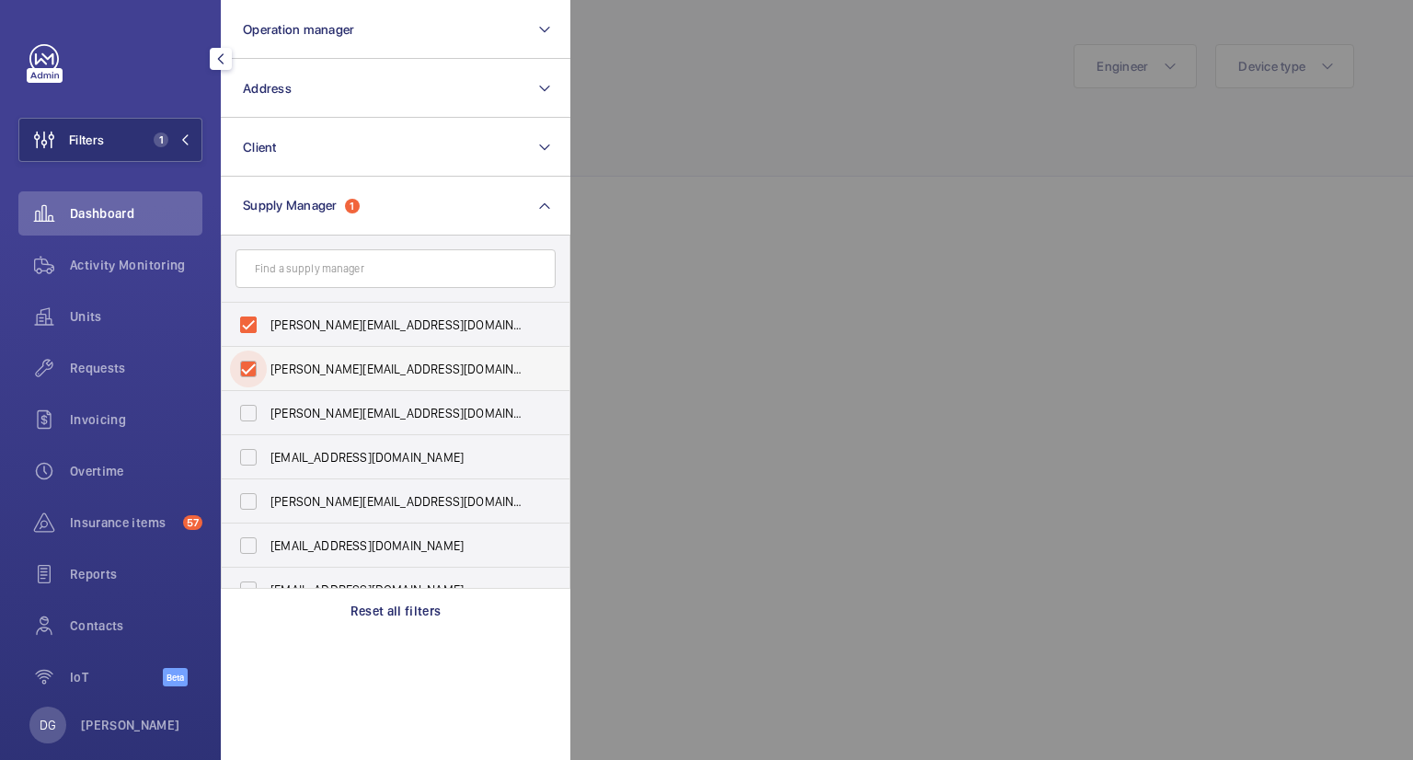
checkbox input "true"
click at [240, 403] on label "[PERSON_NAME][EMAIL_ADDRESS][DOMAIN_NAME]" at bounding box center [382, 413] width 320 height 44
click at [240, 403] on input "[PERSON_NAME][EMAIL_ADDRESS][DOMAIN_NAME]" at bounding box center [248, 413] width 37 height 37
checkbox input "true"
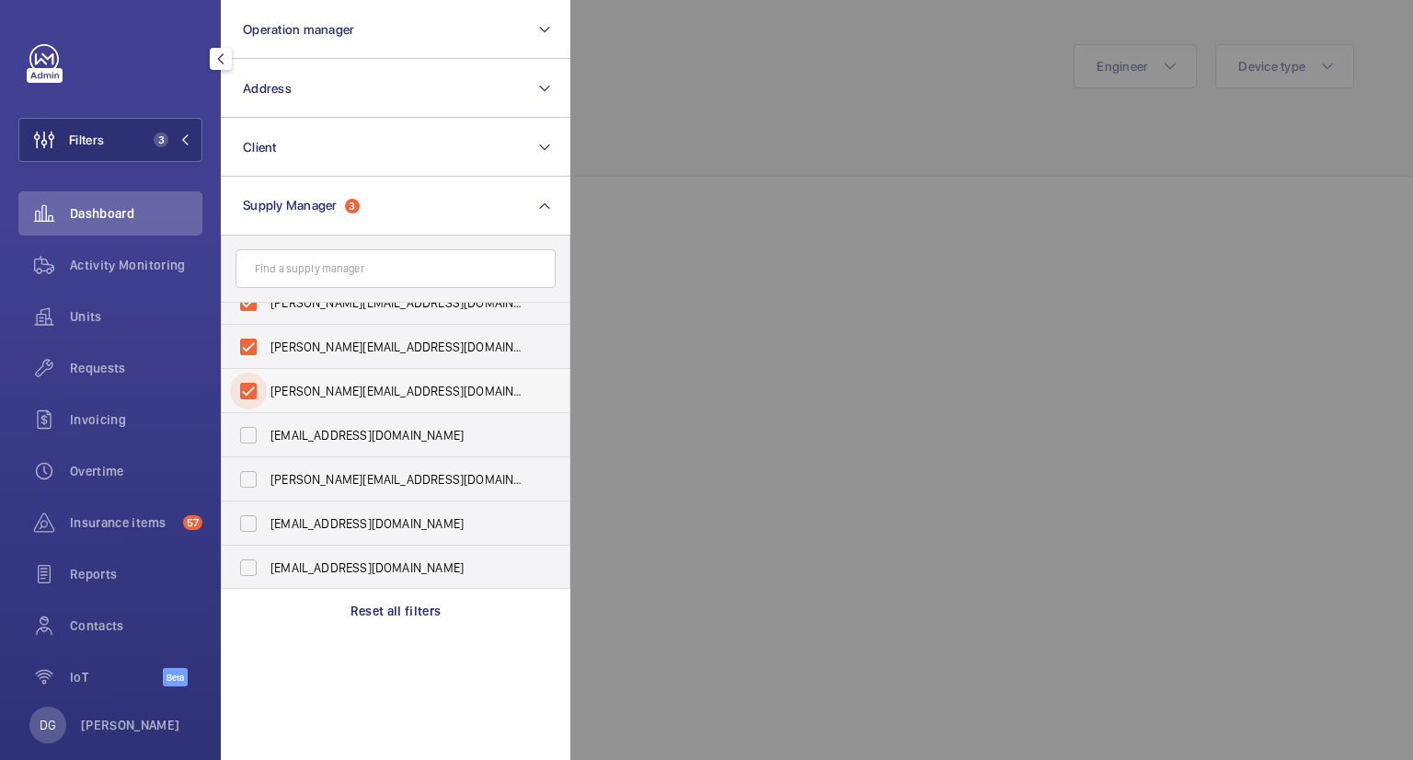
scroll to position [23, 0]
click at [250, 428] on label "[EMAIL_ADDRESS][DOMAIN_NAME]" at bounding box center [382, 434] width 320 height 44
click at [250, 428] on input "[EMAIL_ADDRESS][DOMAIN_NAME]" at bounding box center [248, 434] width 37 height 37
checkbox input "true"
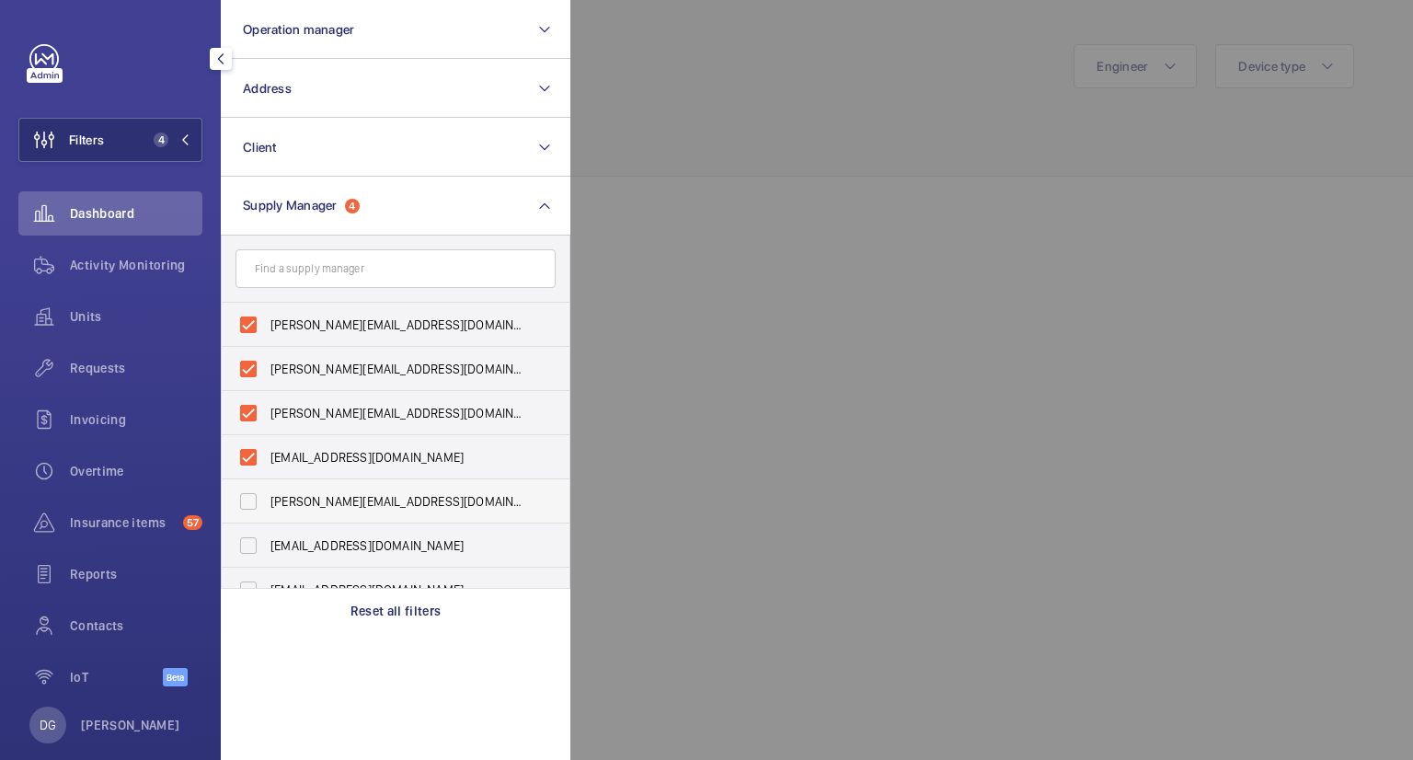
click at [243, 505] on label "[PERSON_NAME][EMAIL_ADDRESS][DOMAIN_NAME]" at bounding box center [382, 501] width 320 height 44
click at [243, 505] on input "[PERSON_NAME][EMAIL_ADDRESS][DOMAIN_NAME]" at bounding box center [248, 501] width 37 height 37
checkbox input "true"
click at [250, 541] on label "[EMAIL_ADDRESS][DOMAIN_NAME]" at bounding box center [382, 545] width 320 height 44
click at [250, 541] on input "[EMAIL_ADDRESS][DOMAIN_NAME]" at bounding box center [248, 545] width 37 height 37
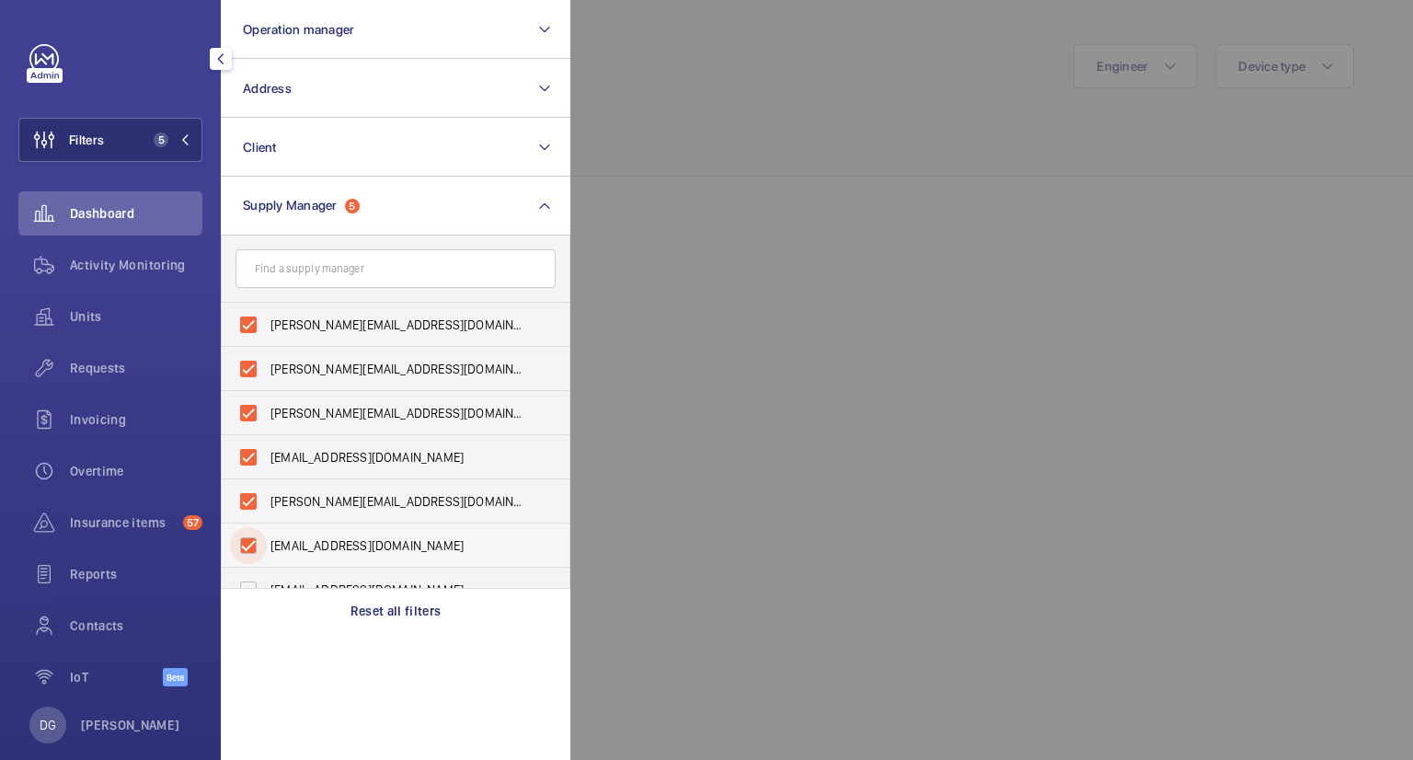
checkbox input "true"
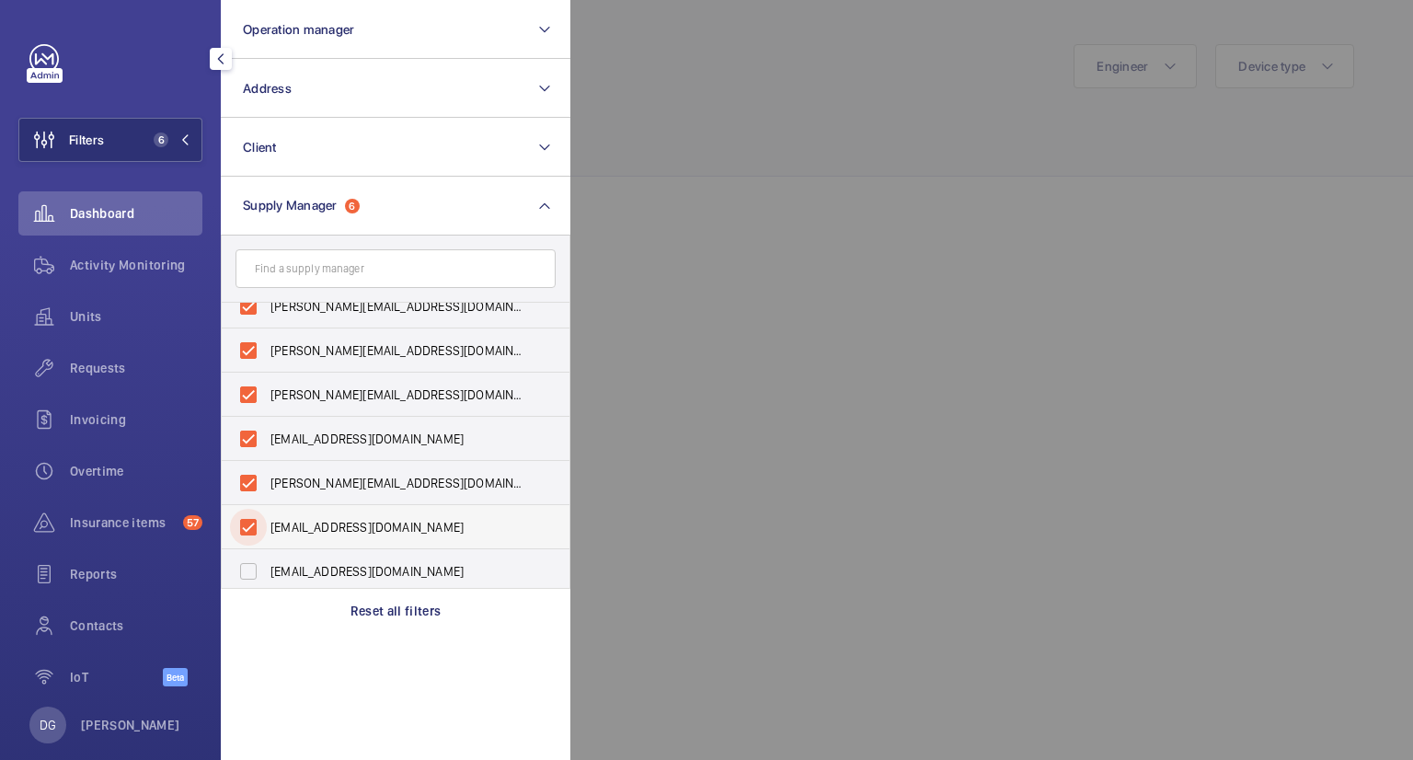
scroll to position [23, 0]
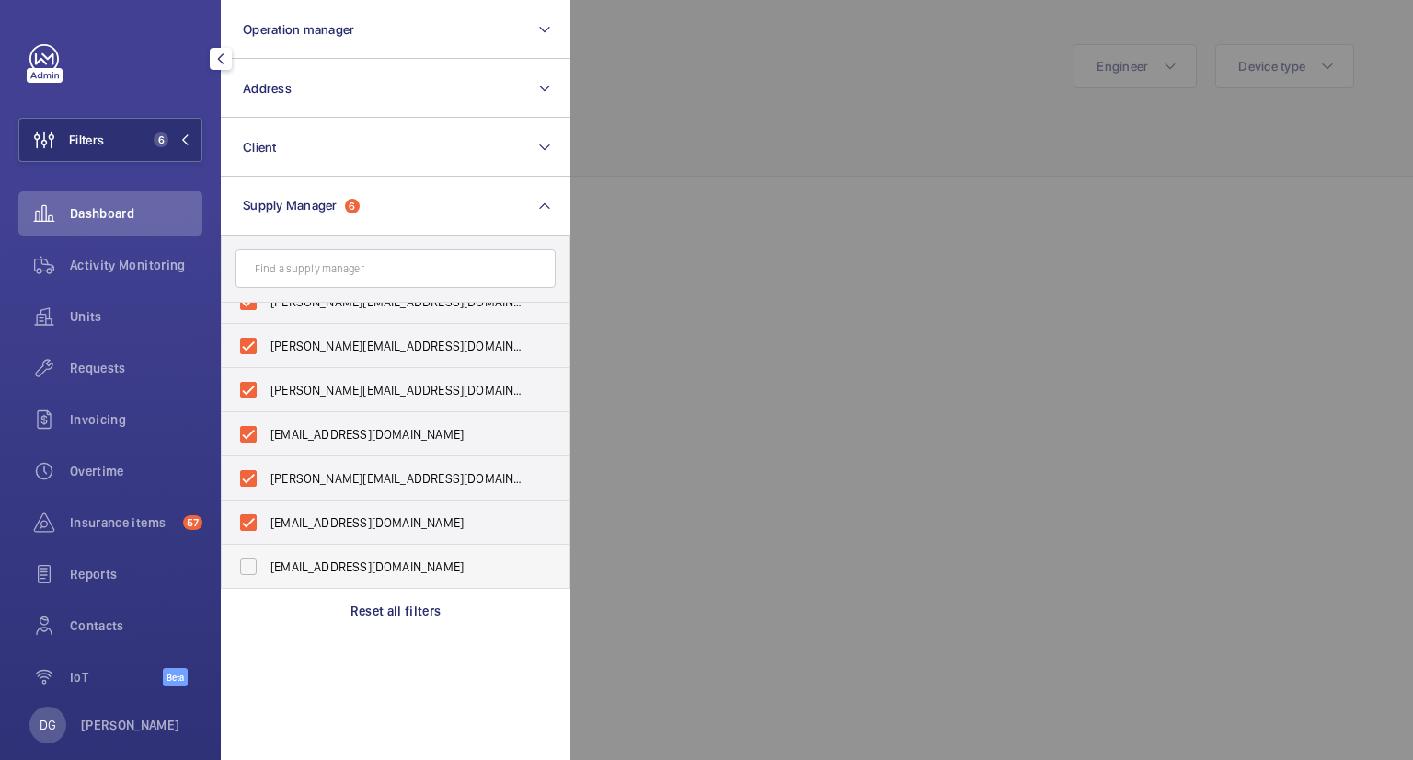
click at [254, 569] on label "[EMAIL_ADDRESS][DOMAIN_NAME]" at bounding box center [382, 567] width 320 height 44
click at [254, 569] on input "[EMAIL_ADDRESS][DOMAIN_NAME]" at bounding box center [248, 566] width 37 height 37
checkbox input "true"
click at [405, 610] on p "Reset all filters" at bounding box center [395, 611] width 91 height 18
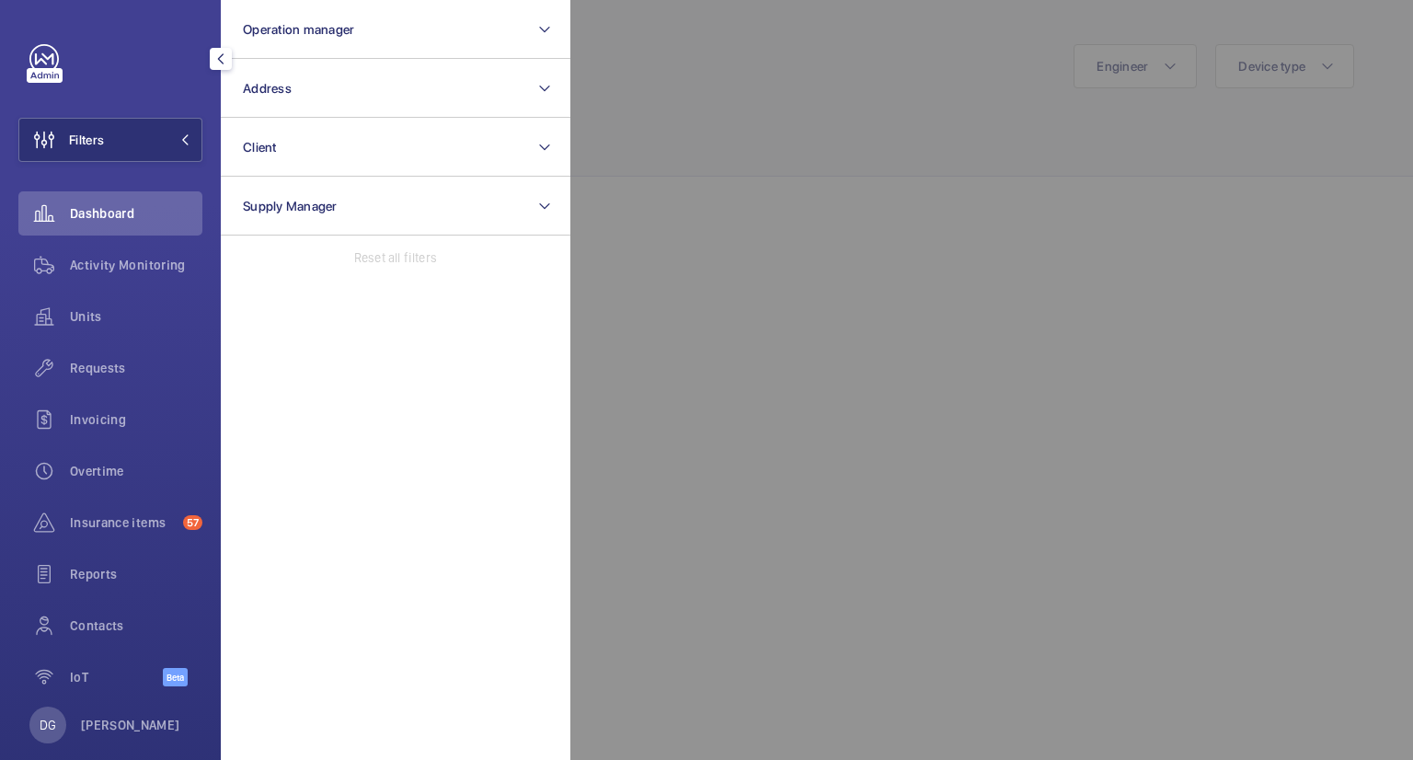
click at [891, 340] on div at bounding box center [1276, 380] width 1413 height 760
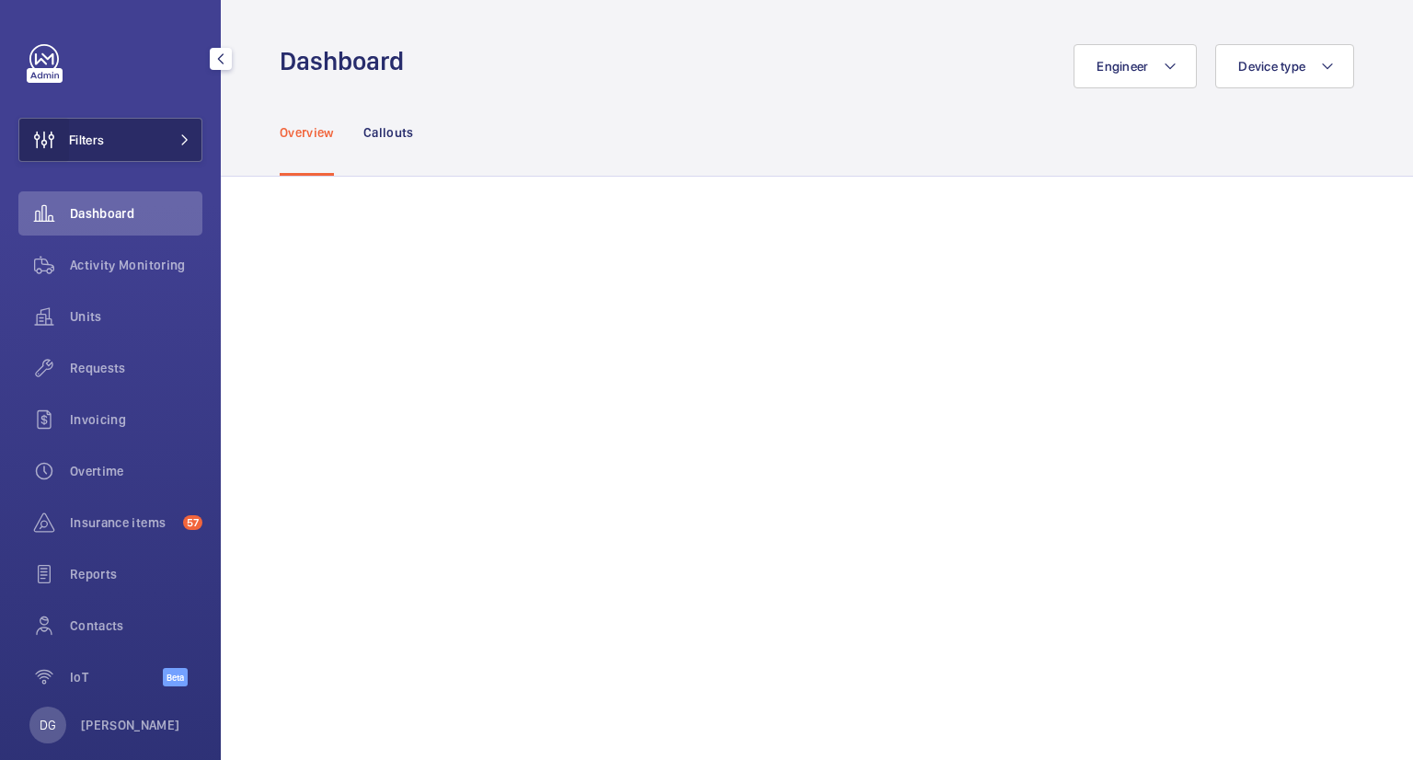
click at [31, 119] on wm-front-icon-button at bounding box center [44, 140] width 50 height 44
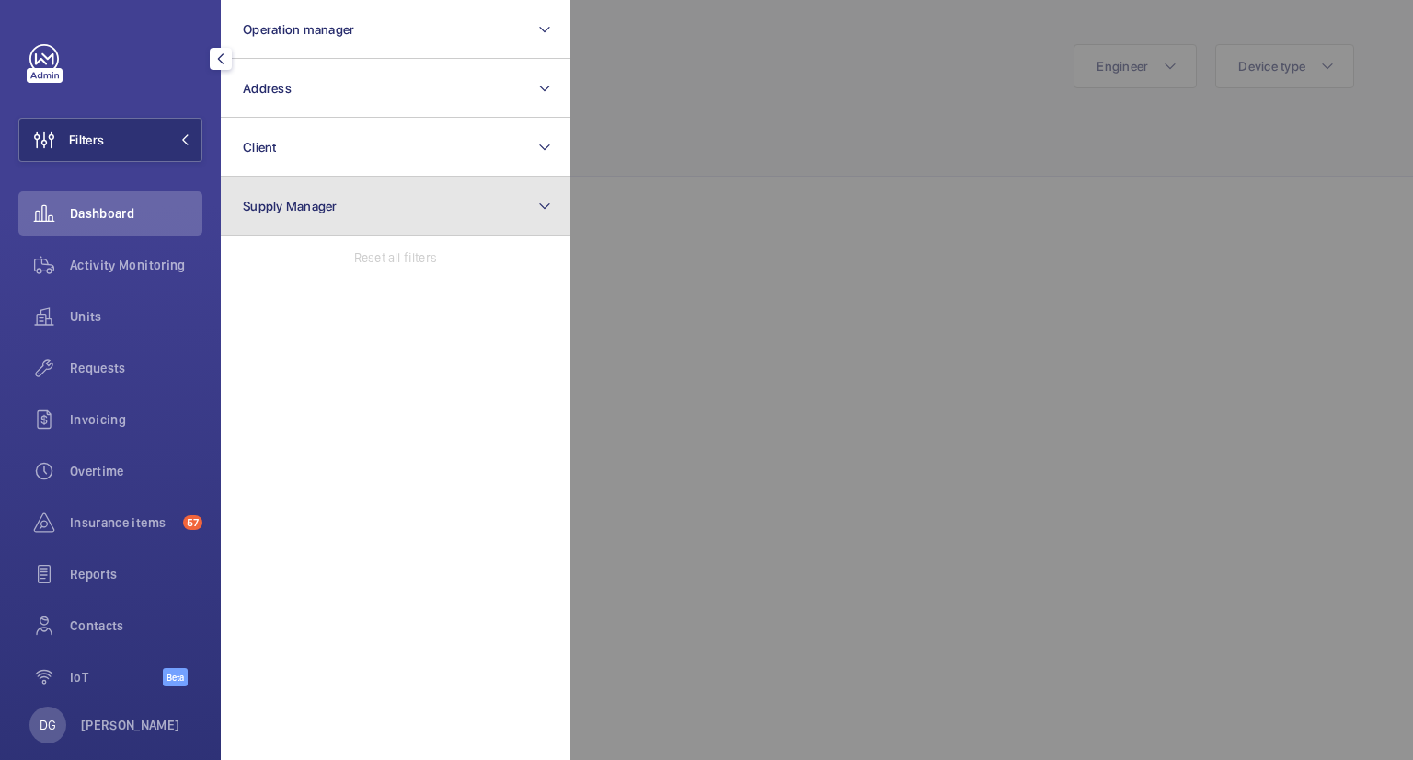
click at [524, 201] on button "Supply Manager" at bounding box center [396, 206] width 350 height 59
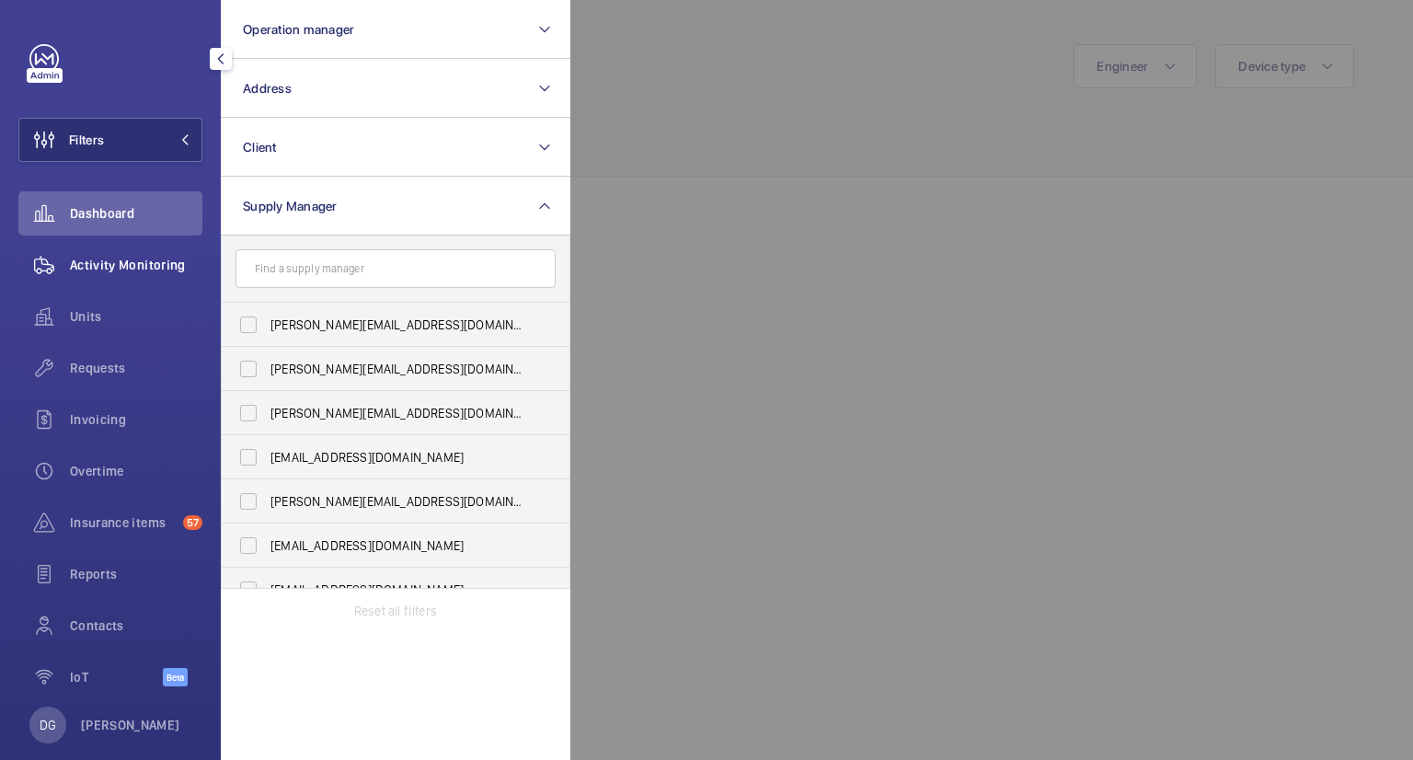
click at [131, 257] on span "Activity Monitoring" at bounding box center [136, 265] width 132 height 18
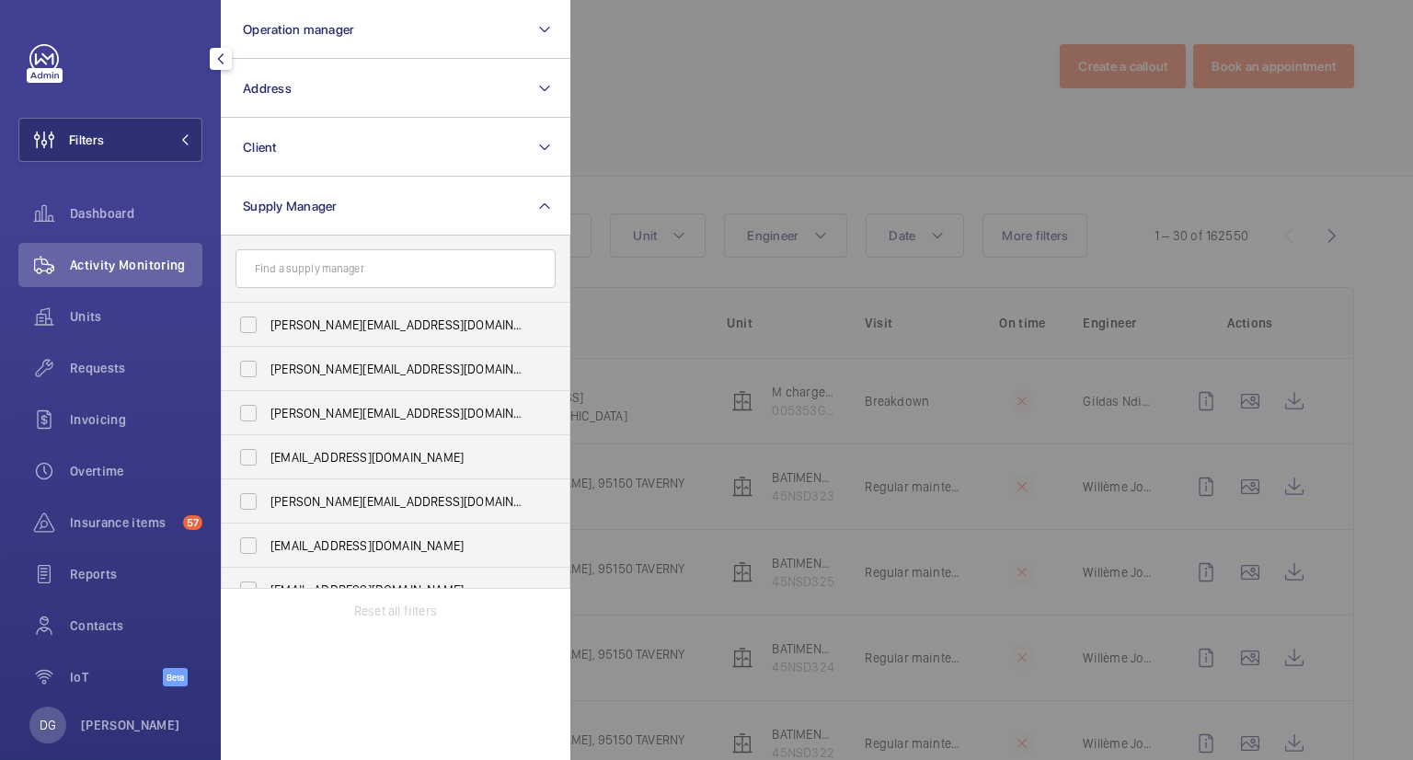
click at [747, 117] on div at bounding box center [1276, 380] width 1413 height 760
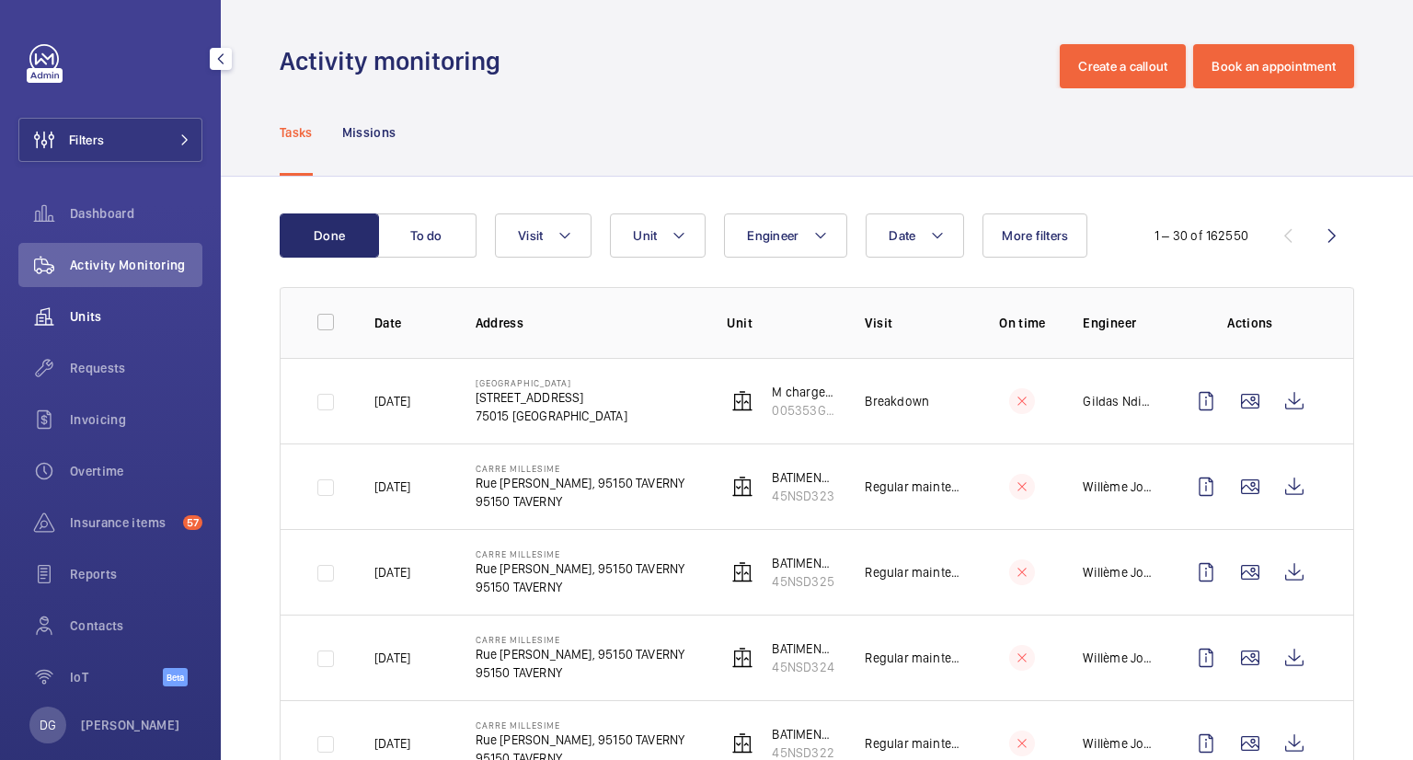
click at [98, 308] on span "Units" at bounding box center [136, 316] width 132 height 18
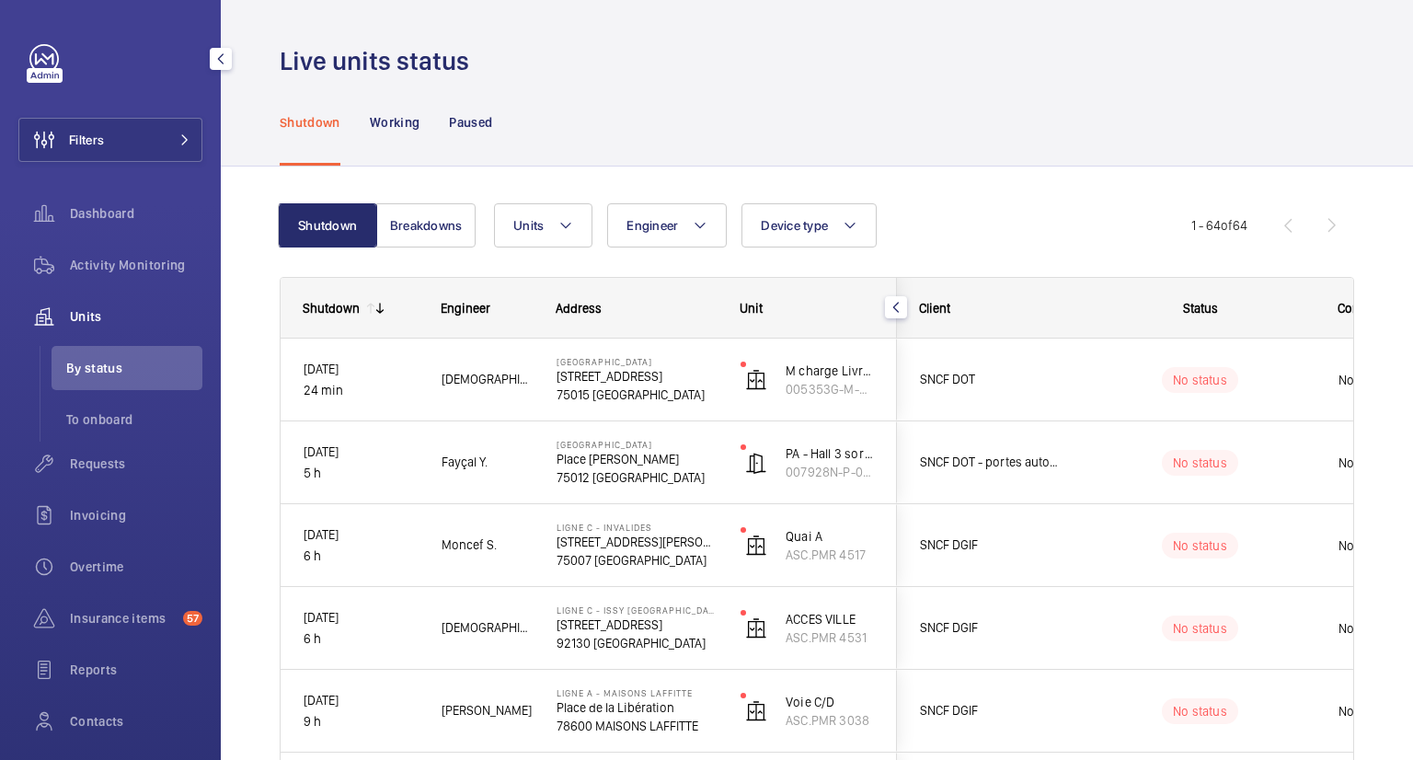
click at [128, 314] on span "Units" at bounding box center [136, 316] width 132 height 18
click at [55, 314] on wm-front-icon-button at bounding box center [44, 316] width 52 height 44
click at [123, 518] on span "Invoicing" at bounding box center [136, 515] width 132 height 18
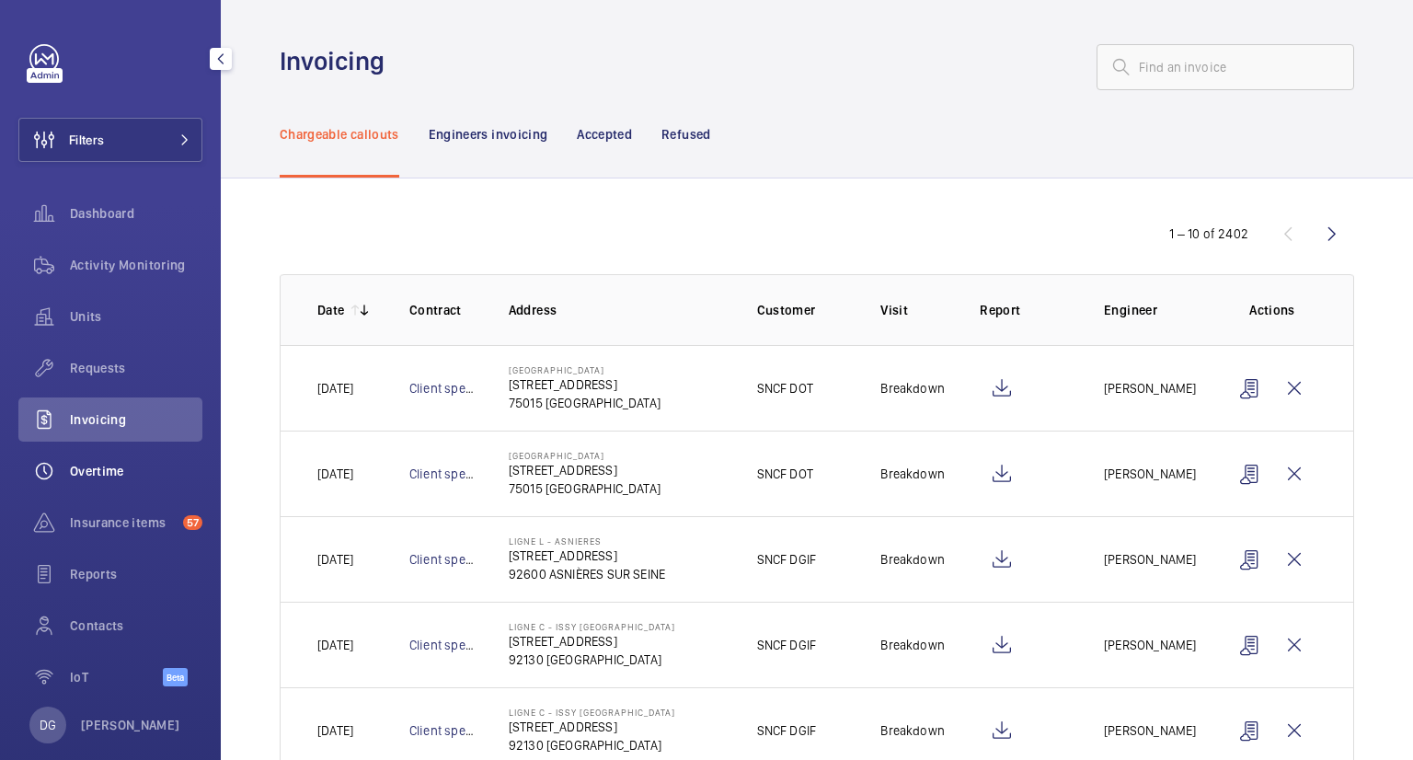
click at [73, 462] on span "Overtime" at bounding box center [136, 471] width 132 height 18
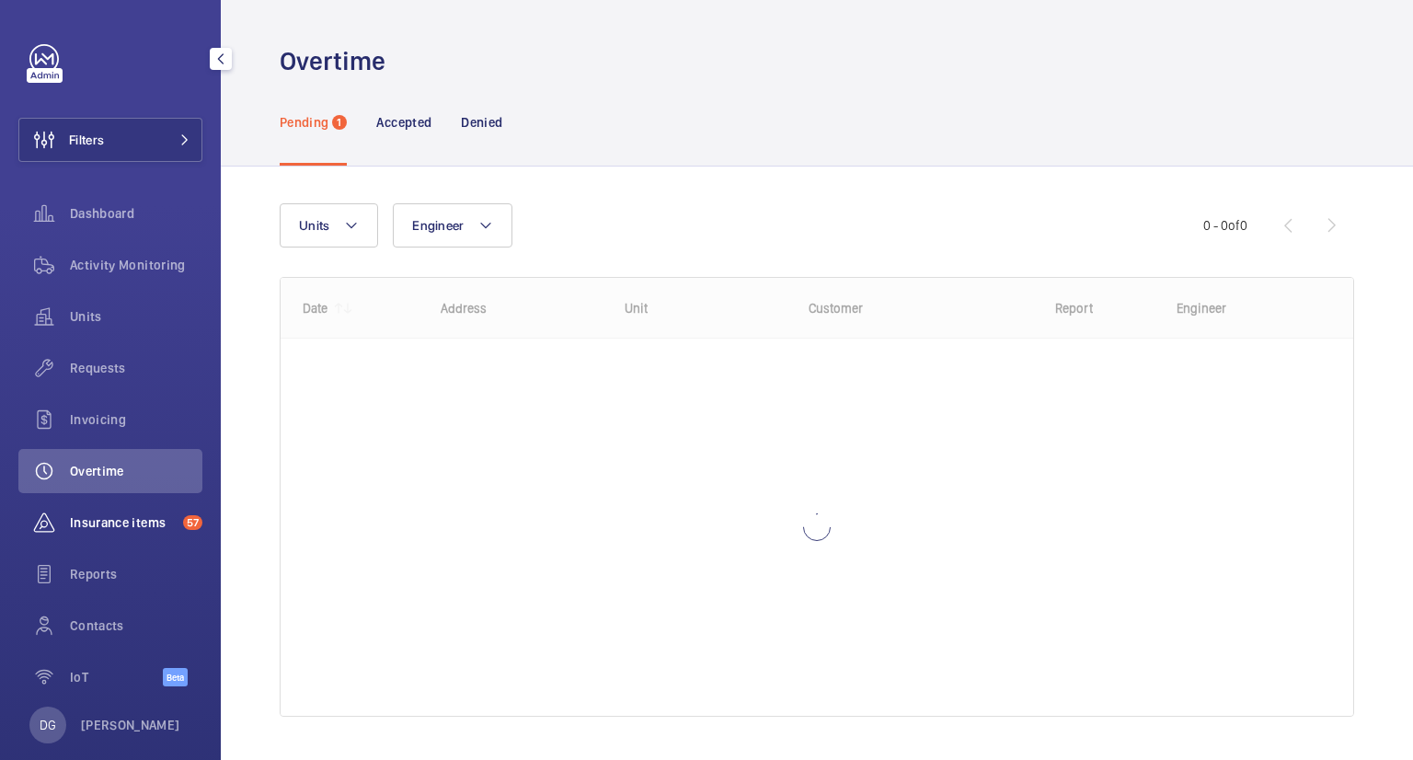
click at [83, 520] on span "Insurance items" at bounding box center [123, 522] width 106 height 18
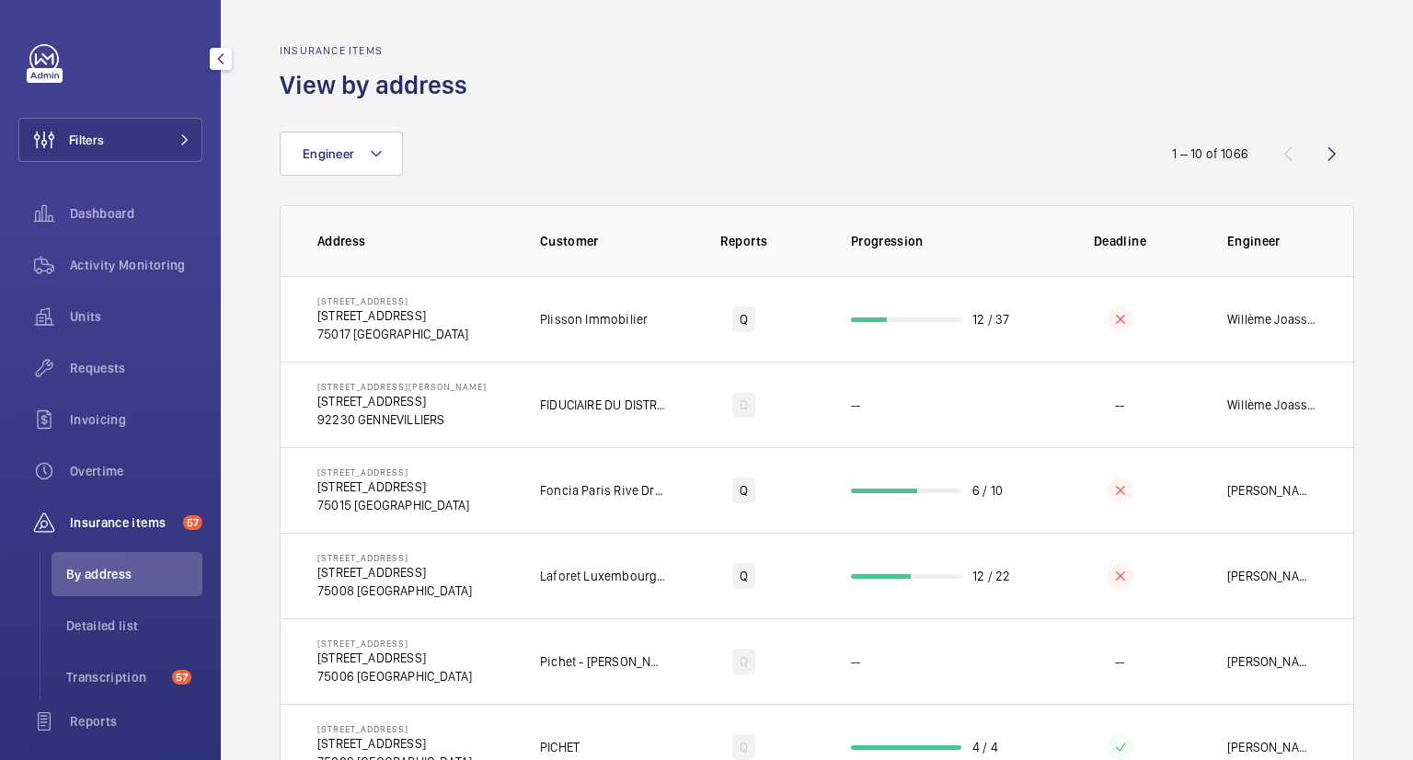
click at [83, 520] on span "Insurance items" at bounding box center [123, 522] width 106 height 18
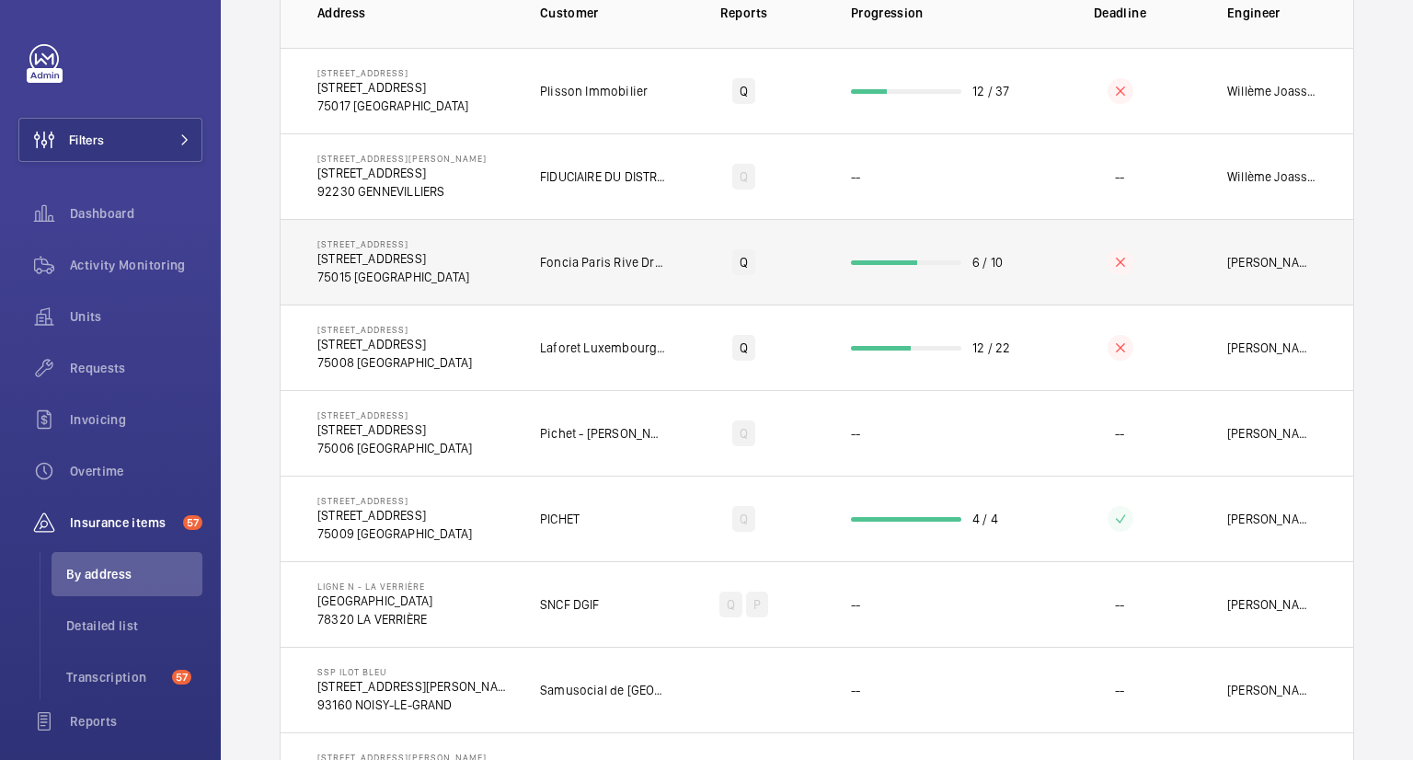
scroll to position [415, 0]
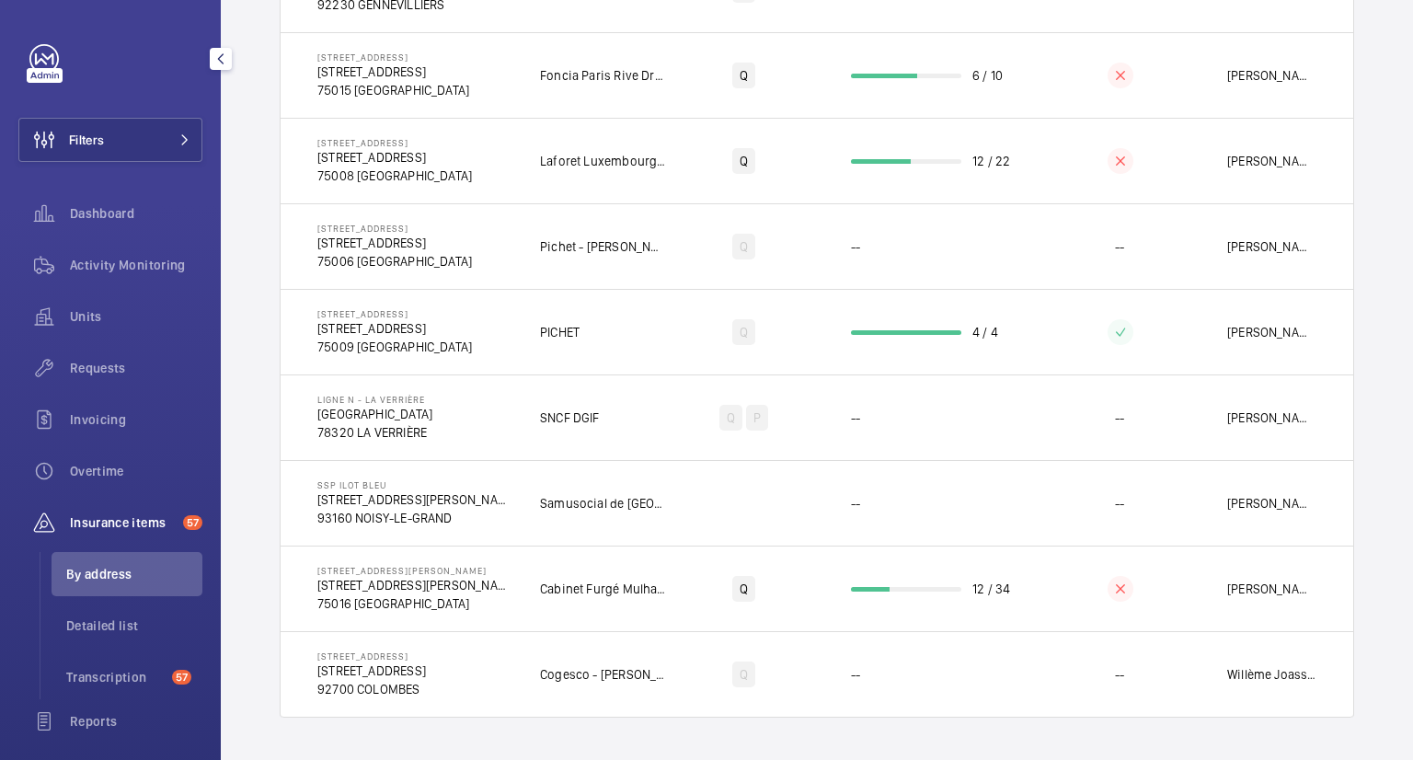
click at [132, 519] on span "Insurance items" at bounding box center [123, 522] width 106 height 18
click at [43, 518] on wm-front-icon-button at bounding box center [44, 522] width 52 height 44
click at [88, 729] on span "Reports" at bounding box center [136, 721] width 132 height 18
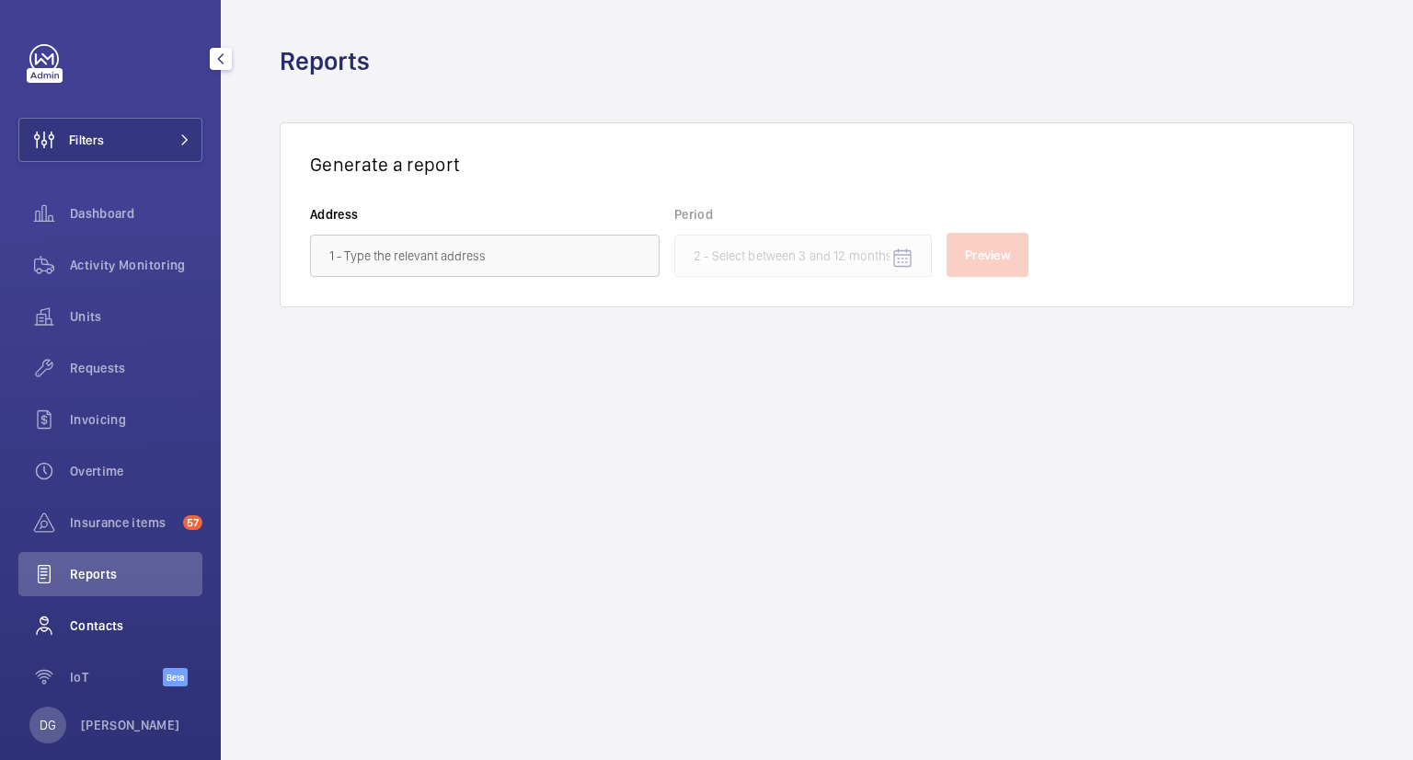
click at [76, 616] on span "Contacts" at bounding box center [136, 625] width 132 height 18
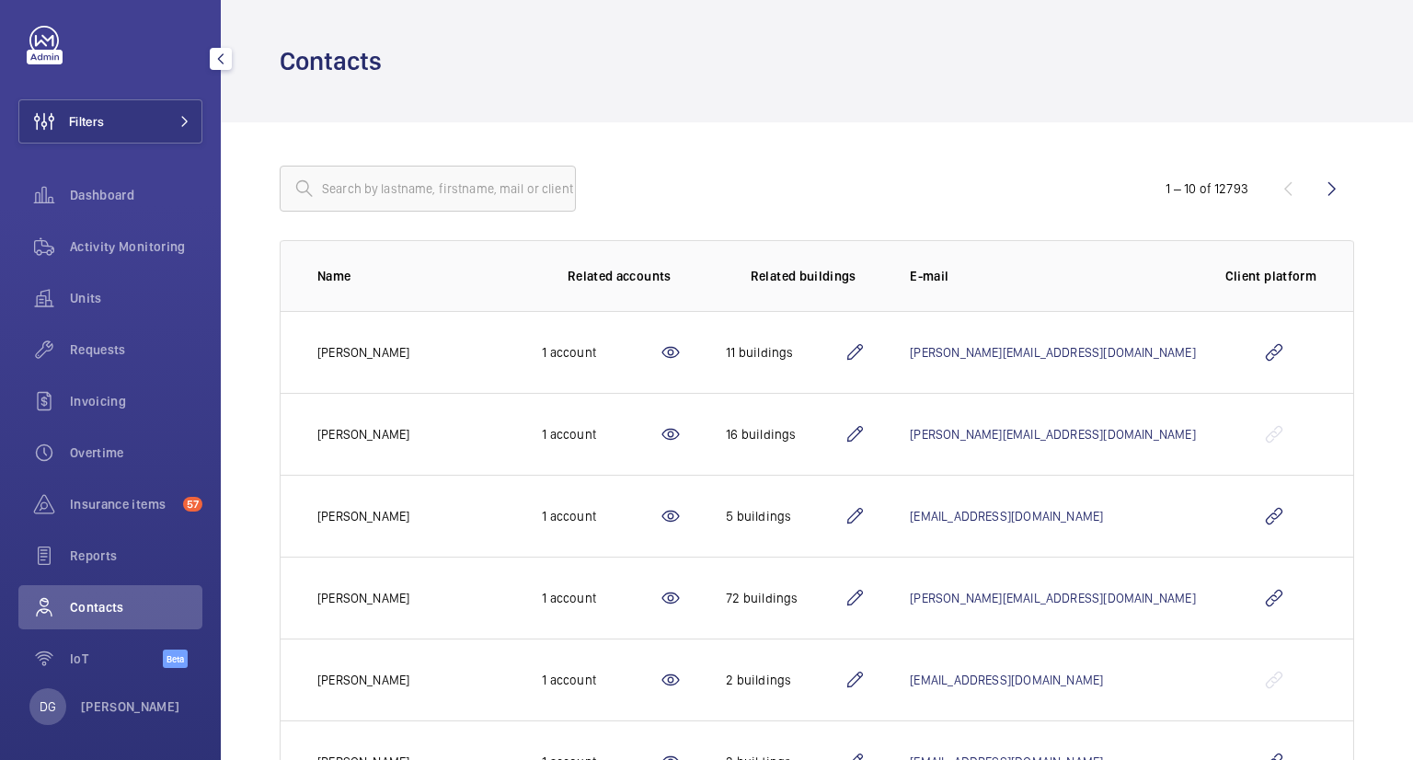
scroll to position [28, 0]
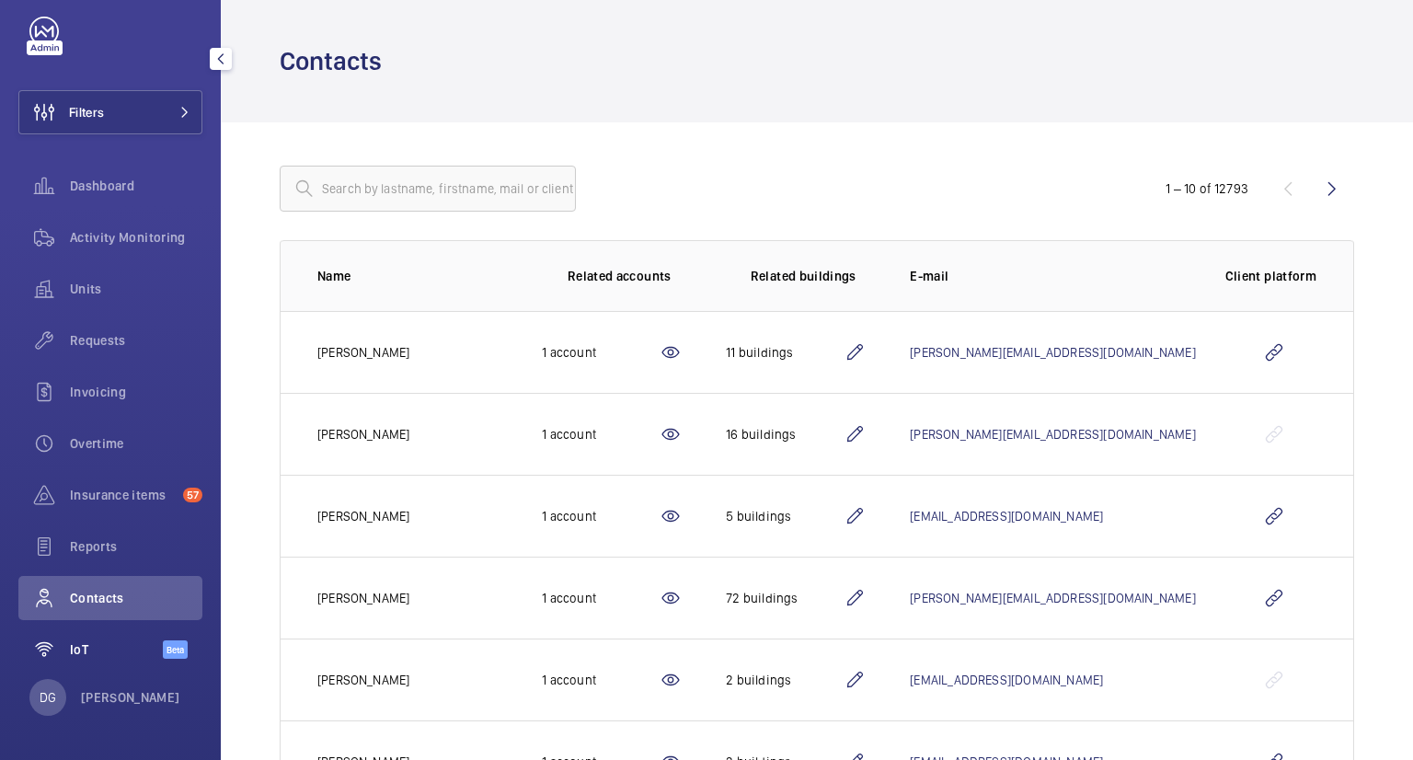
click at [74, 652] on span "IoT" at bounding box center [116, 649] width 93 height 18
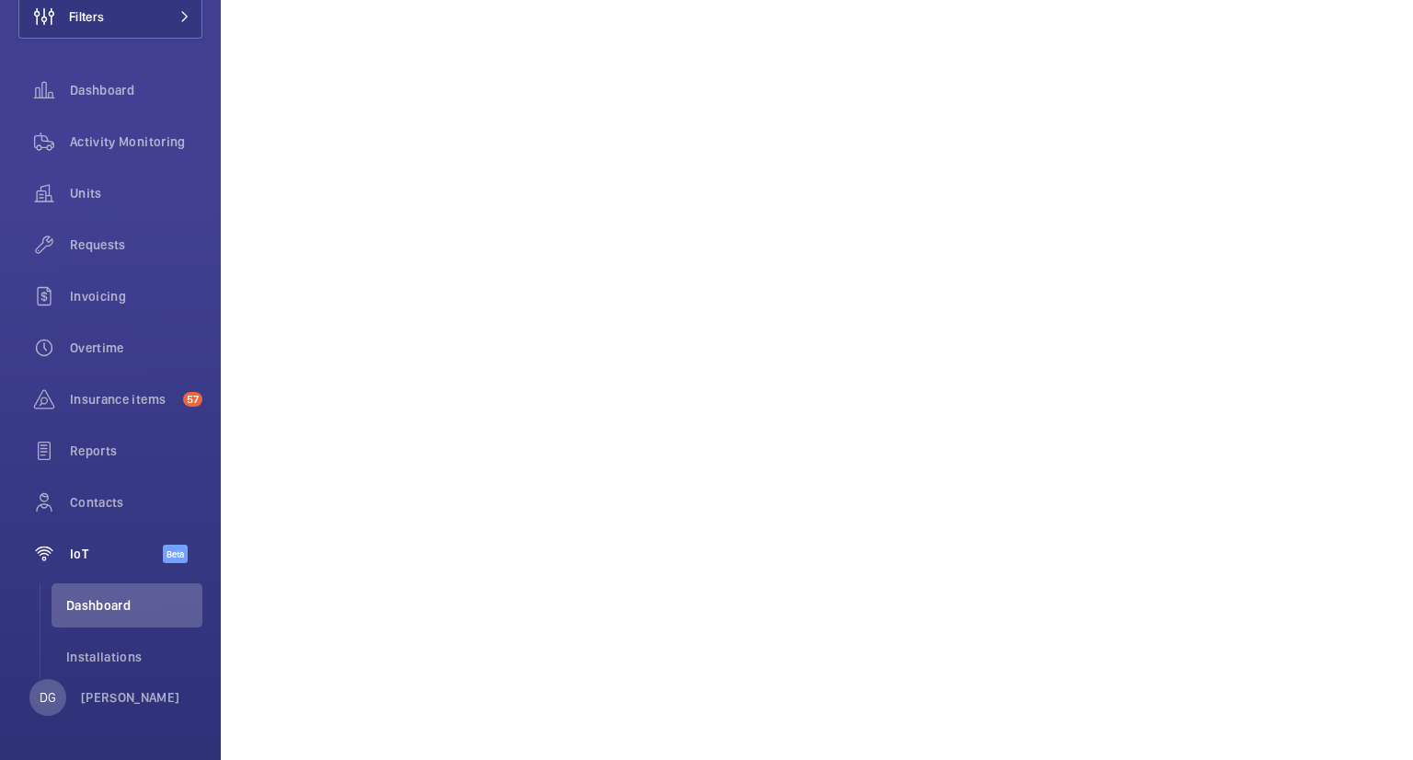
scroll to position [914, 0]
click at [117, 95] on span "Dashboard" at bounding box center [136, 90] width 132 height 18
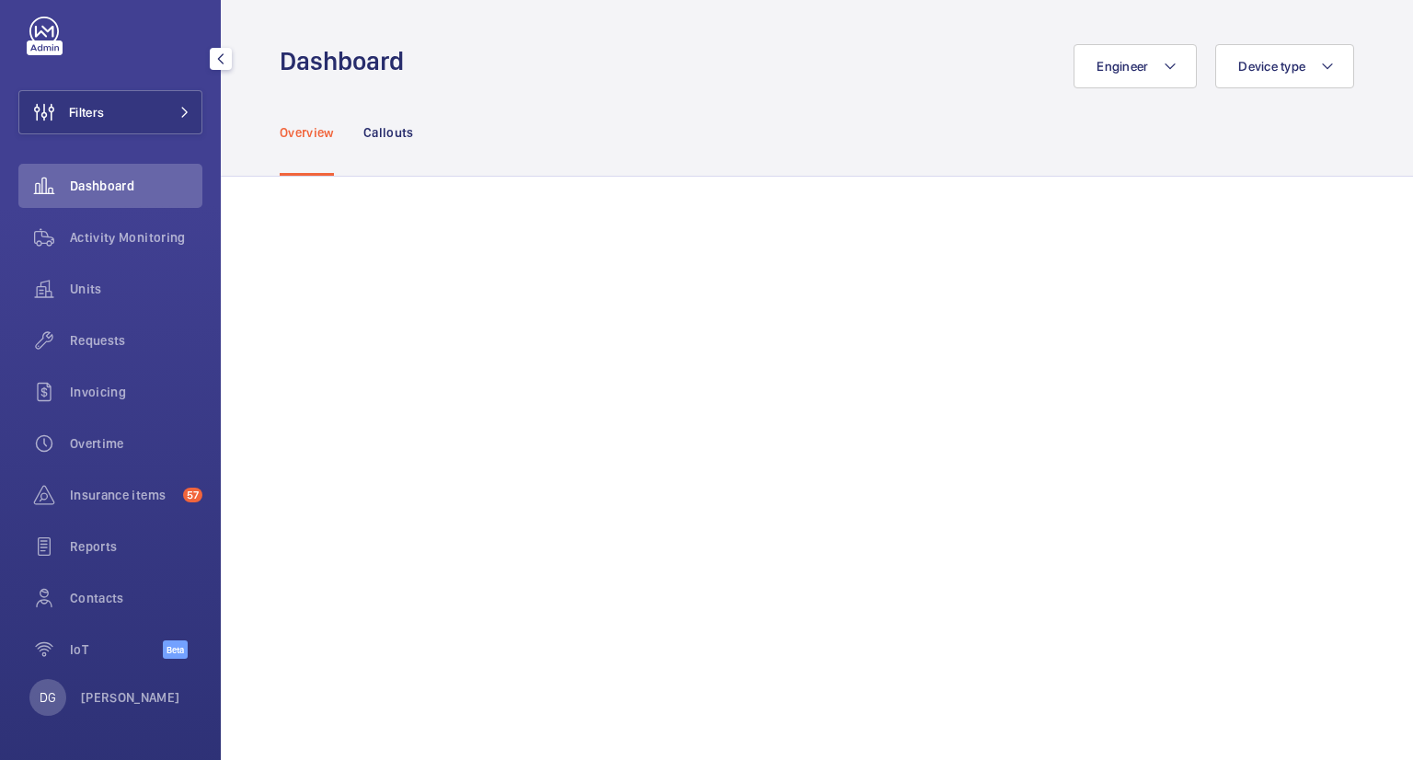
scroll to position [28, 0]
click at [131, 700] on p "[PERSON_NAME]" at bounding box center [130, 697] width 99 height 18
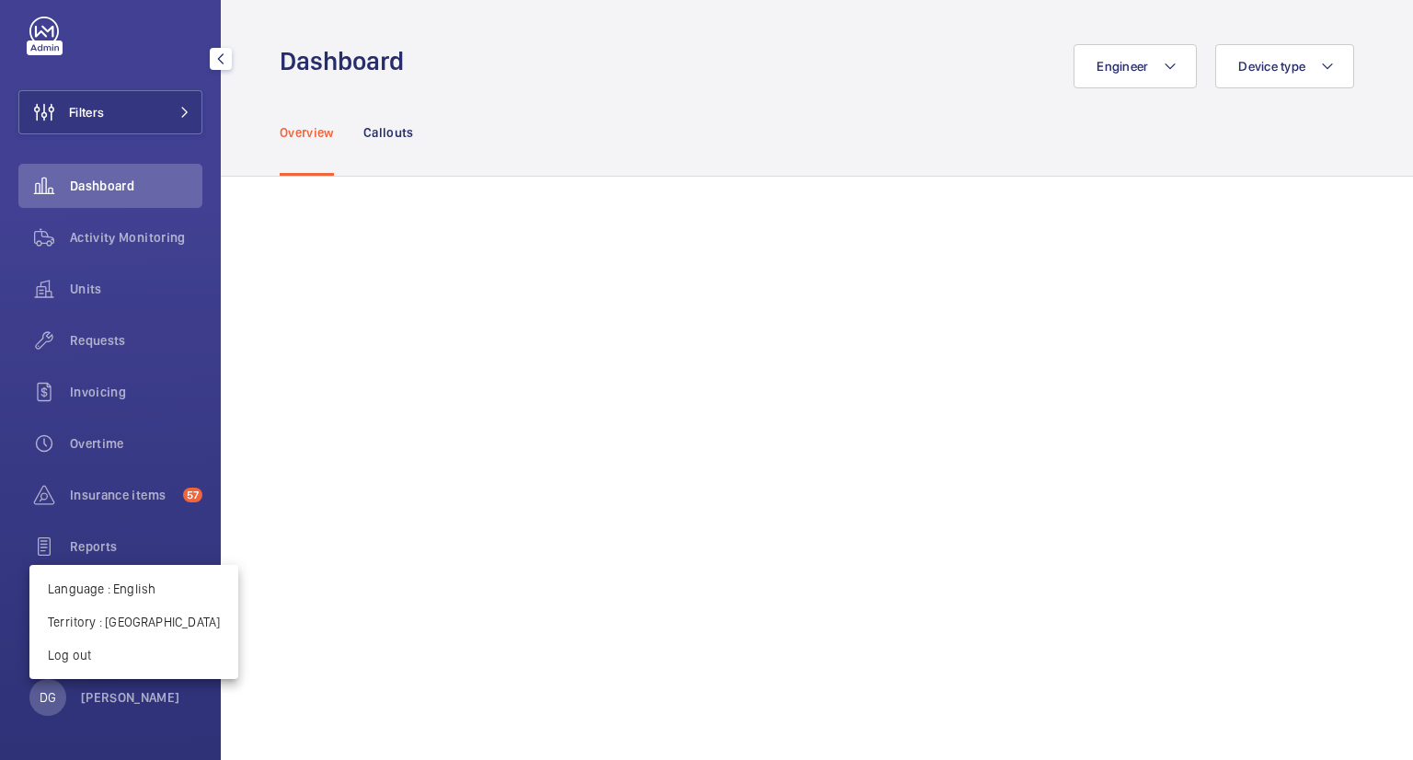
click at [135, 697] on div at bounding box center [706, 380] width 1413 height 760
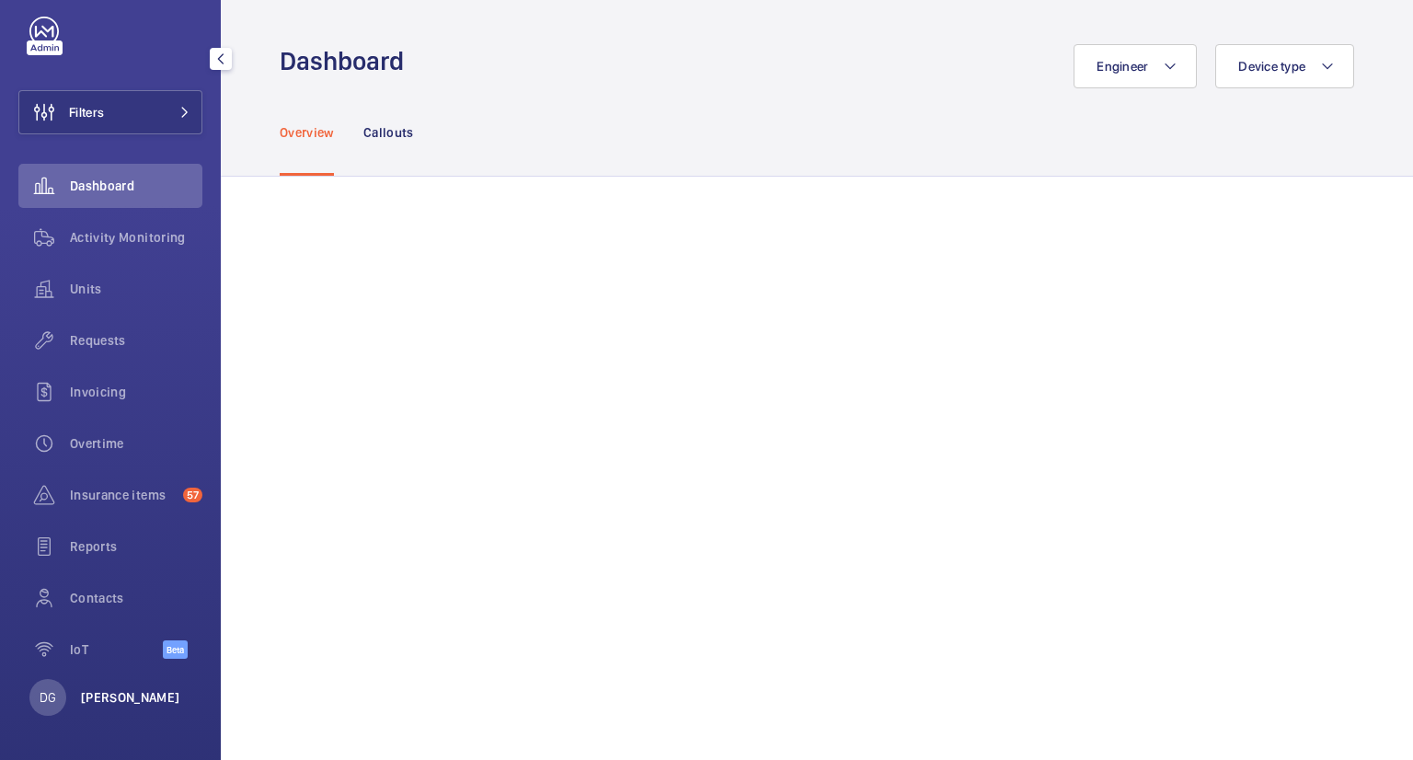
click at [67, 697] on div "DG [PERSON_NAME]" at bounding box center [104, 697] width 151 height 37
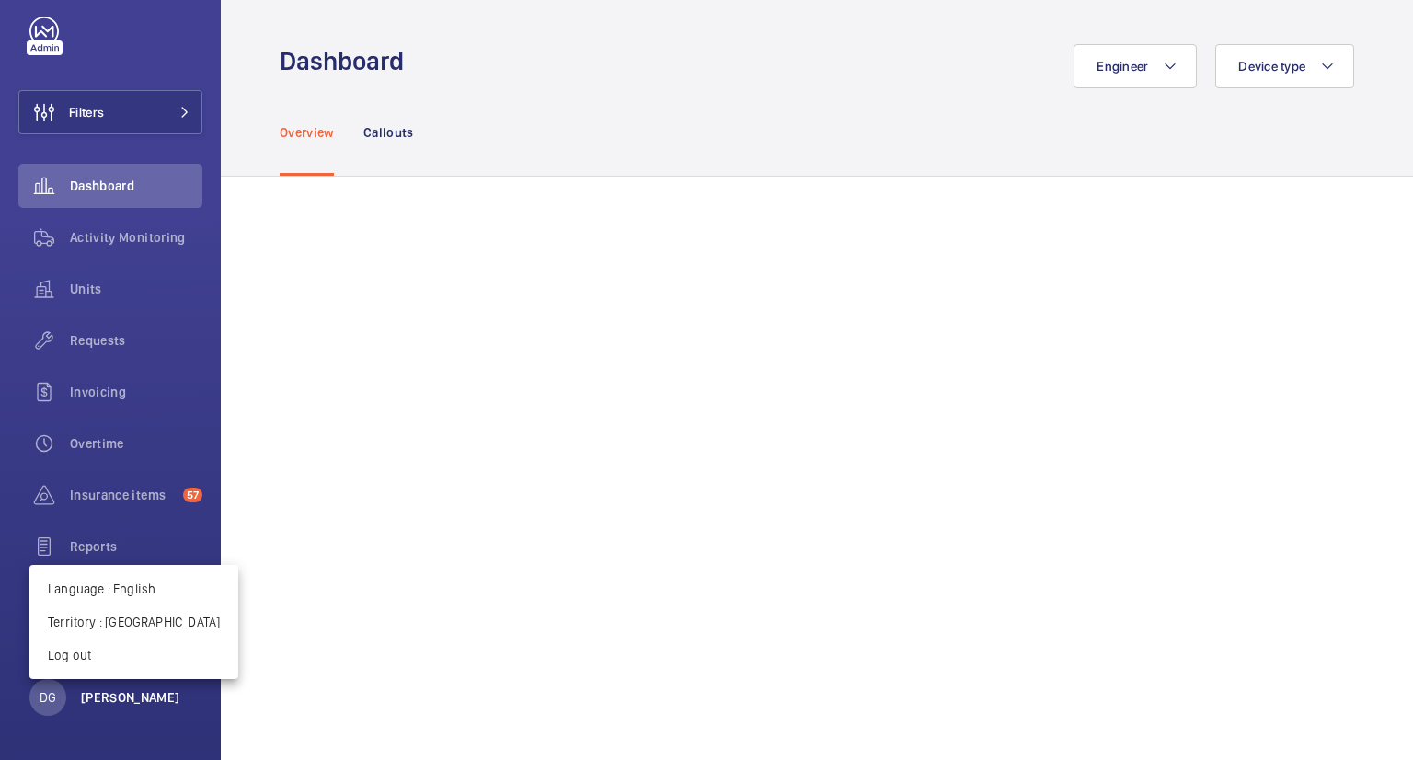
click at [121, 697] on body "Filters Dashboard Activity Monitoring Units Requests Invoicing Overtime Insuran…" at bounding box center [706, 380] width 1413 height 760
click at [130, 695] on div at bounding box center [706, 380] width 1413 height 760
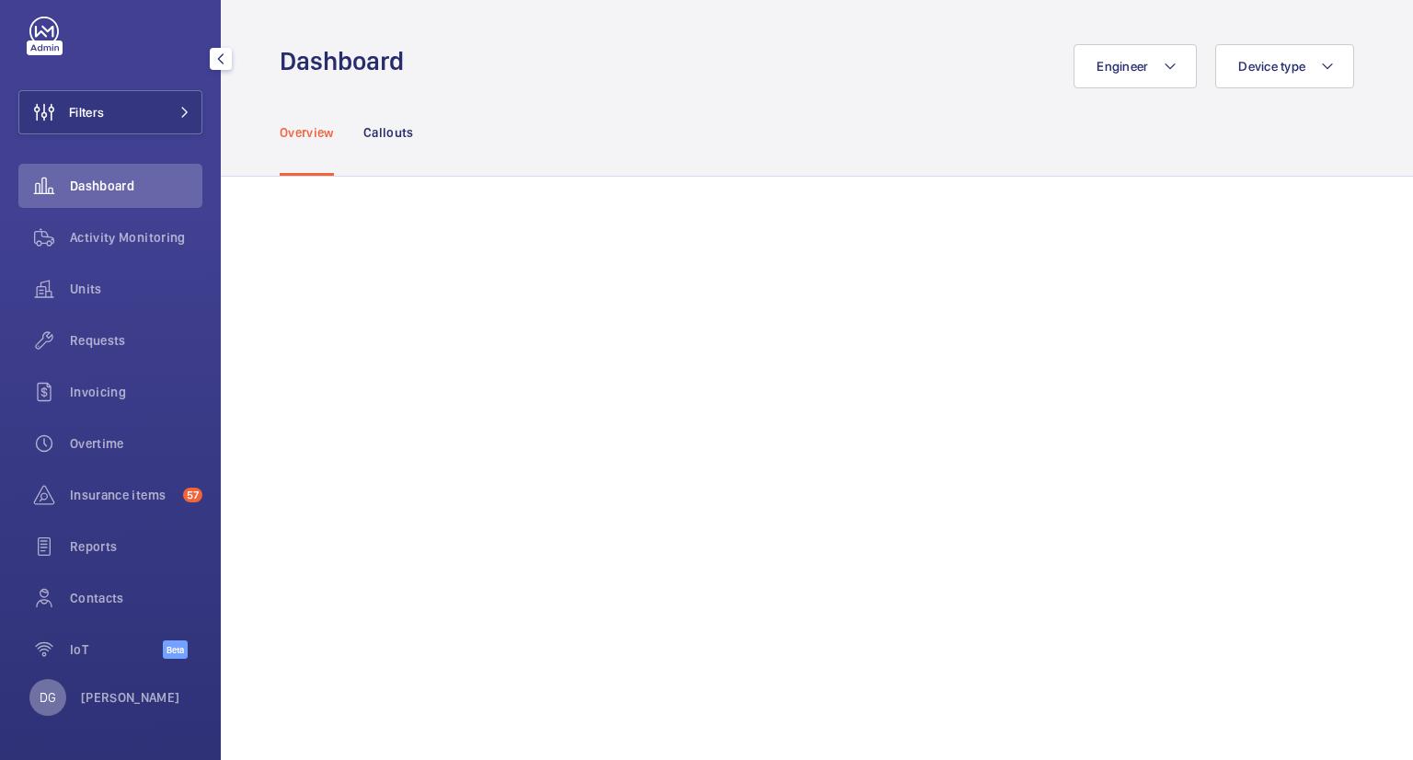
click at [59, 700] on div "DG" at bounding box center [47, 697] width 37 height 37
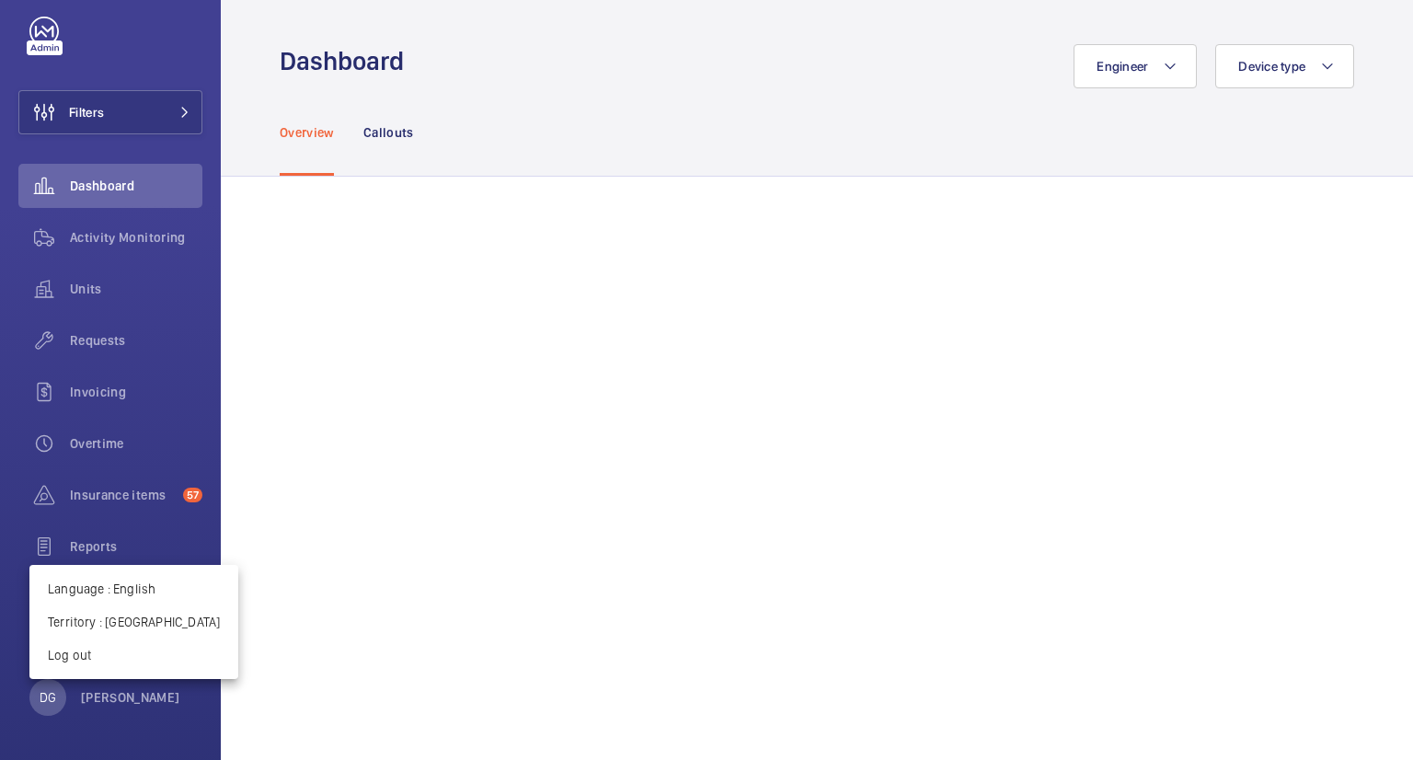
click at [1319, 77] on div at bounding box center [706, 380] width 1413 height 760
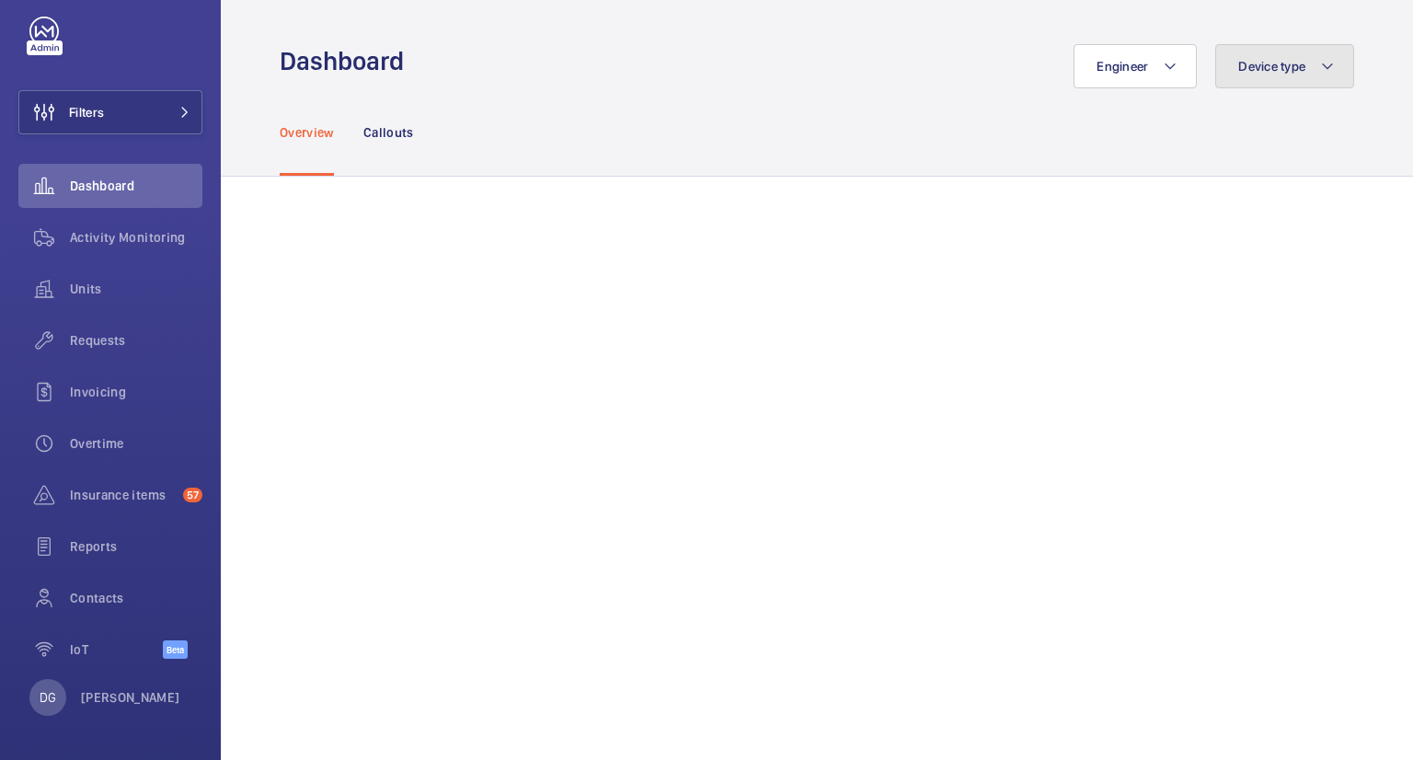
click at [1320, 61] on mat-icon at bounding box center [1327, 66] width 15 height 22
click at [1320, 63] on mat-icon at bounding box center [1327, 66] width 15 height 22
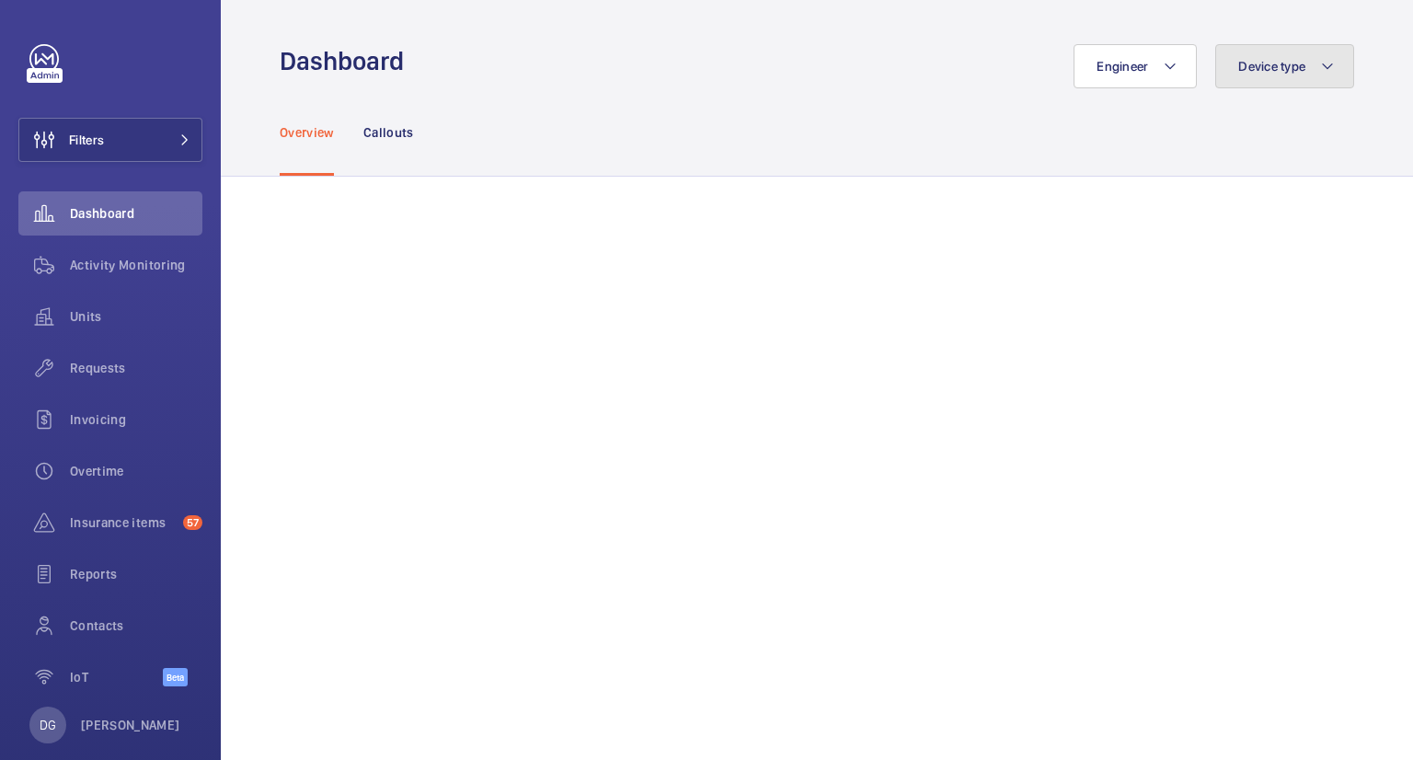
click at [1299, 76] on button "Device type" at bounding box center [1284, 66] width 139 height 44
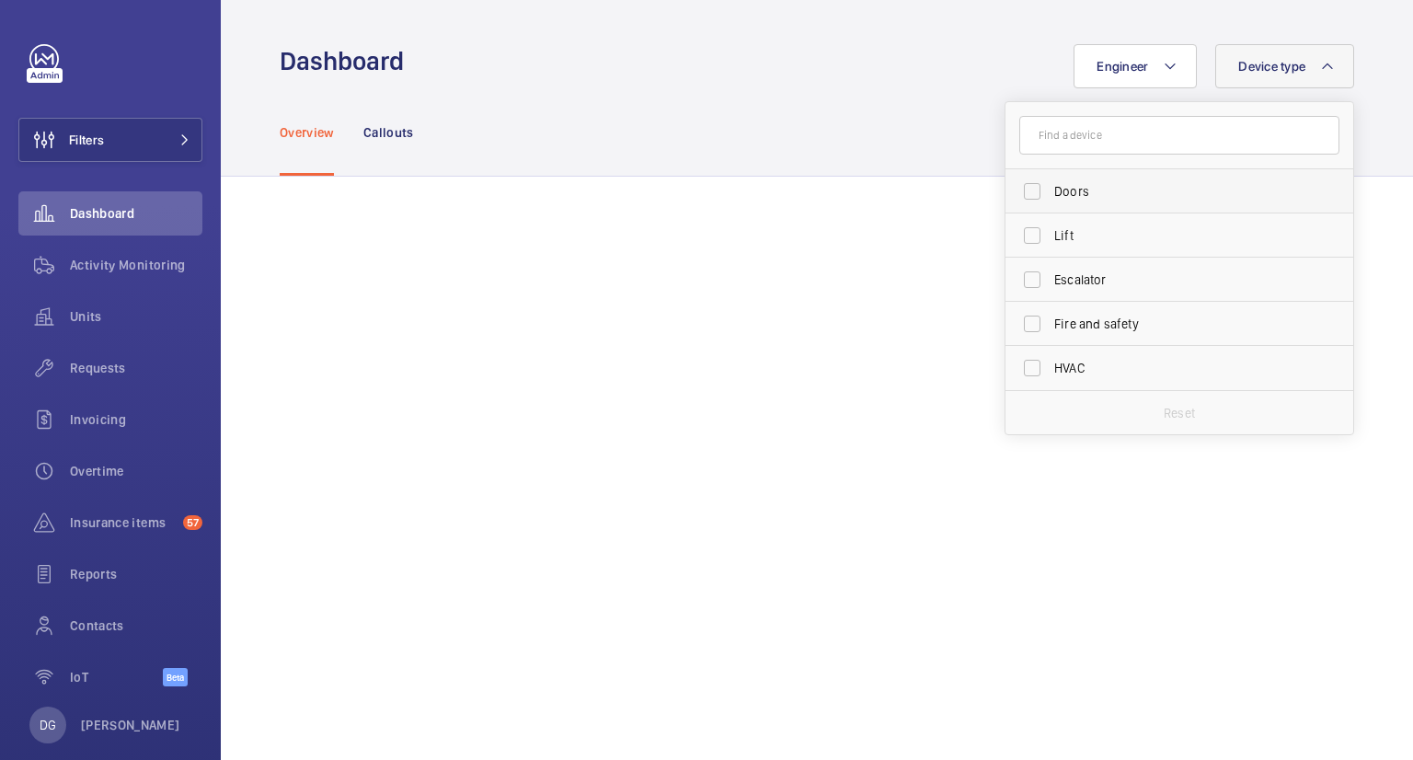
click at [1016, 196] on label "Doors" at bounding box center [1165, 191] width 320 height 44
click at [1016, 196] on input "Doors" at bounding box center [1032, 191] width 37 height 37
checkbox input "true"
click at [1027, 229] on label "Lift" at bounding box center [1165, 235] width 320 height 44
click at [1027, 229] on input "Lift" at bounding box center [1032, 235] width 37 height 37
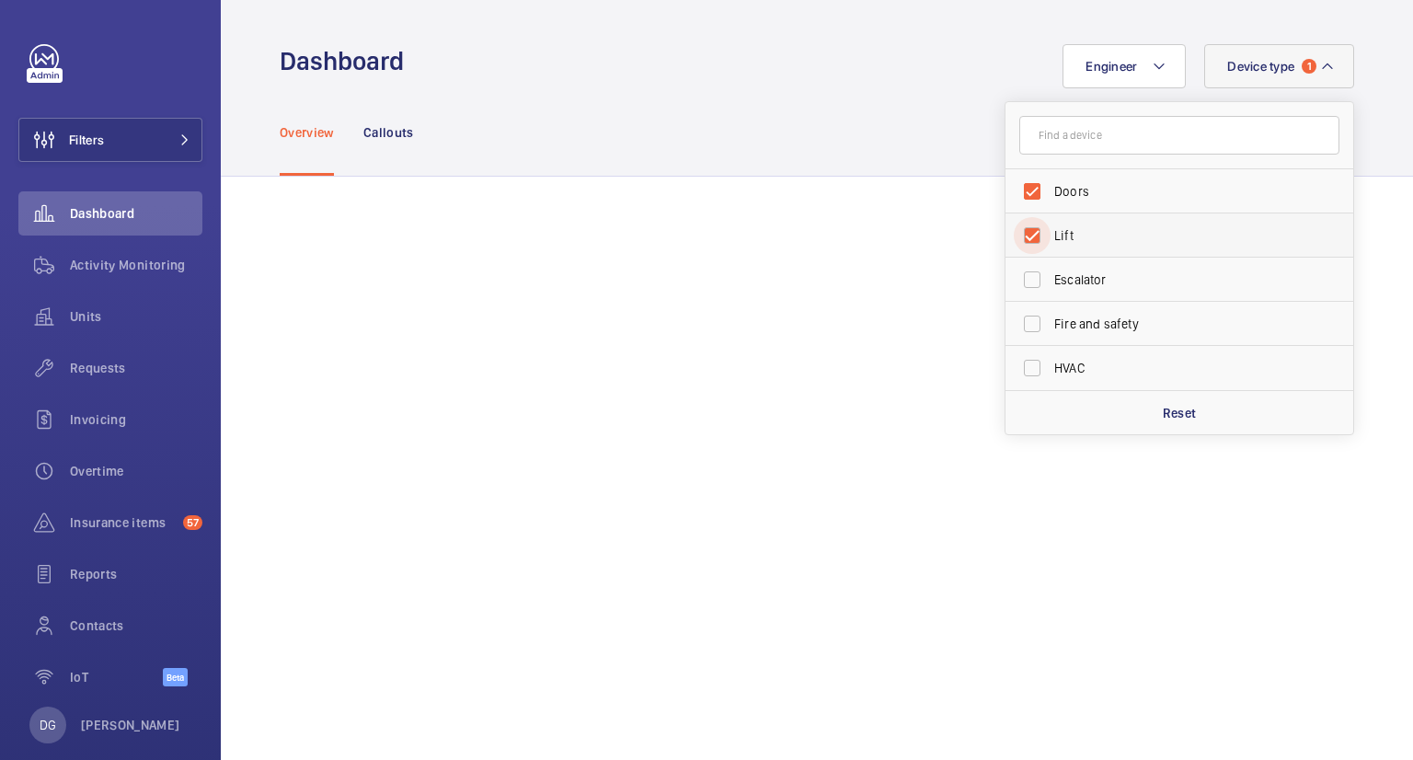
checkbox input "true"
click at [1015, 280] on label "Escalator" at bounding box center [1165, 280] width 320 height 44
click at [1015, 280] on input "Escalator" at bounding box center [1032, 279] width 37 height 37
checkbox input "true"
click at [1020, 323] on label "Fire and safety" at bounding box center [1165, 324] width 320 height 44
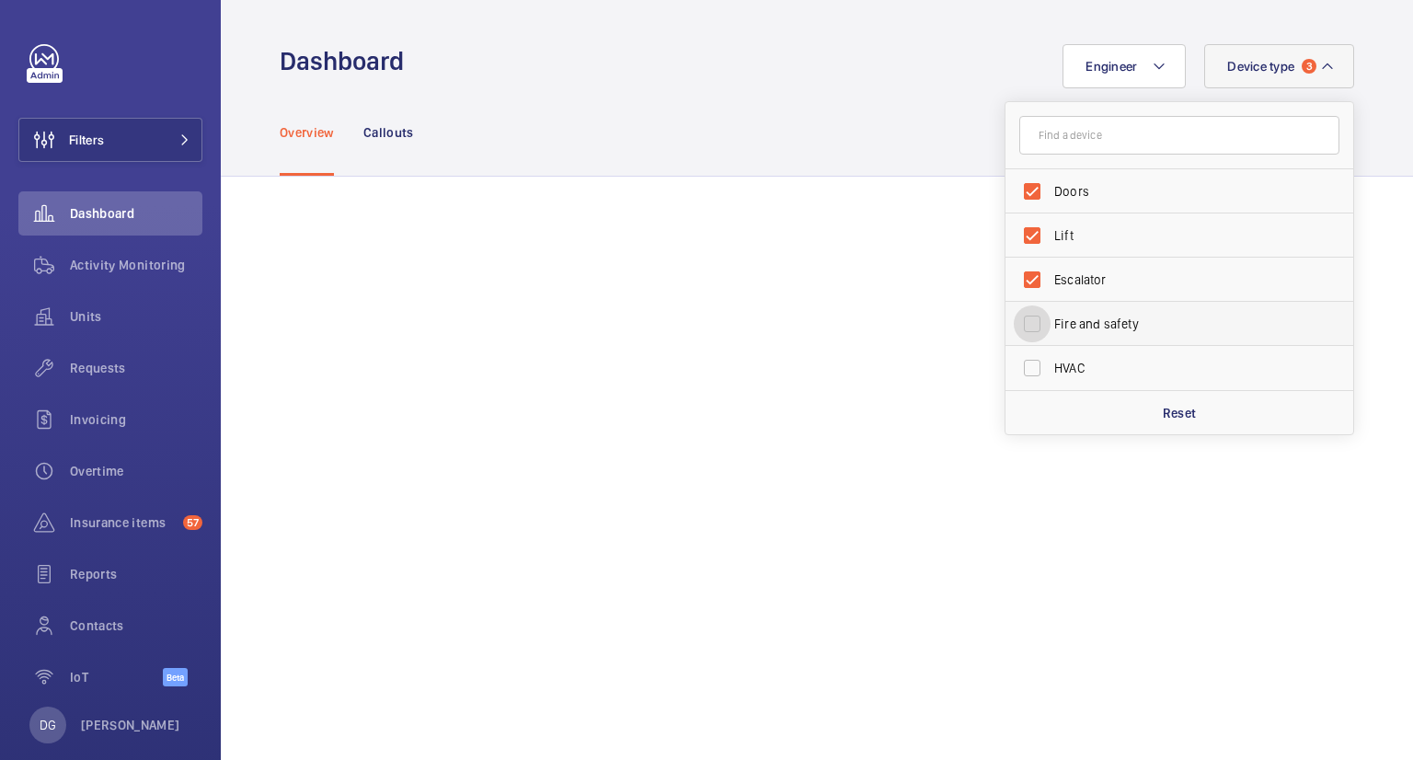
click at [1020, 323] on input "Fire and safety" at bounding box center [1032, 323] width 37 height 37
checkbox input "true"
click at [1015, 368] on label "HVAC" at bounding box center [1165, 368] width 320 height 44
click at [1015, 368] on input "HVAC" at bounding box center [1032, 368] width 37 height 37
checkbox input "true"
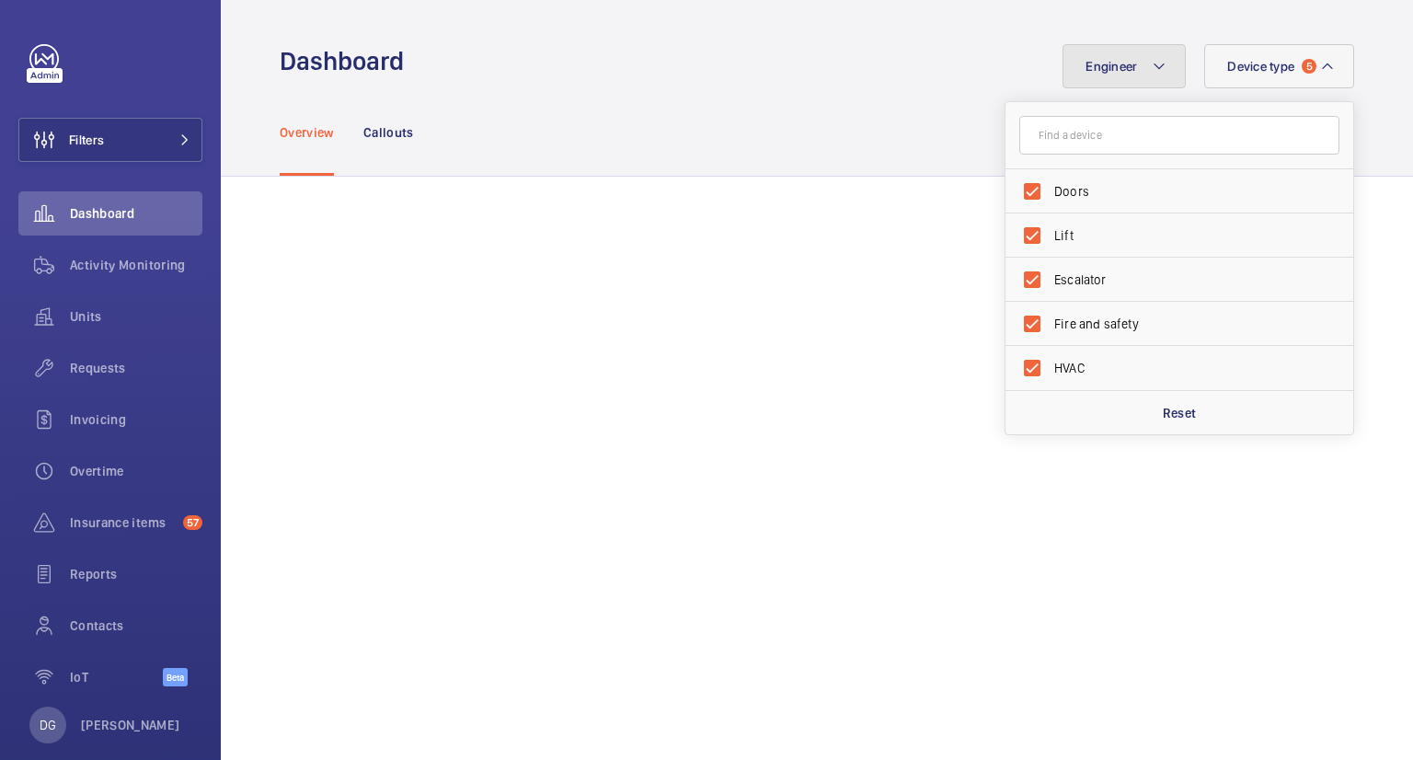
click at [1152, 69] on mat-icon at bounding box center [1159, 66] width 15 height 22
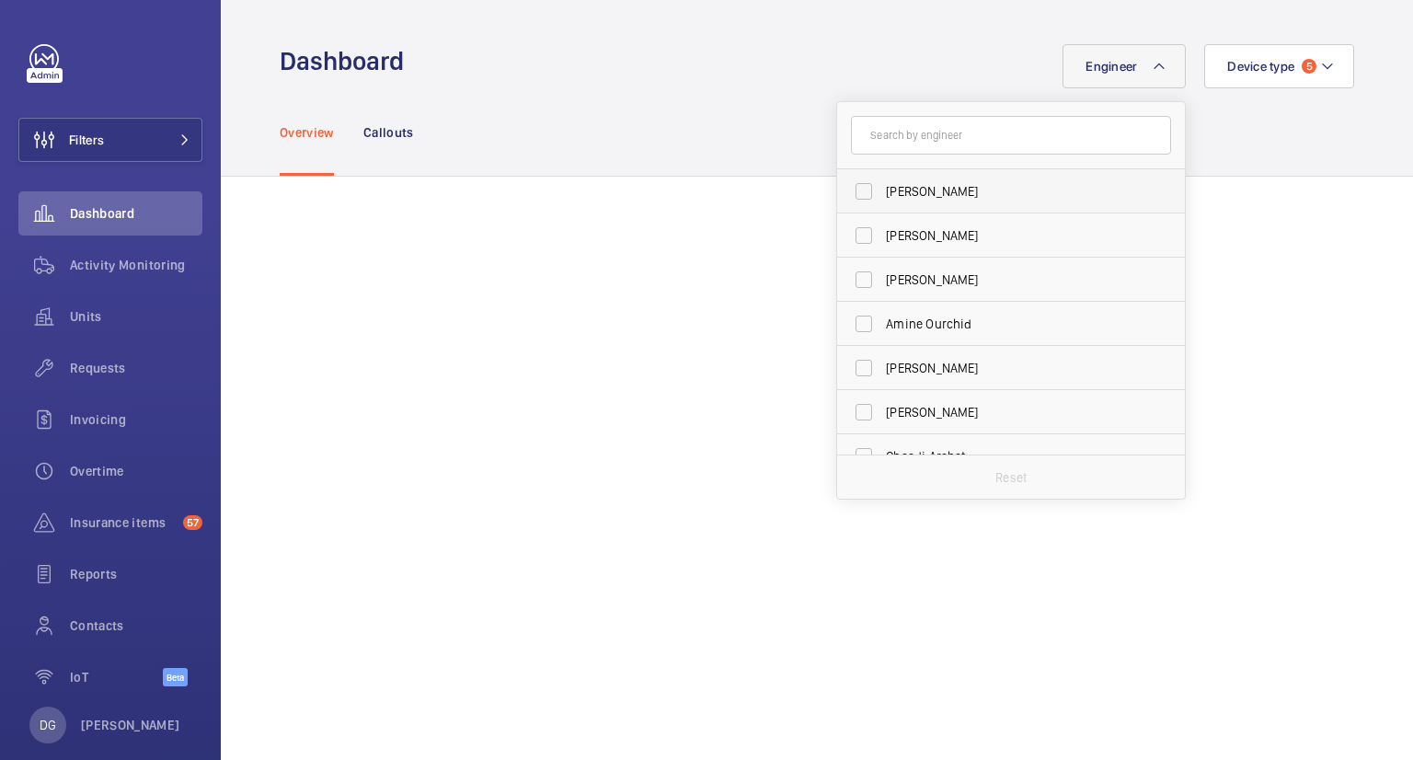
click at [845, 193] on label "Jerome Eniona" at bounding box center [997, 191] width 320 height 44
click at [845, 193] on input "Jerome Eniona" at bounding box center [863, 191] width 37 height 37
click at [842, 189] on label "Jerome Eniona" at bounding box center [997, 191] width 320 height 44
click at [845, 189] on input "Jerome Eniona" at bounding box center [863, 191] width 37 height 37
checkbox input "false"
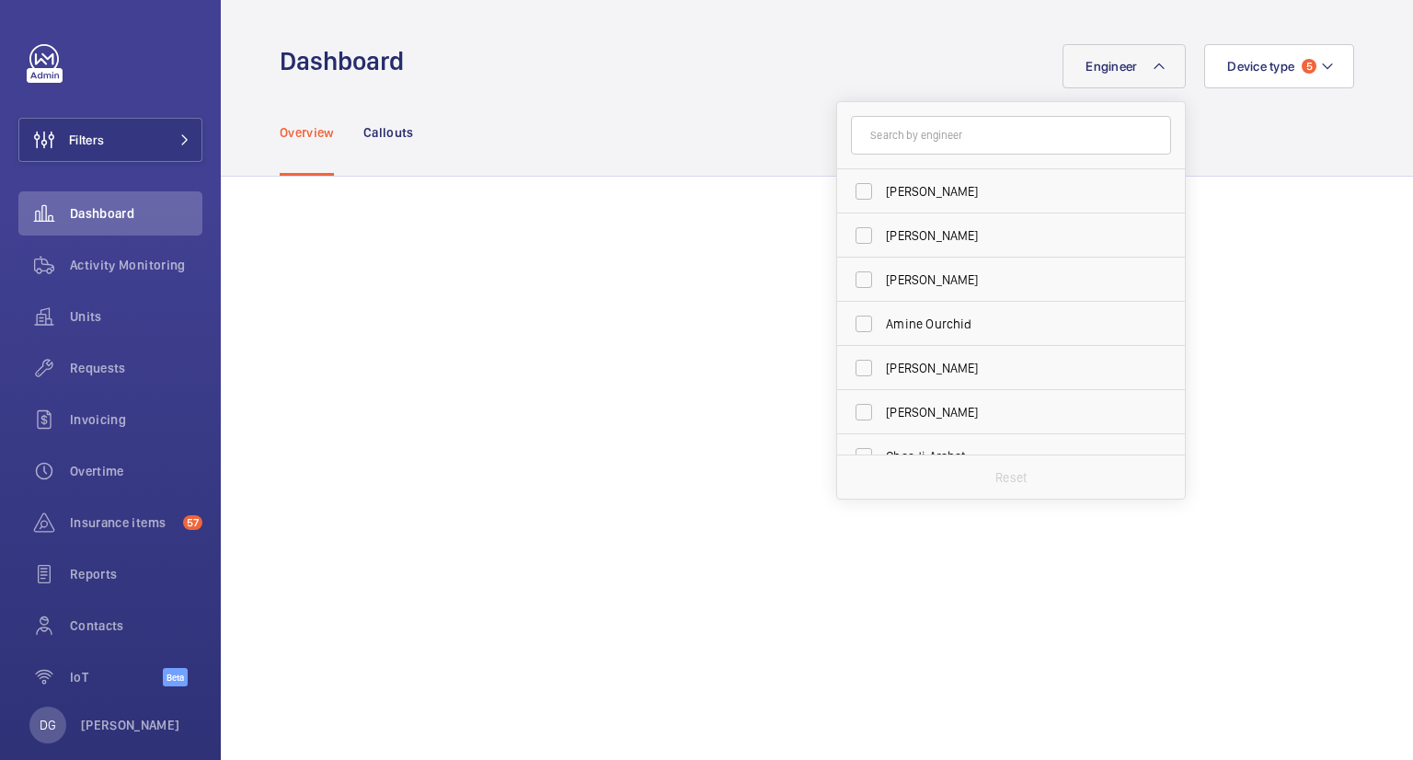
click at [1239, 137] on div "Overview Callouts" at bounding box center [817, 131] width 1074 height 87
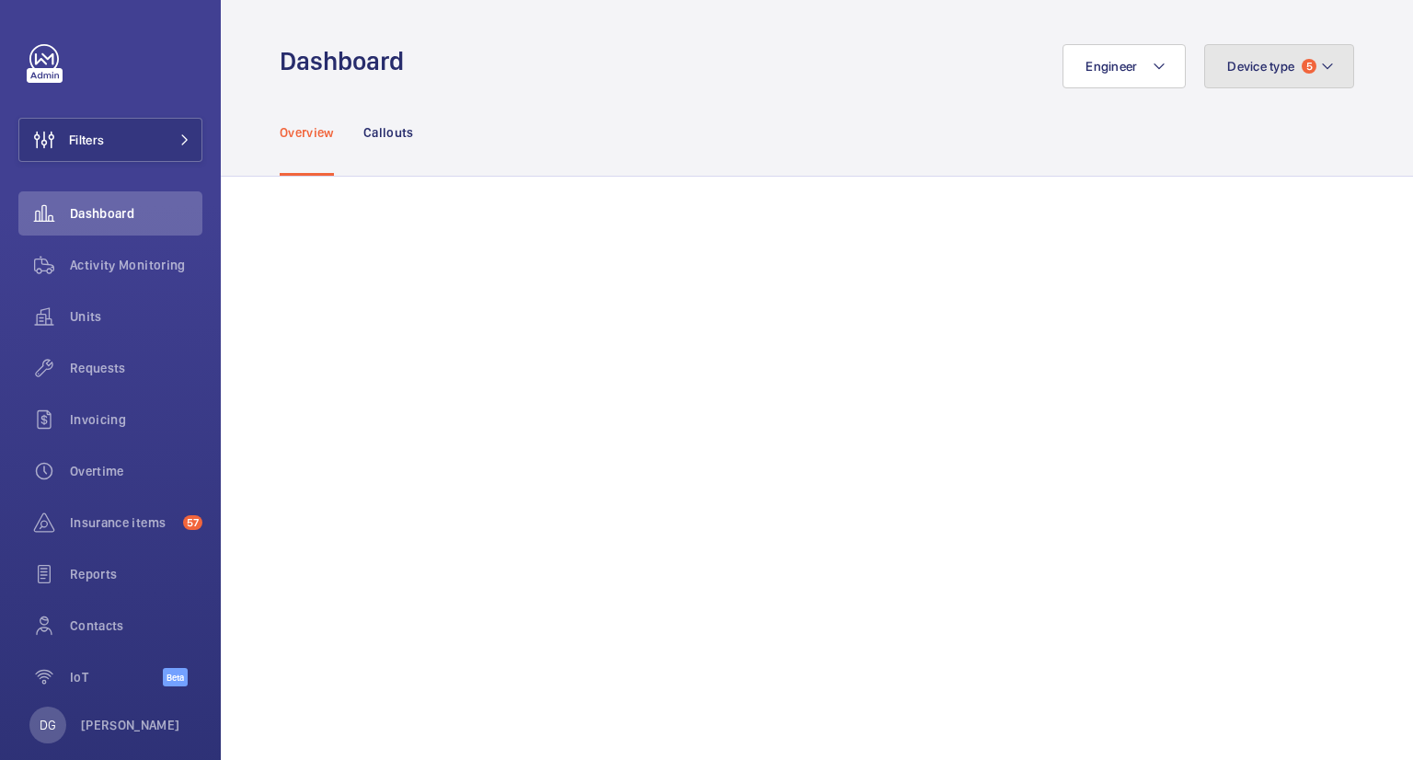
click at [1303, 67] on button "Device type 5" at bounding box center [1279, 66] width 150 height 44
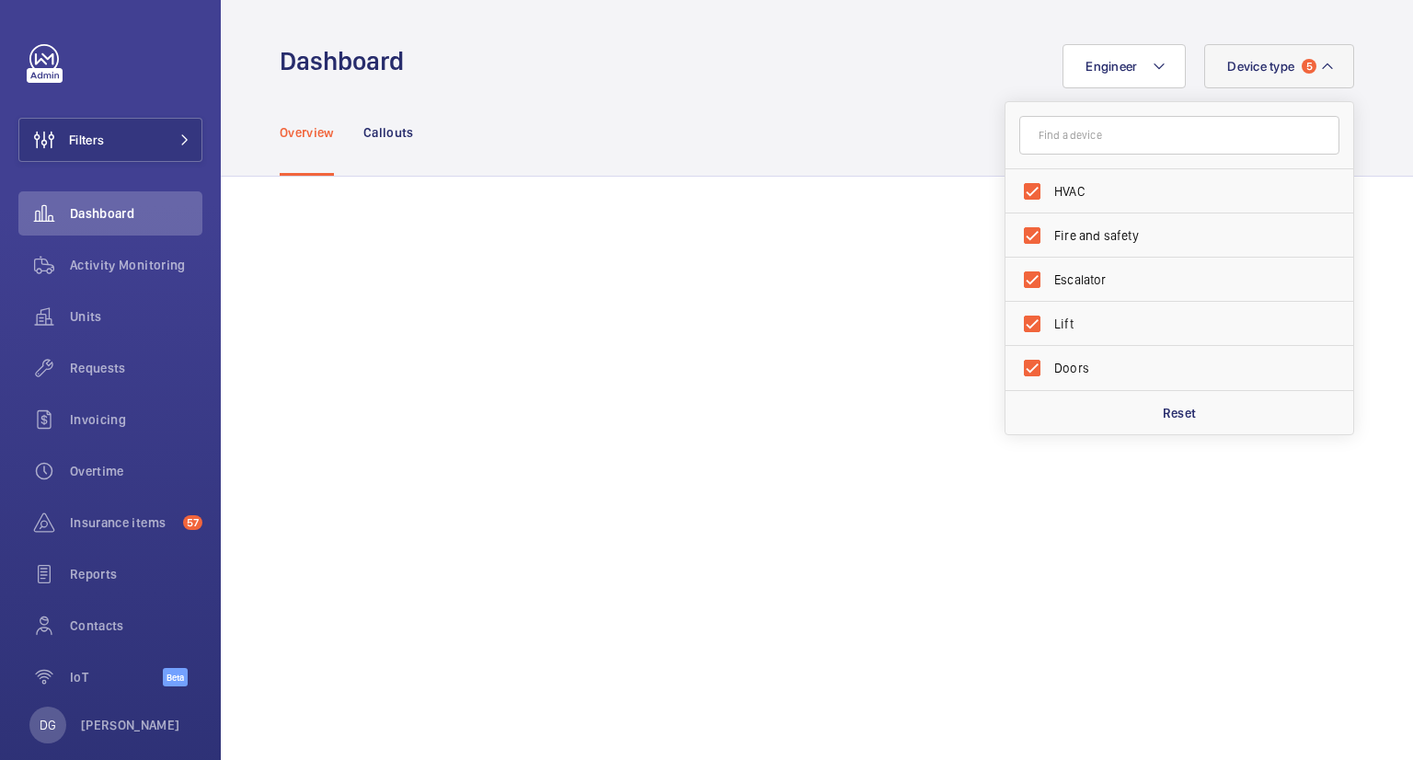
click at [855, 138] on div "Overview Callouts" at bounding box center [817, 131] width 1074 height 87
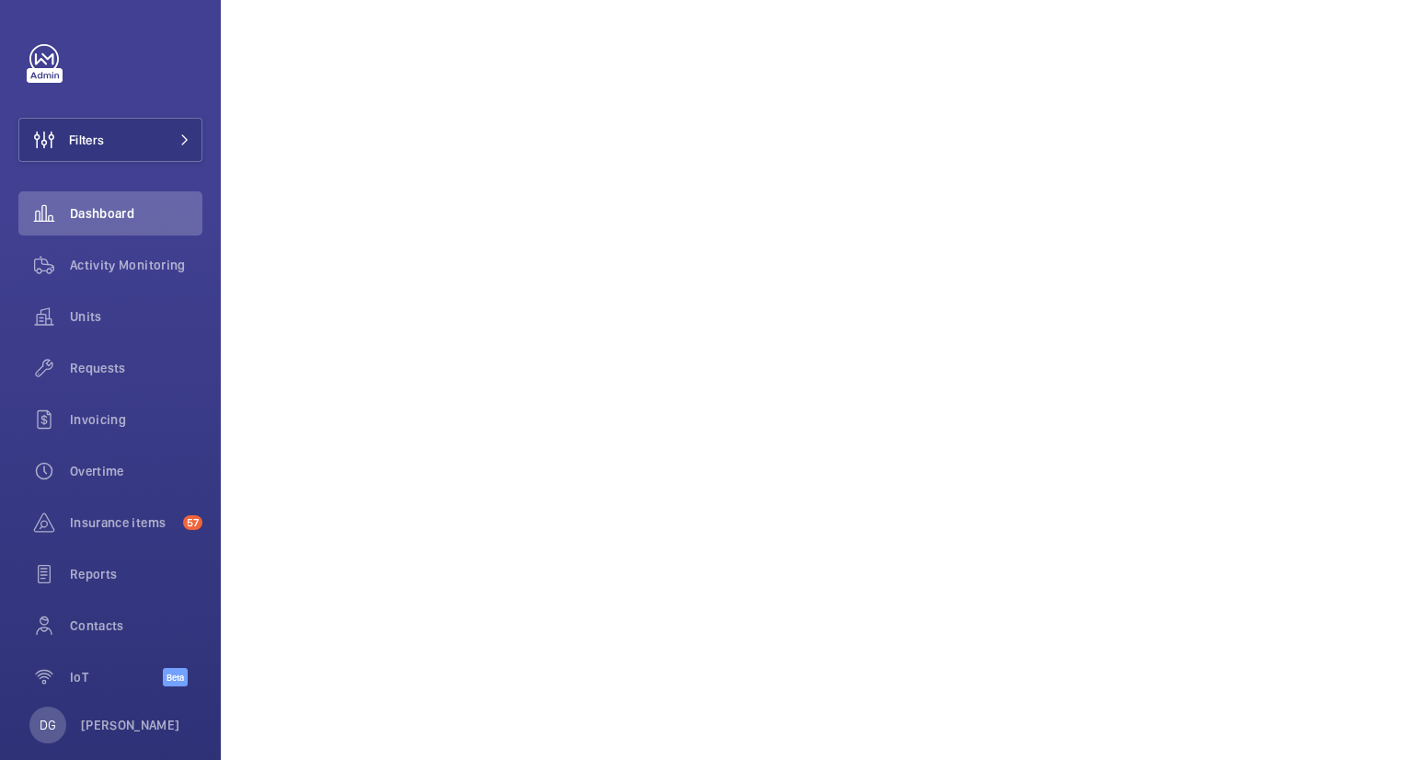
scroll to position [342, 0]
